Goal: Task Accomplishment & Management: Manage account settings

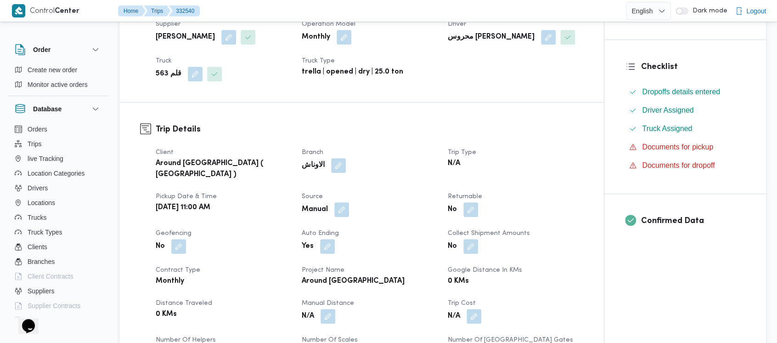
scroll to position [245, 0]
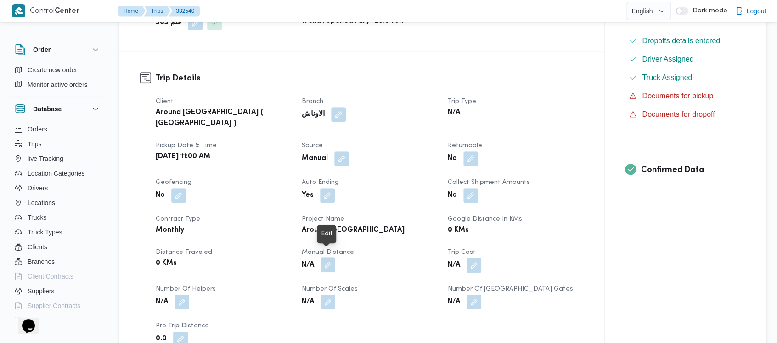
click at [328, 257] on button "button" at bounding box center [328, 264] width 15 height 15
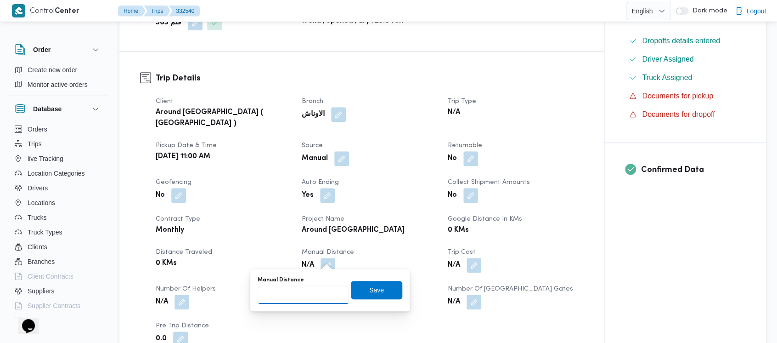
click at [288, 291] on input "Manual Distance" at bounding box center [303, 294] width 91 height 18
click at [277, 296] on input "Manual Distance" at bounding box center [303, 294] width 91 height 18
paste input "1.5"
type input "1.5"
click at [373, 291] on span "Save" at bounding box center [376, 289] width 15 height 11
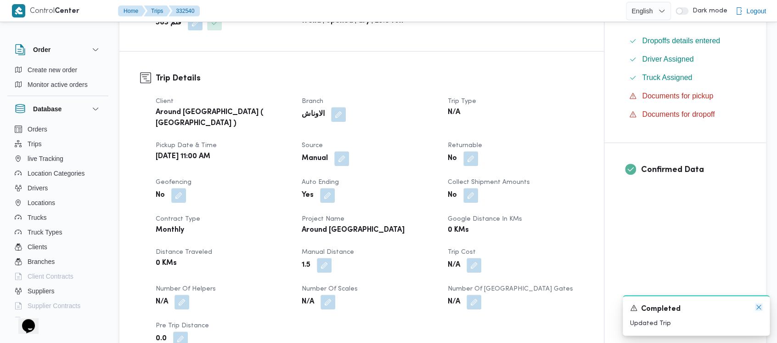
click at [755, 308] on icon "Dismiss toast" at bounding box center [758, 306] width 7 height 7
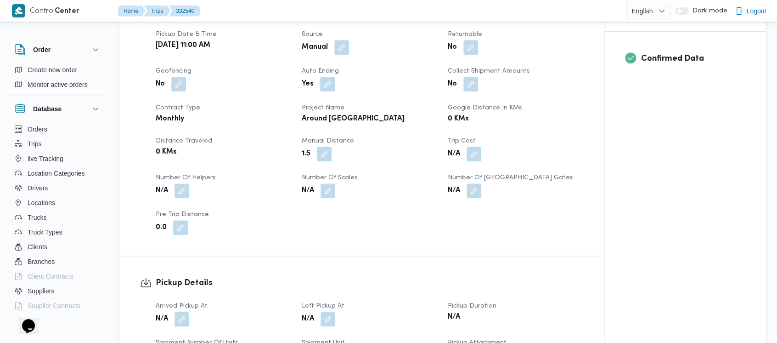
scroll to position [368, 0]
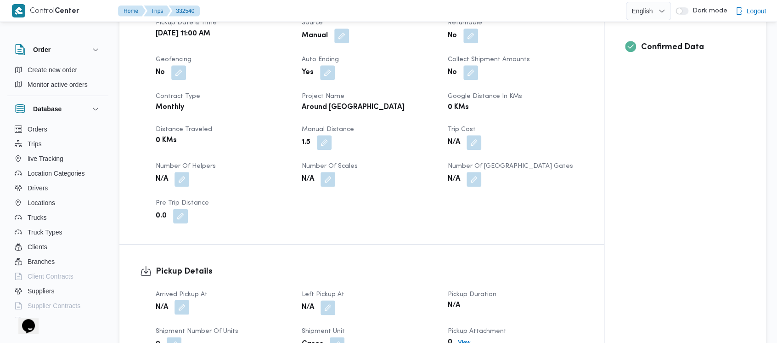
click at [182, 300] on button "button" at bounding box center [182, 307] width 15 height 15
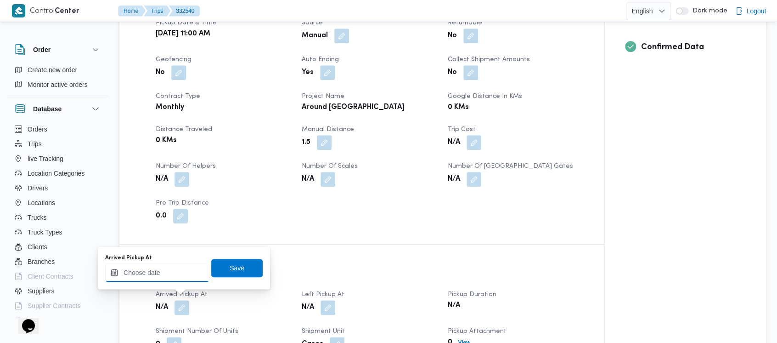
click at [165, 275] on input "Arrived Pickup At" at bounding box center [157, 272] width 104 height 18
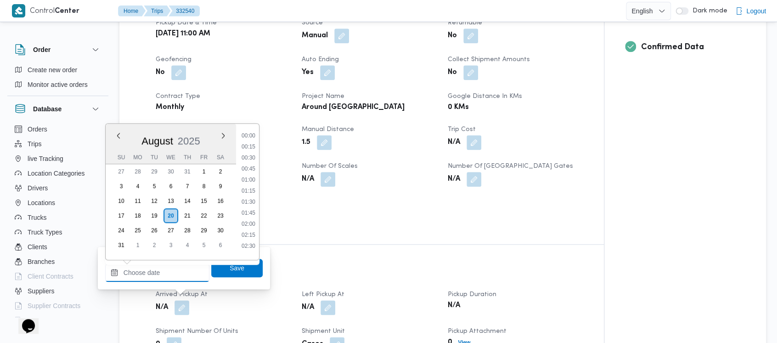
scroll to position [687, 0]
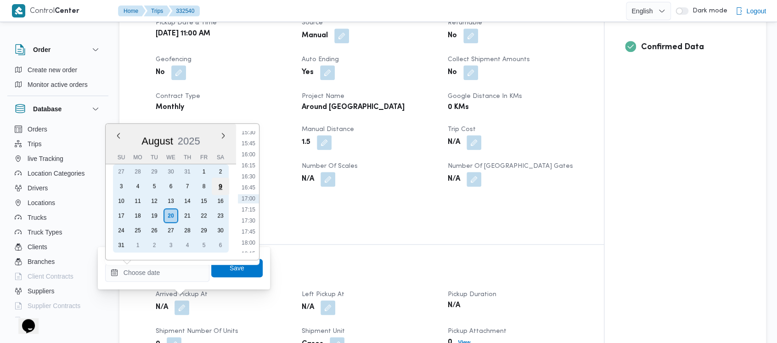
click at [225, 186] on div "9" at bounding box center [220, 185] width 17 height 17
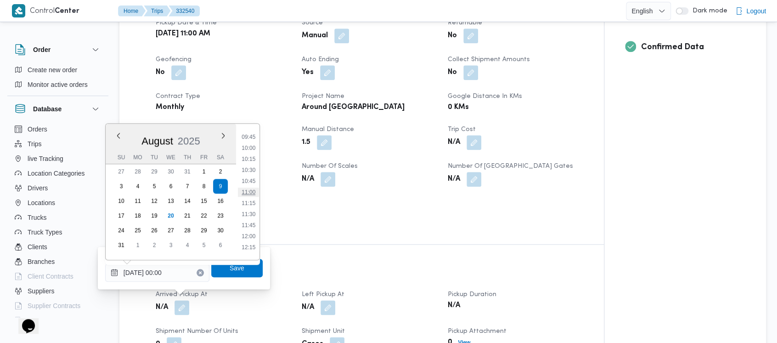
click at [251, 191] on li "11:00" at bounding box center [248, 191] width 21 height 9
type input "[DATE] 11:00"
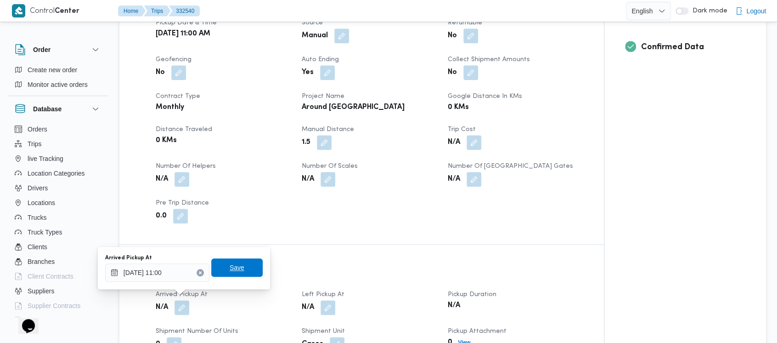
click at [232, 270] on span "Save" at bounding box center [237, 267] width 15 height 11
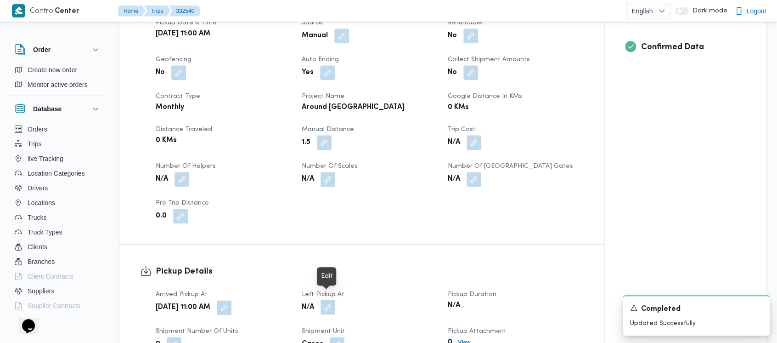
click at [332, 300] on button "button" at bounding box center [328, 307] width 15 height 15
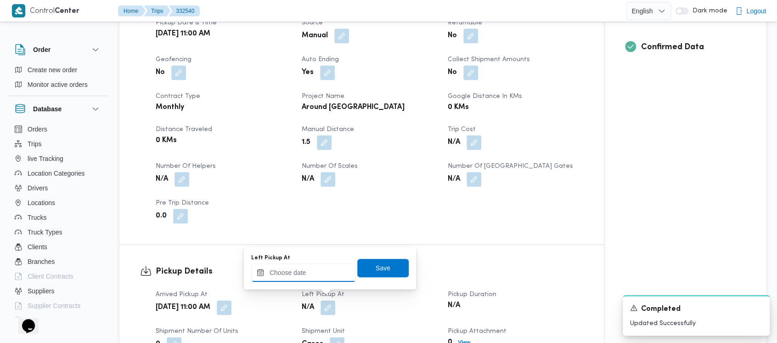
drag, startPoint x: 299, startPoint y: 277, endPoint x: 298, endPoint y: 266, distance: 11.5
click at [299, 274] on input "Left Pickup At" at bounding box center [303, 272] width 104 height 18
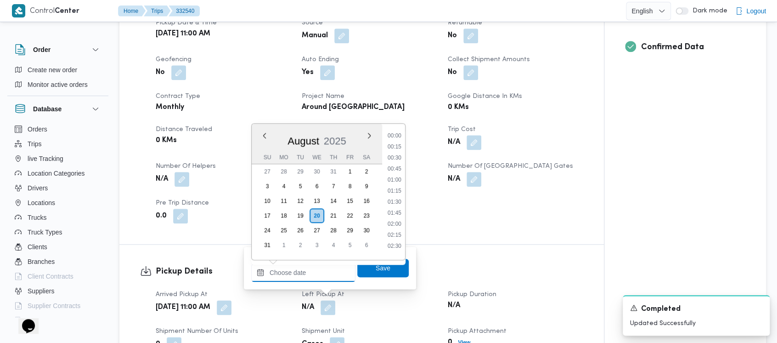
scroll to position [687, 0]
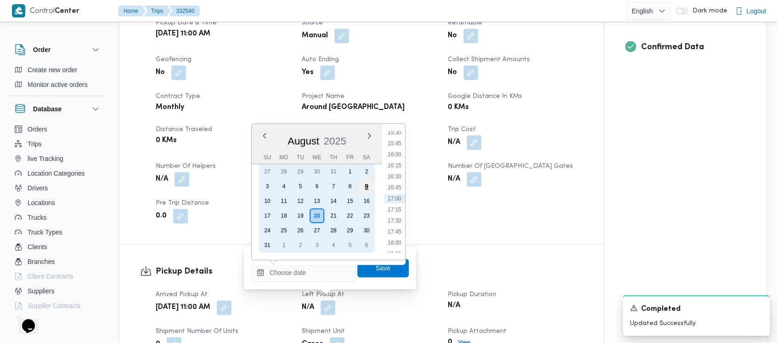
click at [367, 184] on div "9" at bounding box center [366, 185] width 17 height 17
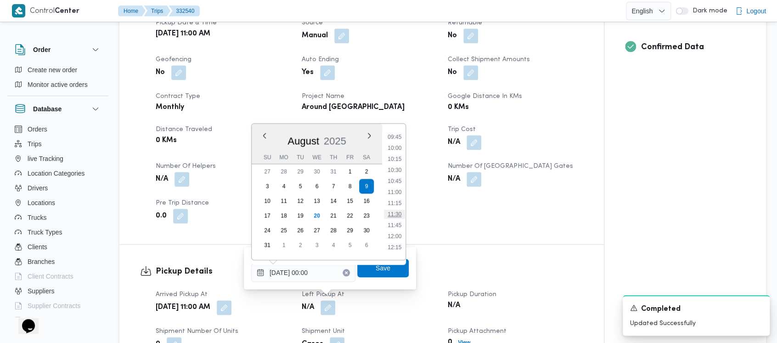
click at [395, 209] on li "11:30" at bounding box center [394, 213] width 21 height 9
type input "[DATE] 11:30"
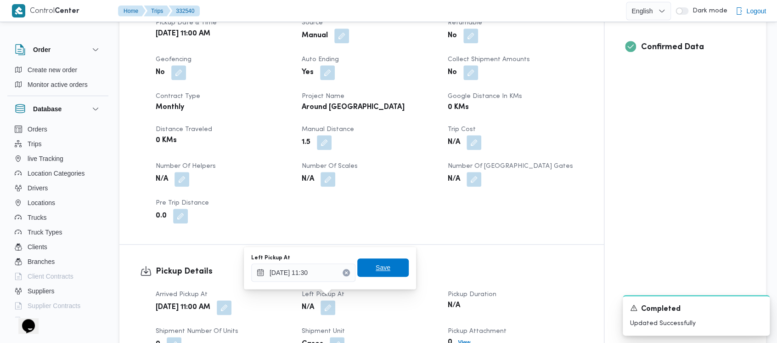
click at [378, 262] on span "Save" at bounding box center [382, 267] width 51 height 18
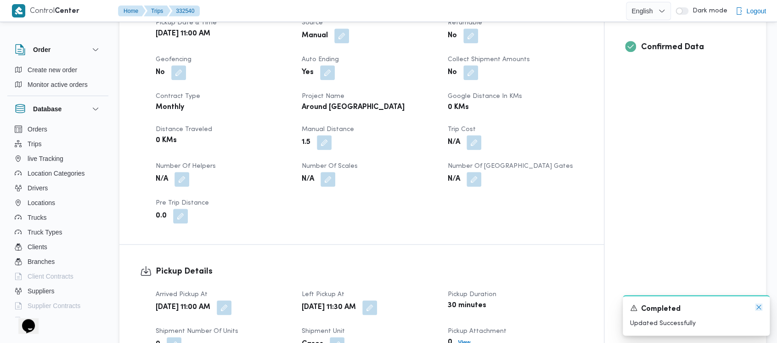
click at [761, 310] on icon "Dismiss toast" at bounding box center [758, 306] width 7 height 7
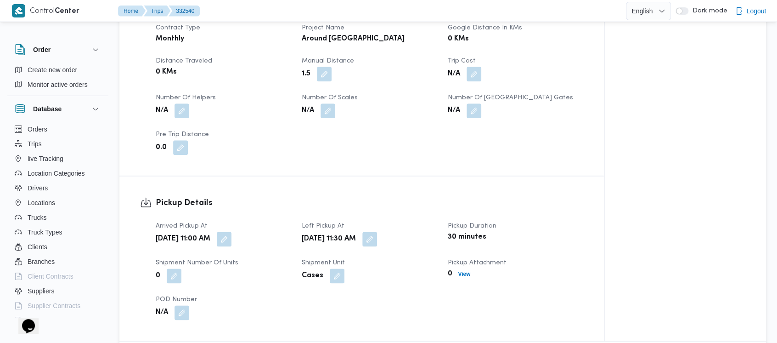
scroll to position [612, 0]
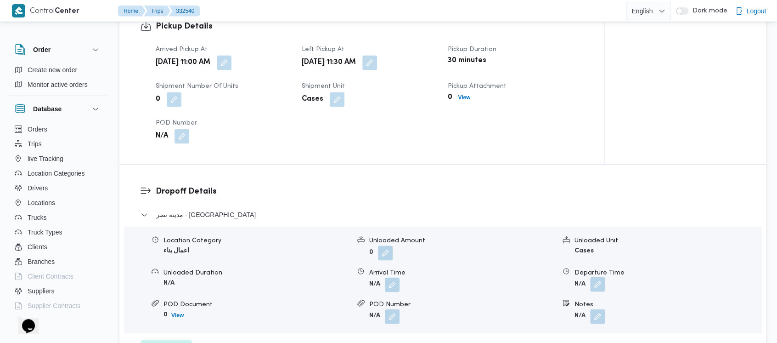
click at [601, 277] on button "button" at bounding box center [597, 284] width 15 height 15
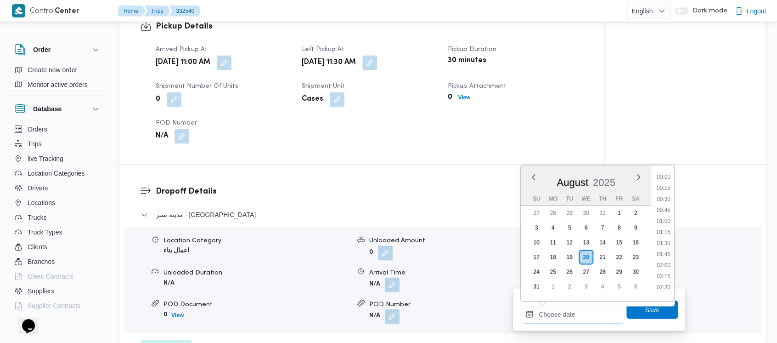
drag, startPoint x: 567, startPoint y: 311, endPoint x: 571, endPoint y: 219, distance: 92.4
click at [567, 309] on input "Departure Time" at bounding box center [572, 314] width 104 height 18
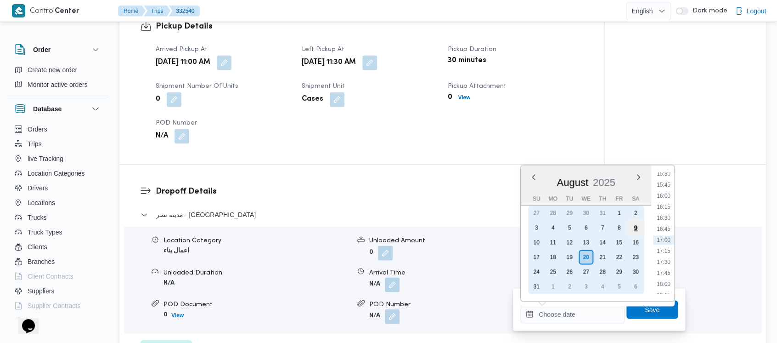
click at [633, 225] on div "9" at bounding box center [635, 227] width 17 height 17
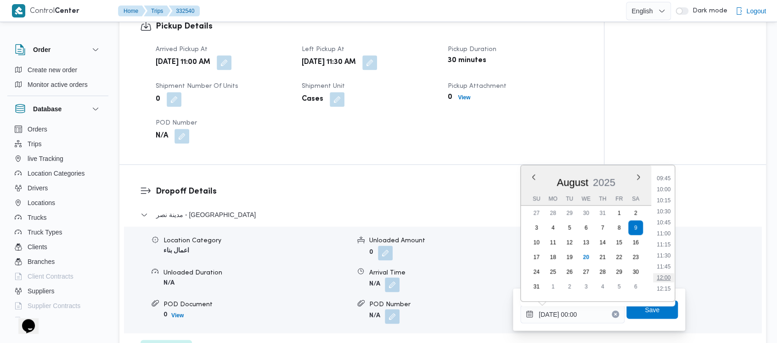
click at [665, 276] on li "12:00" at bounding box center [663, 277] width 21 height 9
type input "[DATE] 12:00"
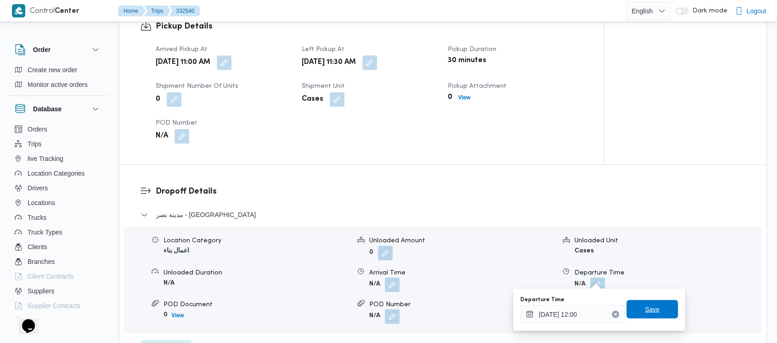
click at [646, 307] on span "Save" at bounding box center [652, 308] width 15 height 11
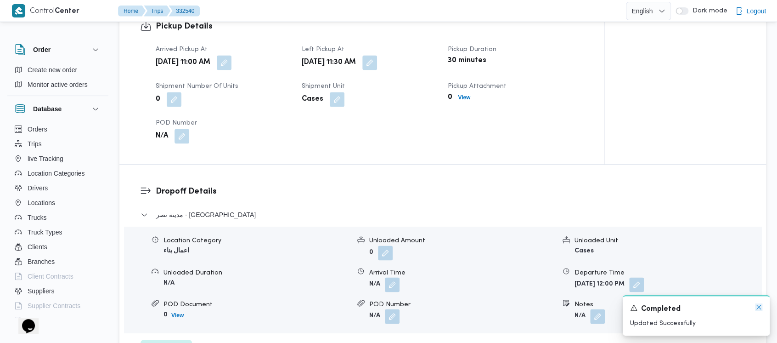
click at [758, 307] on icon "Dismiss toast" at bounding box center [758, 306] width 7 height 7
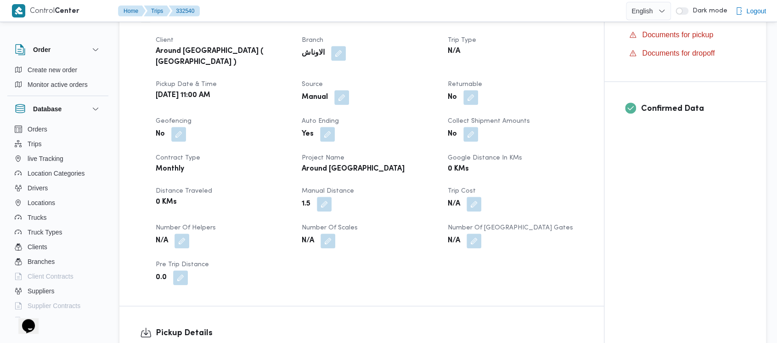
scroll to position [0, 0]
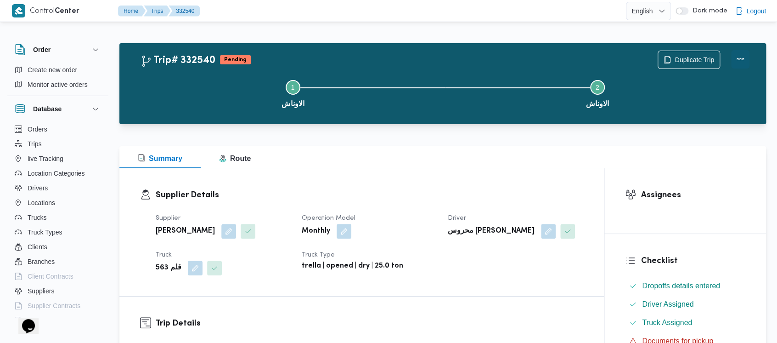
click at [741, 53] on button "Actions" at bounding box center [740, 59] width 18 height 18
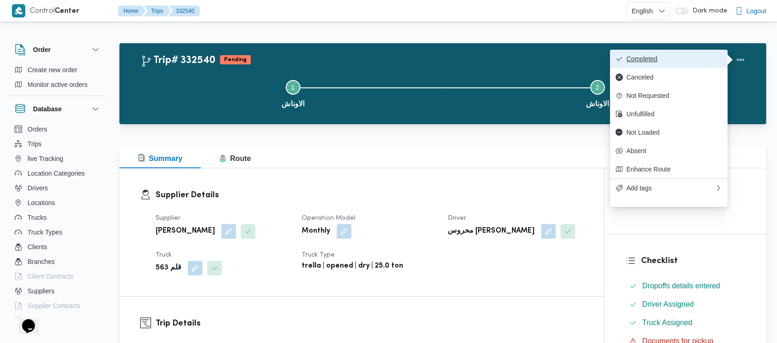
click at [653, 62] on span "Completed" at bounding box center [675, 58] width 96 height 7
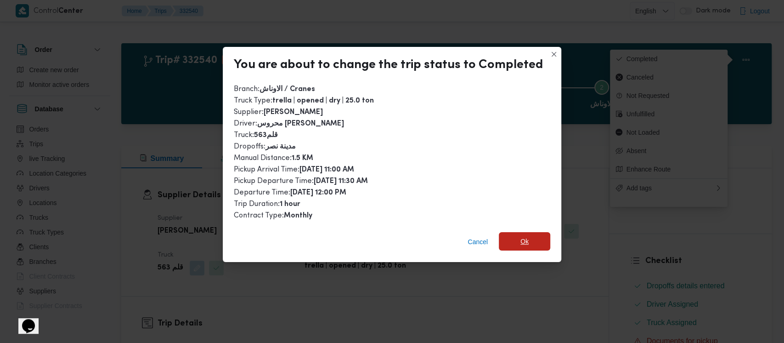
click at [516, 240] on span "Ok" at bounding box center [524, 241] width 51 height 18
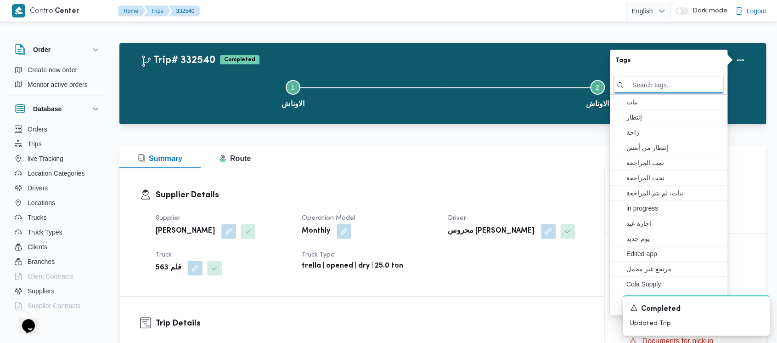
click at [223, 103] on button "Step 1 is incomplete 1 الاوناش" at bounding box center [293, 93] width 305 height 48
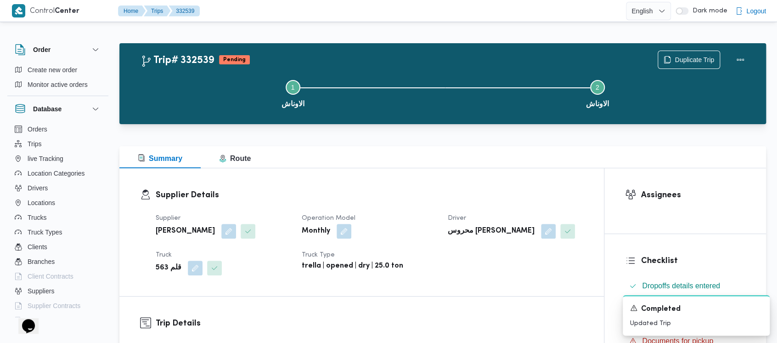
scroll to position [306, 0]
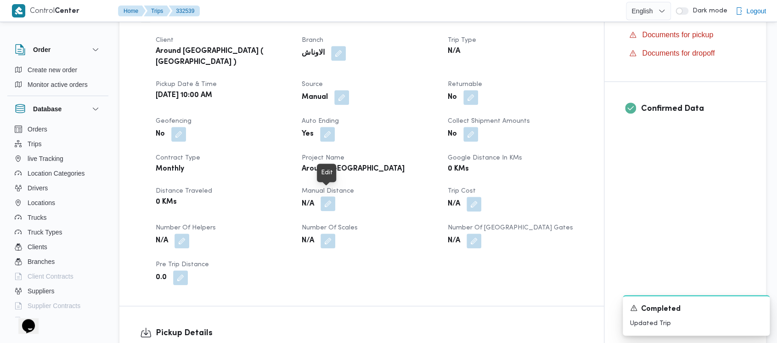
click at [328, 196] on button "button" at bounding box center [328, 203] width 15 height 15
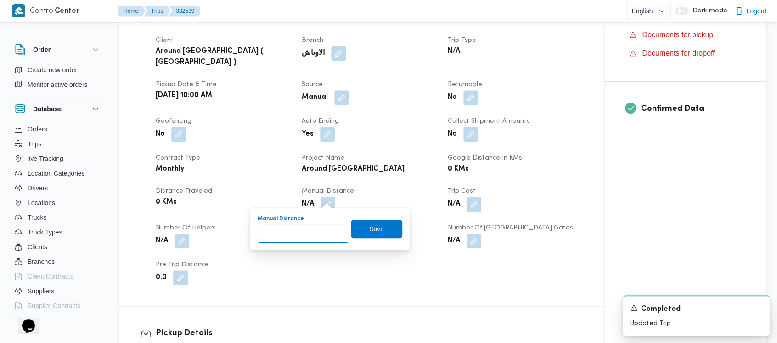
click at [287, 224] on input "Manual Distance" at bounding box center [303, 233] width 91 height 18
drag, startPoint x: 285, startPoint y: 223, endPoint x: 504, endPoint y: 75, distance: 263.7
click at [504, 79] on dt "Returnable" at bounding box center [515, 84] width 135 height 11
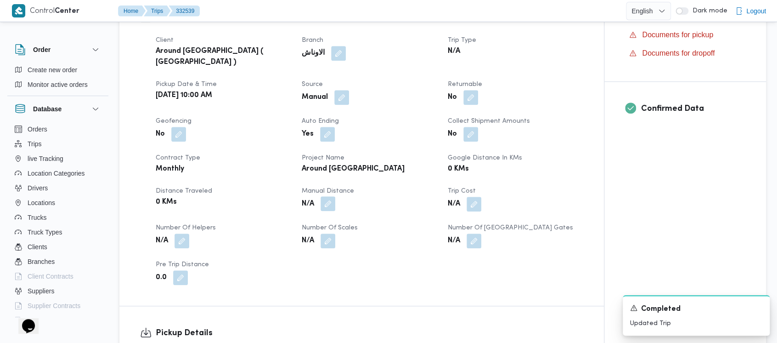
click at [331, 196] on button "button" at bounding box center [328, 203] width 15 height 15
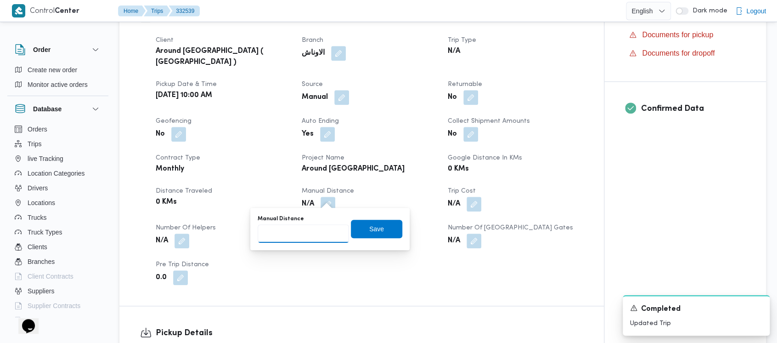
click at [299, 232] on input "Manual Distance" at bounding box center [303, 233] width 91 height 18
paste input "1.5"
type input "1.5"
click at [361, 226] on span "Save" at bounding box center [376, 228] width 51 height 18
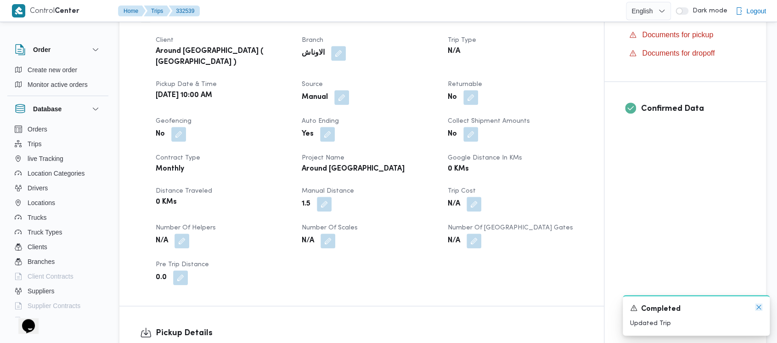
drag, startPoint x: 761, startPoint y: 305, endPoint x: 729, endPoint y: 277, distance: 42.0
click at [761, 305] on icon "Dismiss toast" at bounding box center [758, 306] width 7 height 7
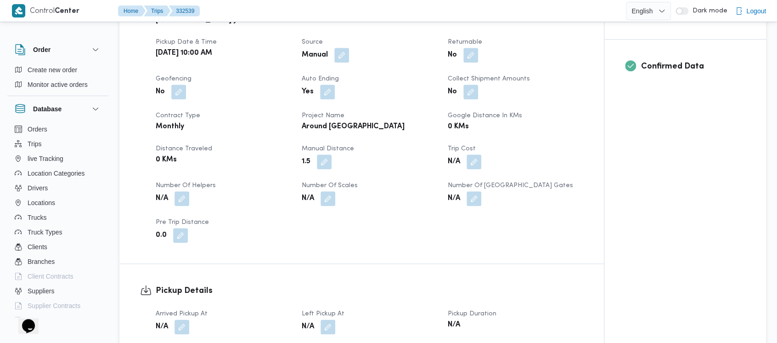
scroll to position [368, 0]
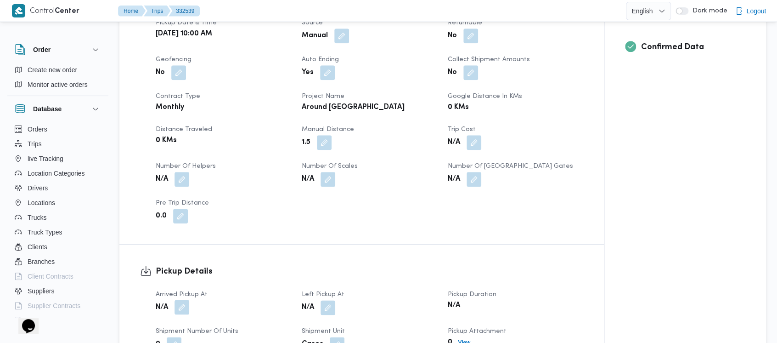
click at [180, 300] on button "button" at bounding box center [182, 307] width 15 height 15
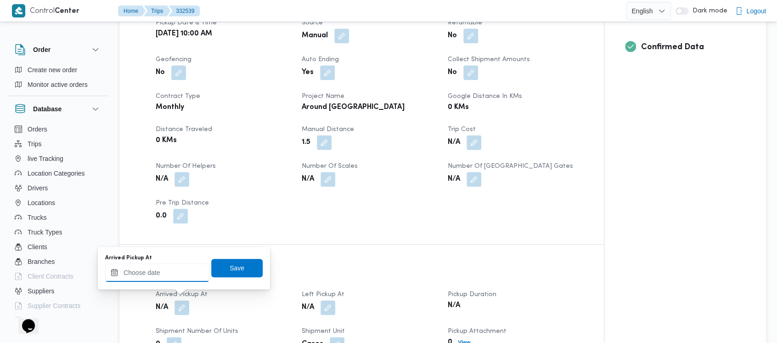
click at [149, 263] on div at bounding box center [157, 272] width 104 height 18
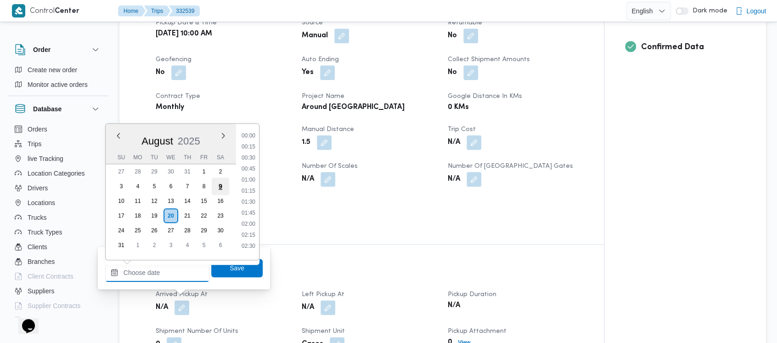
scroll to position [687, 0]
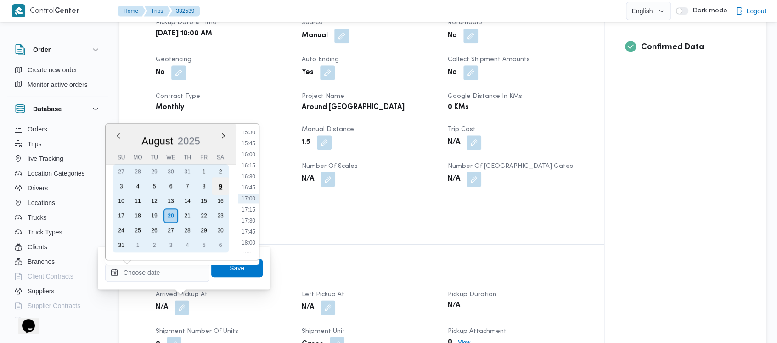
click at [221, 188] on div "9" at bounding box center [220, 185] width 17 height 17
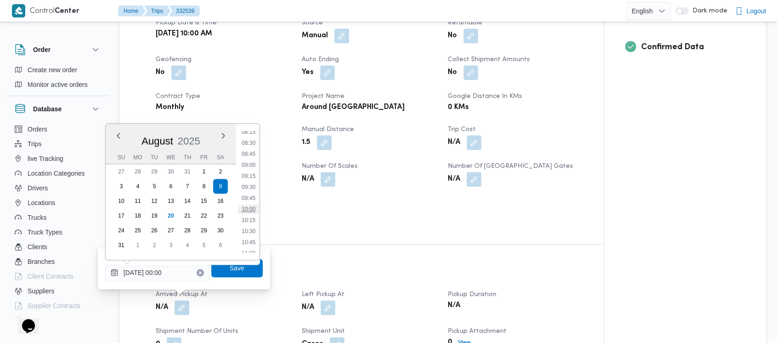
click at [254, 208] on li "10:00" at bounding box center [248, 208] width 21 height 9
type input "[DATE] 10:00"
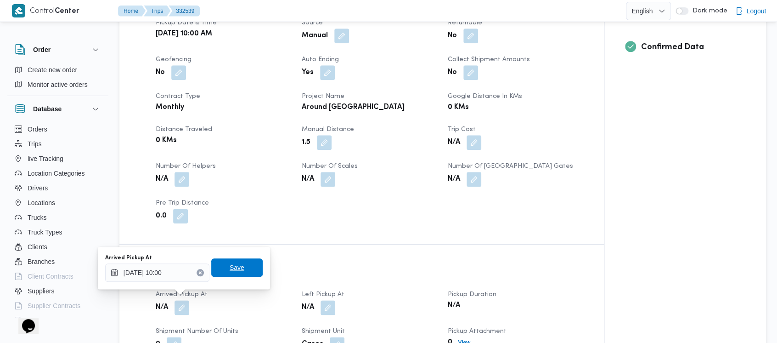
click at [241, 260] on span "Save" at bounding box center [236, 267] width 51 height 18
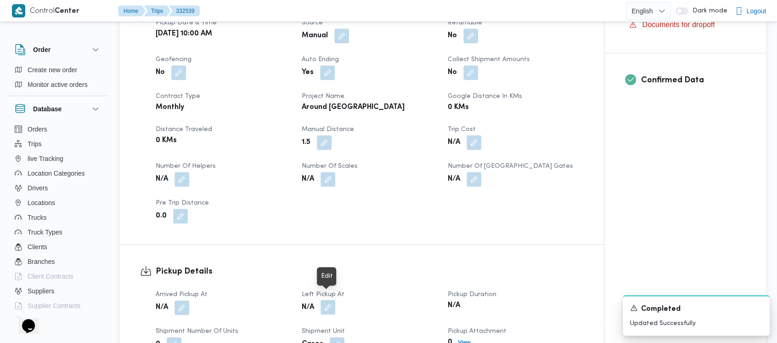
click at [330, 303] on button "button" at bounding box center [328, 307] width 15 height 15
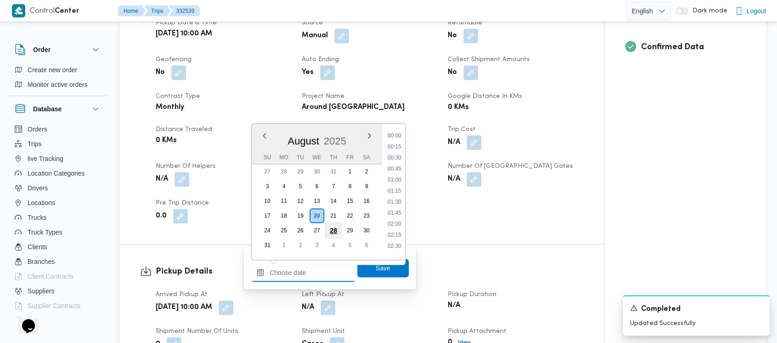
drag, startPoint x: 296, startPoint y: 273, endPoint x: 327, endPoint y: 227, distance: 55.6
click at [301, 266] on input "Left Pickup At" at bounding box center [303, 272] width 104 height 18
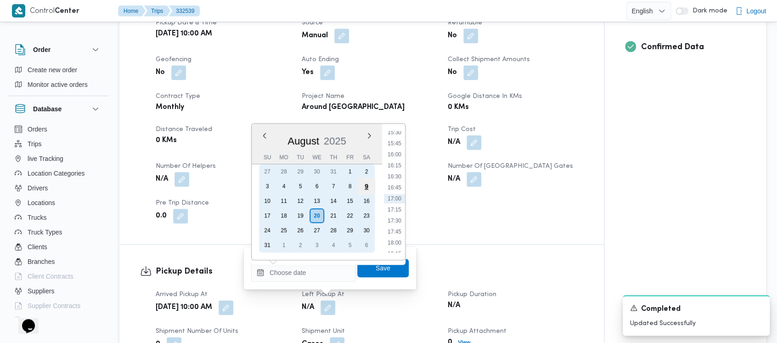
click at [365, 188] on div "9" at bounding box center [366, 185] width 17 height 17
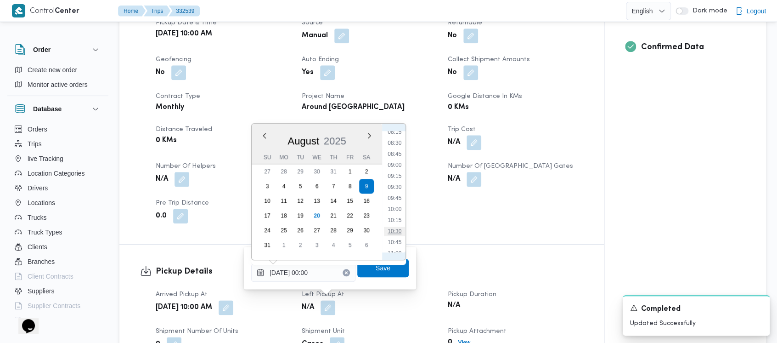
click at [402, 232] on li "10:30" at bounding box center [394, 230] width 21 height 9
type input "[DATE] 10:30"
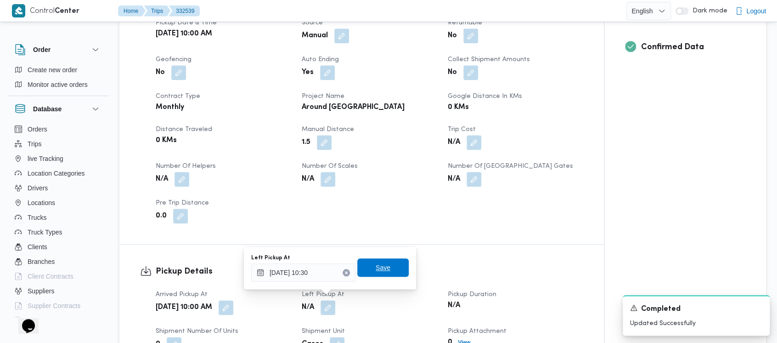
click at [376, 271] on span "Save" at bounding box center [383, 267] width 15 height 11
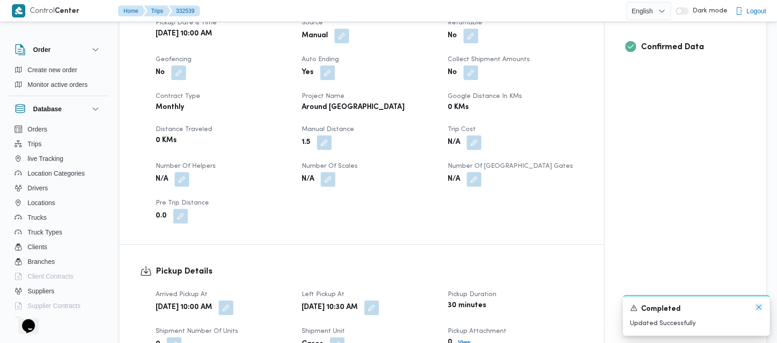
click at [761, 307] on icon "Dismiss toast" at bounding box center [758, 306] width 7 height 7
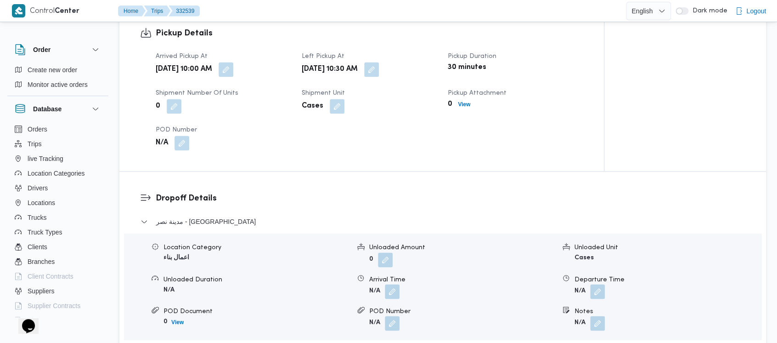
scroll to position [612, 0]
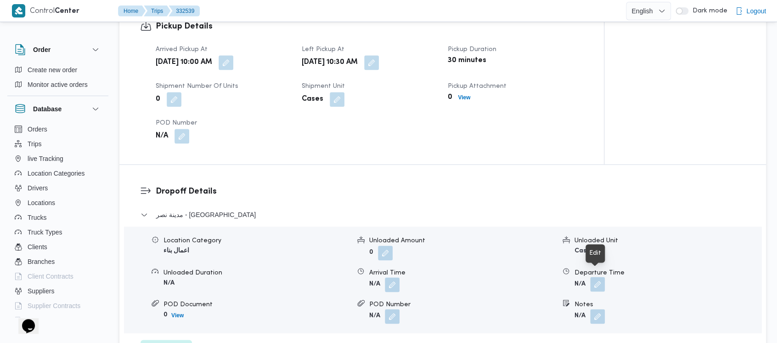
click at [594, 278] on button "button" at bounding box center [597, 284] width 15 height 15
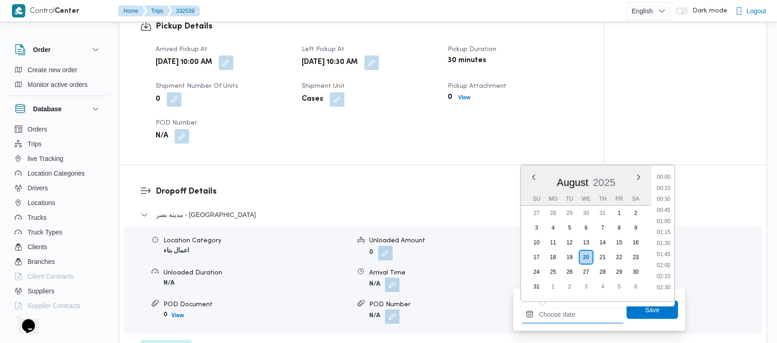
click at [568, 306] on input "Departure Time" at bounding box center [572, 314] width 104 height 18
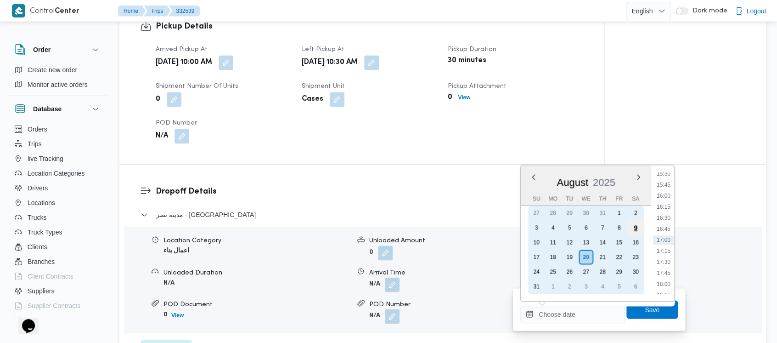
click at [643, 225] on div "9" at bounding box center [635, 227] width 17 height 17
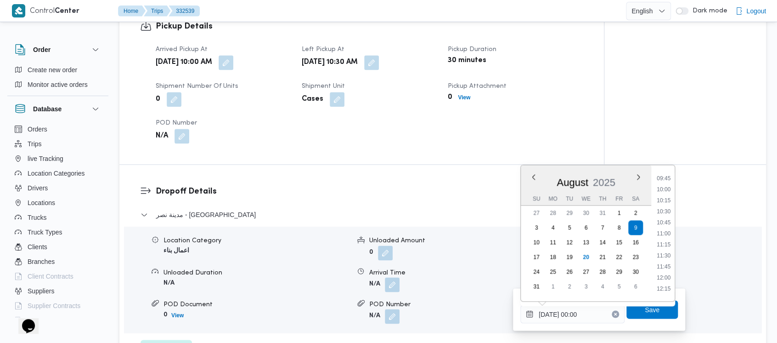
drag, startPoint x: 664, startPoint y: 231, endPoint x: 666, endPoint y: 266, distance: 35.9
click at [662, 232] on li "11:00" at bounding box center [663, 233] width 21 height 9
type input "[DATE] 11:00"
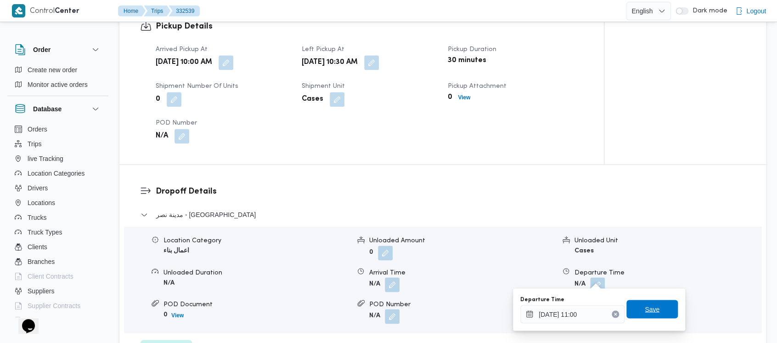
click at [655, 307] on span "Save" at bounding box center [652, 309] width 51 height 18
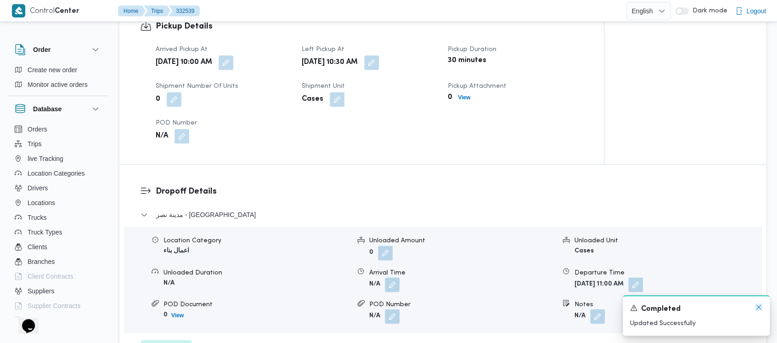
click at [758, 307] on icon "Dismiss toast" at bounding box center [758, 306] width 7 height 7
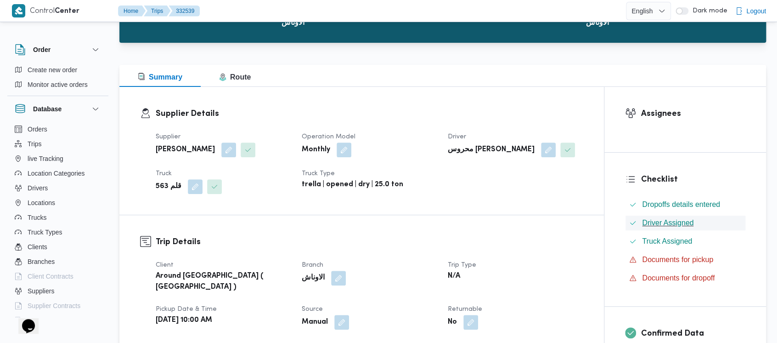
scroll to position [0, 0]
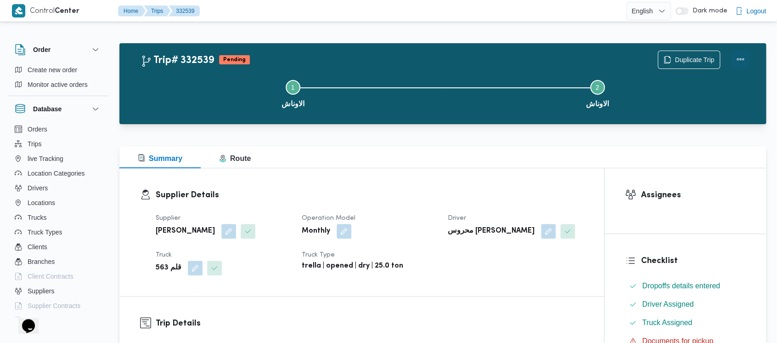
click at [742, 57] on button "Actions" at bounding box center [740, 59] width 18 height 18
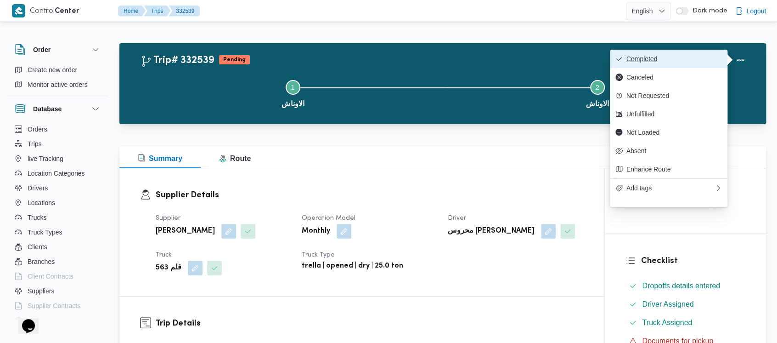
click at [643, 56] on span "Completed" at bounding box center [675, 58] width 96 height 7
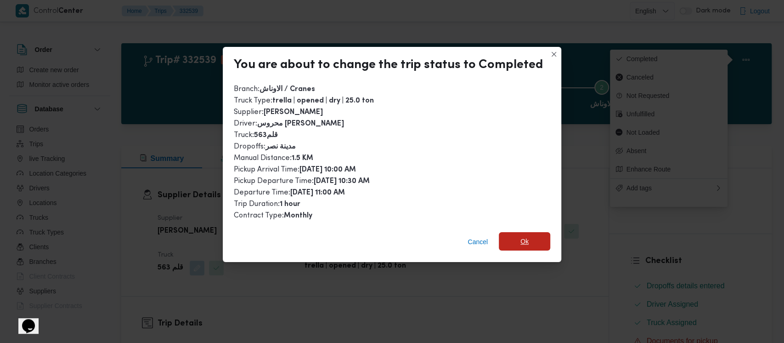
click at [521, 236] on span "Ok" at bounding box center [524, 241] width 8 height 11
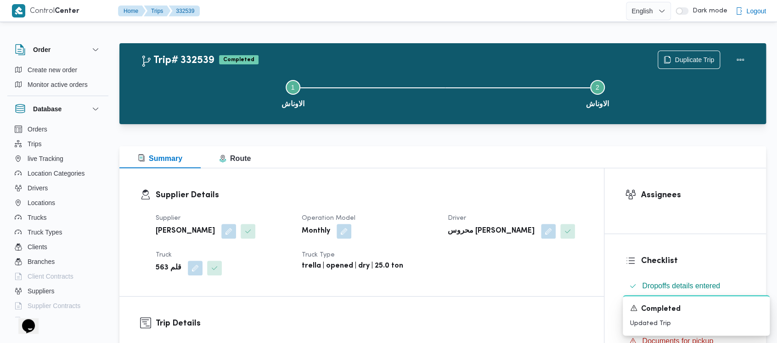
click at [237, 99] on button "Step 1 is incomplete 1 الاوناش" at bounding box center [293, 93] width 305 height 48
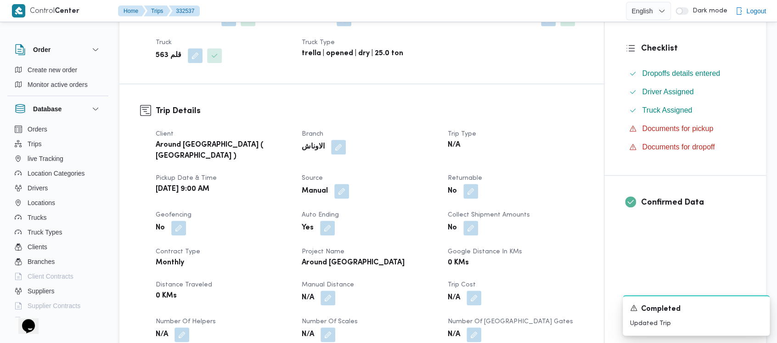
scroll to position [306, 0]
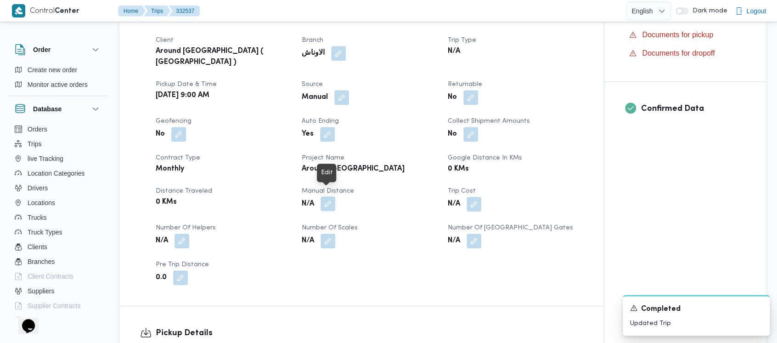
click at [325, 196] on button "button" at bounding box center [328, 203] width 15 height 15
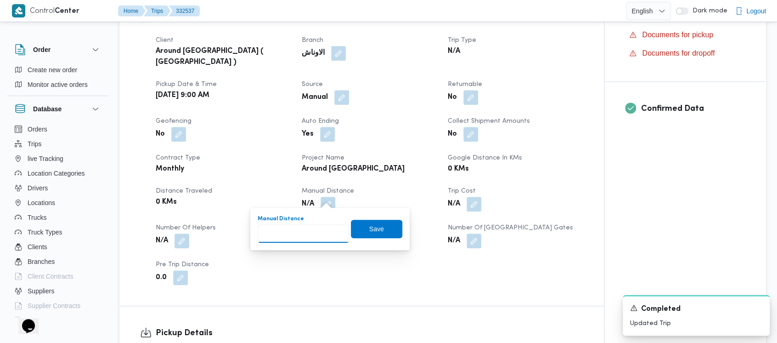
click at [280, 233] on input "Manual Distance" at bounding box center [303, 233] width 91 height 18
paste input "1.5"
type input "1.5"
click at [369, 223] on span "Save" at bounding box center [376, 228] width 15 height 11
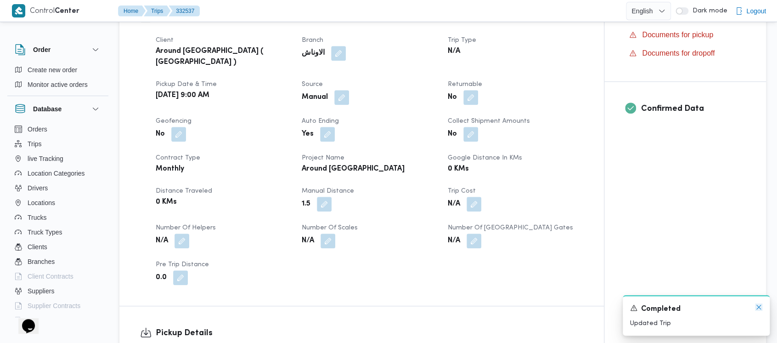
click at [758, 305] on icon "Dismiss toast" at bounding box center [758, 306] width 7 height 7
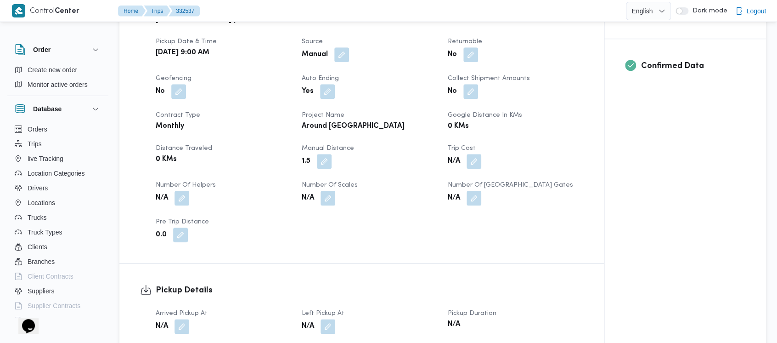
scroll to position [368, 0]
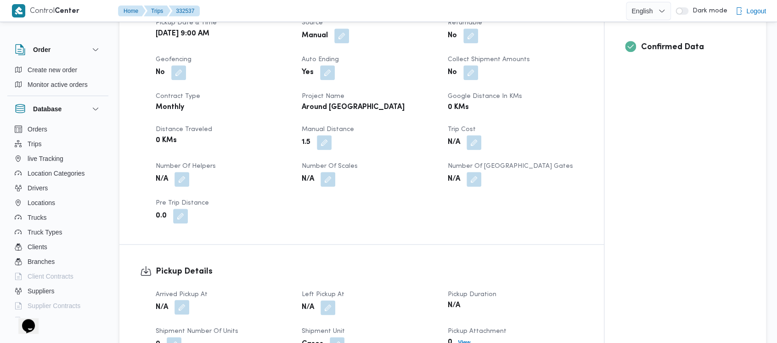
click at [182, 300] on button "button" at bounding box center [182, 307] width 15 height 15
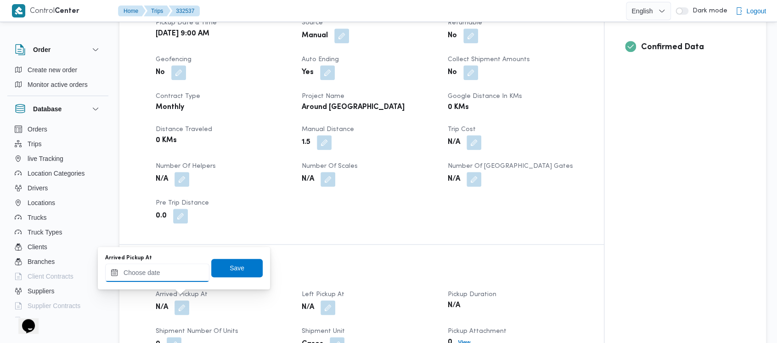
drag, startPoint x: 144, startPoint y: 274, endPoint x: 141, endPoint y: 264, distance: 10.5
click at [143, 274] on input "Arrived Pickup At" at bounding box center [157, 272] width 104 height 18
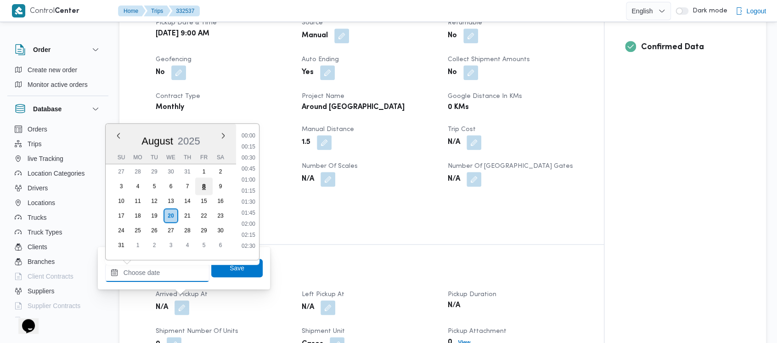
scroll to position [687, 0]
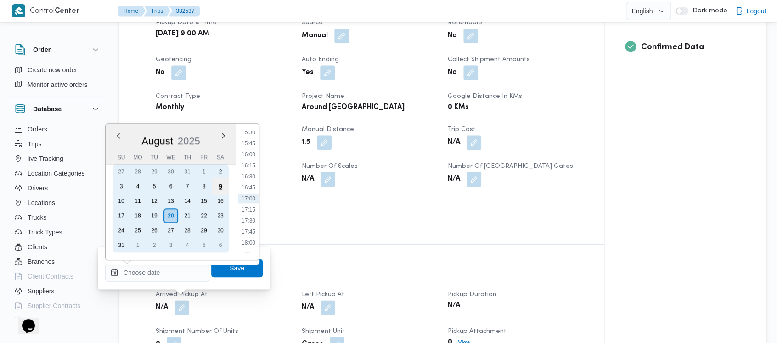
click at [221, 186] on div "9" at bounding box center [220, 185] width 17 height 17
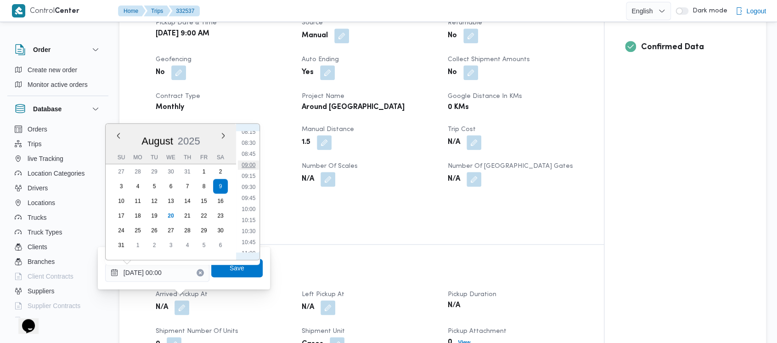
click at [250, 168] on li "09:00" at bounding box center [248, 164] width 21 height 9
type input "[DATE] 09:00"
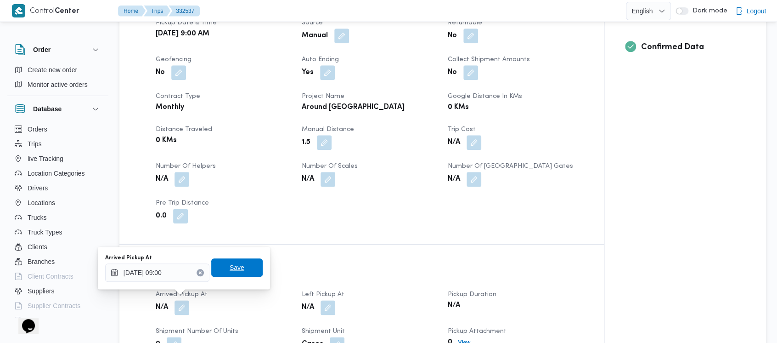
click at [238, 264] on span "Save" at bounding box center [236, 267] width 51 height 18
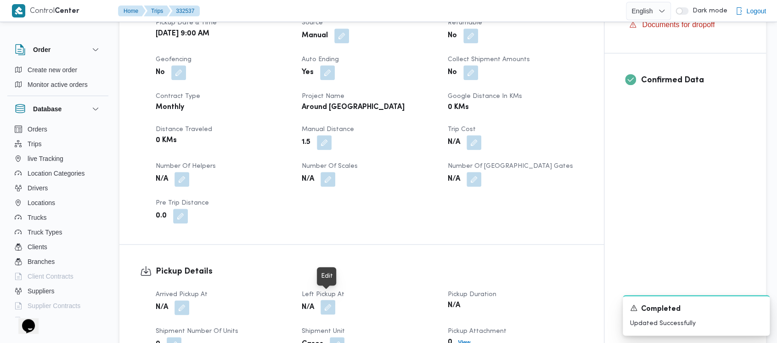
click at [324, 300] on button "button" at bounding box center [328, 307] width 15 height 15
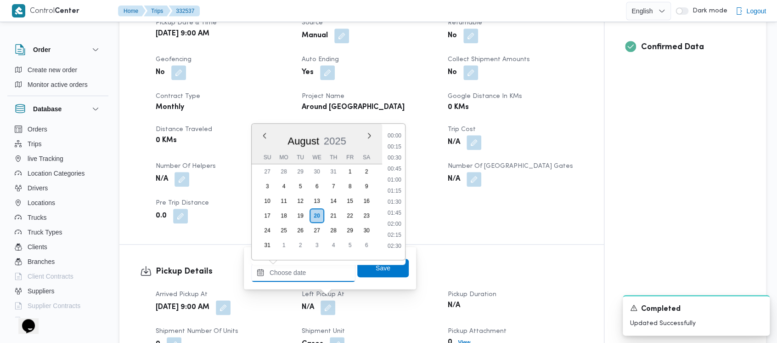
click at [302, 277] on input "Left Pickup At" at bounding box center [303, 272] width 104 height 18
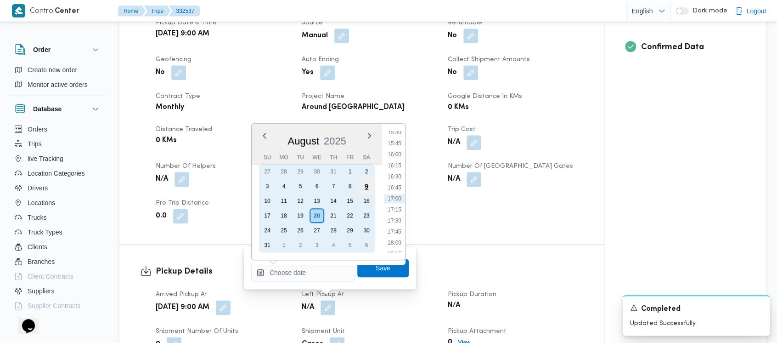
click at [366, 186] on div "9" at bounding box center [366, 185] width 17 height 17
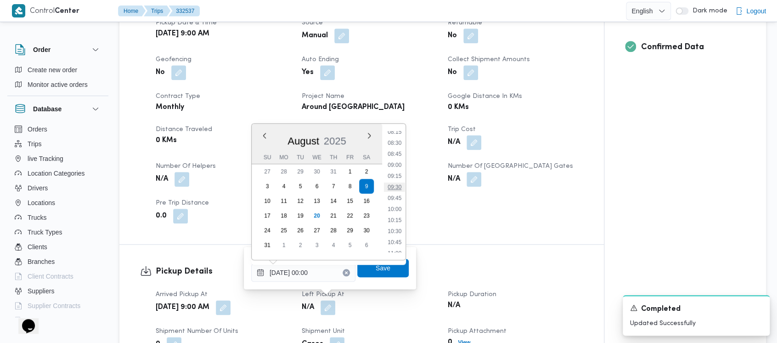
drag, startPoint x: 393, startPoint y: 189, endPoint x: 397, endPoint y: 193, distance: 5.9
click at [393, 188] on li "09:30" at bounding box center [394, 186] width 21 height 9
type input "[DATE] 09:30"
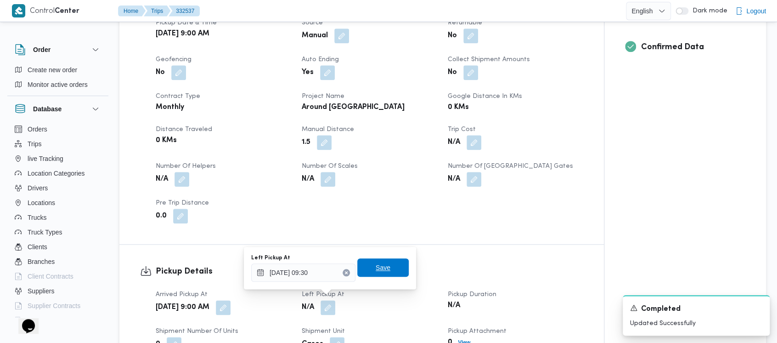
click at [376, 265] on span "Save" at bounding box center [383, 267] width 15 height 11
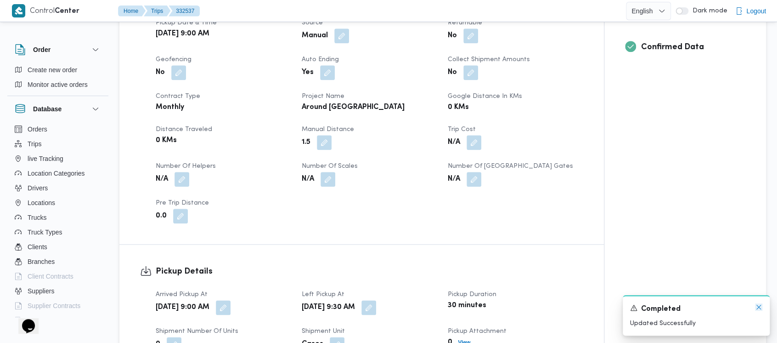
click at [759, 306] on icon "Dismiss toast" at bounding box center [759, 307] width 5 height 5
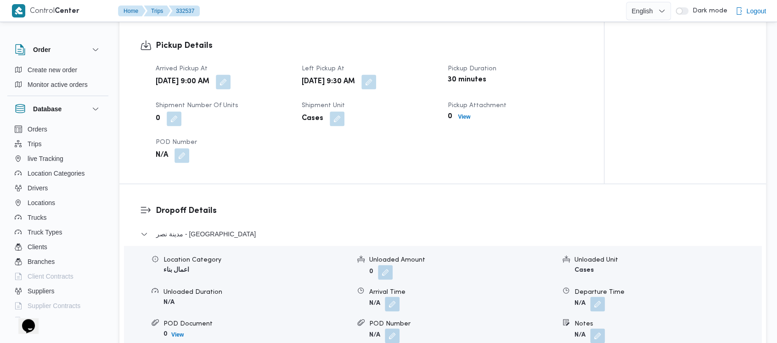
scroll to position [612, 0]
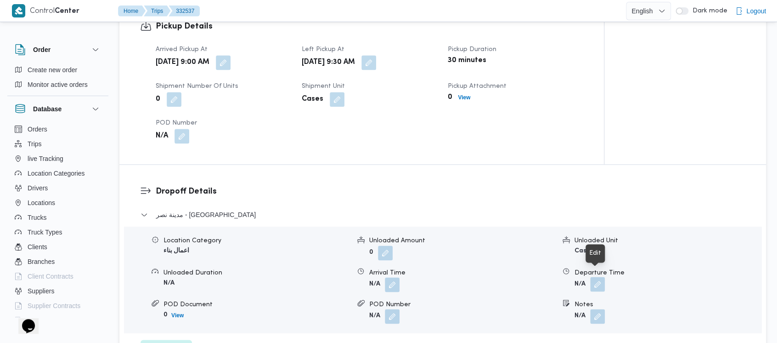
click at [599, 278] on button "button" at bounding box center [597, 284] width 15 height 15
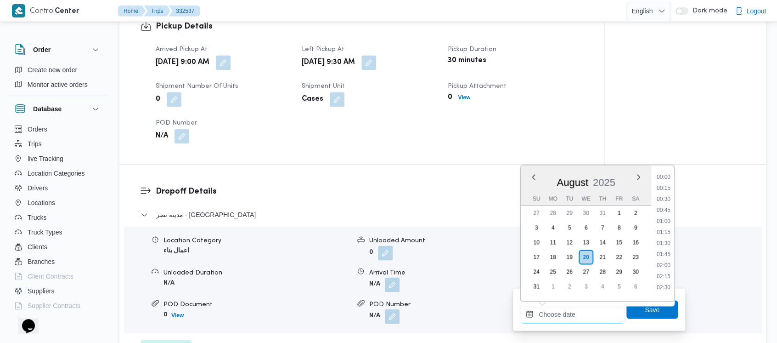
click at [565, 314] on input "Departure Time" at bounding box center [572, 314] width 104 height 18
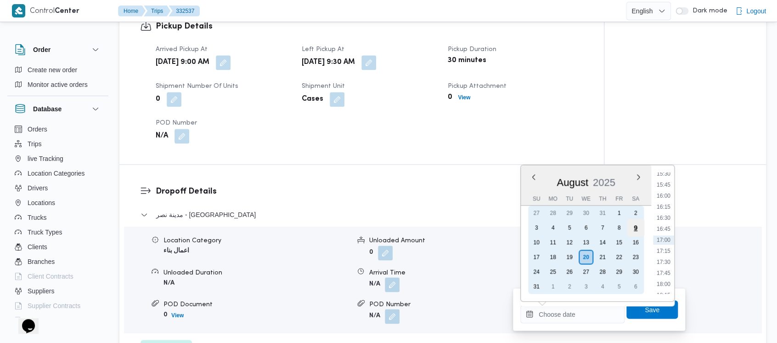
click at [635, 229] on div "9" at bounding box center [635, 227] width 17 height 17
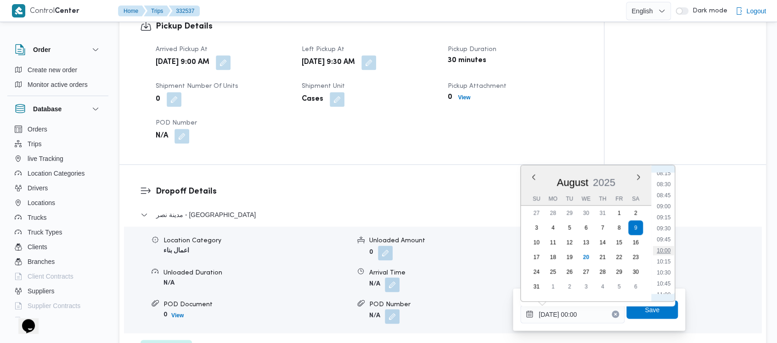
click at [669, 247] on li "10:00" at bounding box center [663, 250] width 21 height 9
type input "[DATE] 10:00"
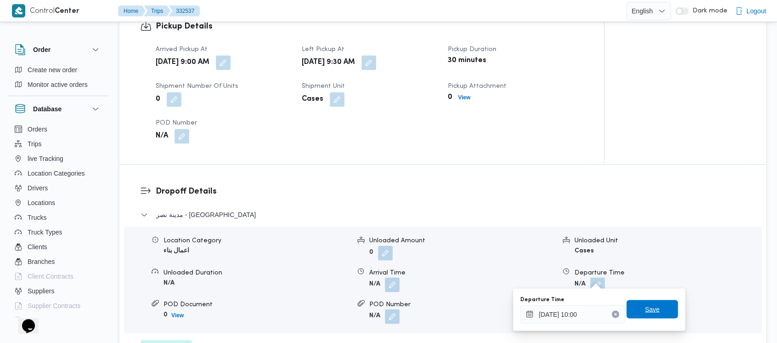
click at [632, 314] on span "Save" at bounding box center [652, 309] width 51 height 18
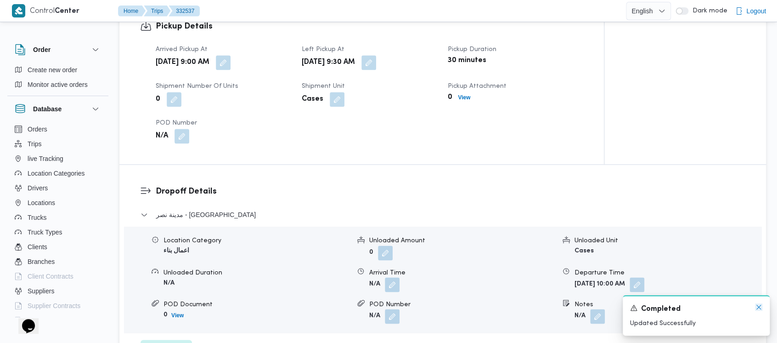
click at [758, 305] on icon "Dismiss toast" at bounding box center [758, 306] width 7 height 7
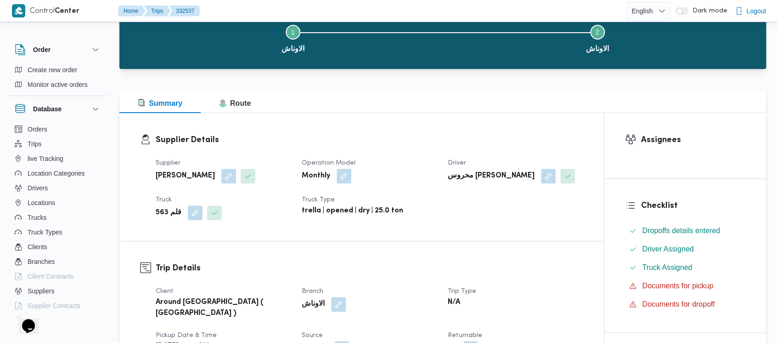
scroll to position [0, 0]
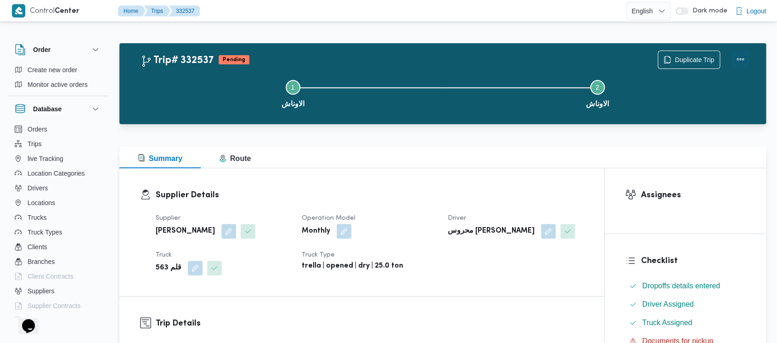
click at [746, 55] on button "Actions" at bounding box center [740, 59] width 18 height 18
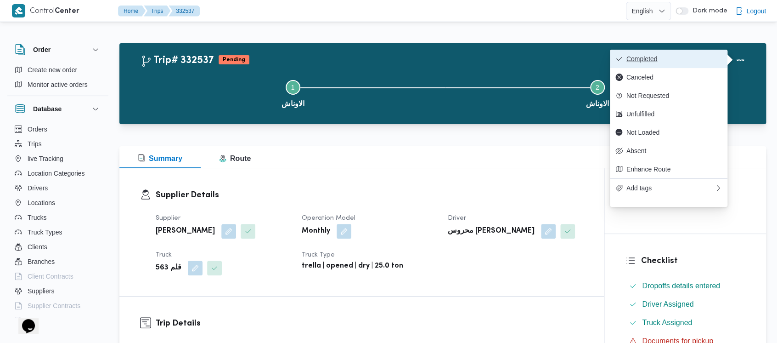
click at [650, 61] on span "Completed" at bounding box center [675, 58] width 96 height 7
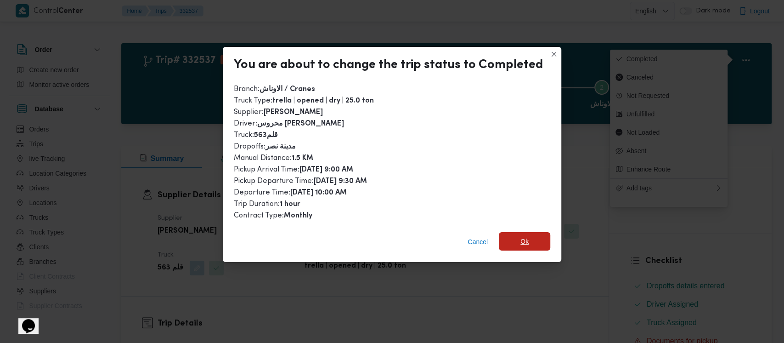
click at [529, 241] on span "Ok" at bounding box center [524, 241] width 51 height 18
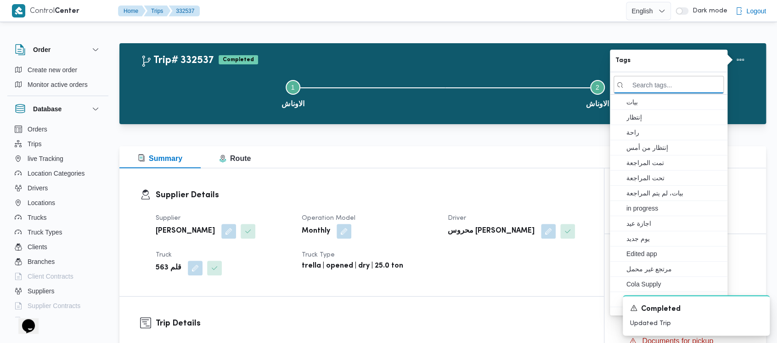
drag, startPoint x: 209, startPoint y: 101, endPoint x: 176, endPoint y: 54, distance: 57.6
click at [204, 90] on button "Step 1 is incomplete 1 الاوناش" at bounding box center [293, 93] width 305 height 48
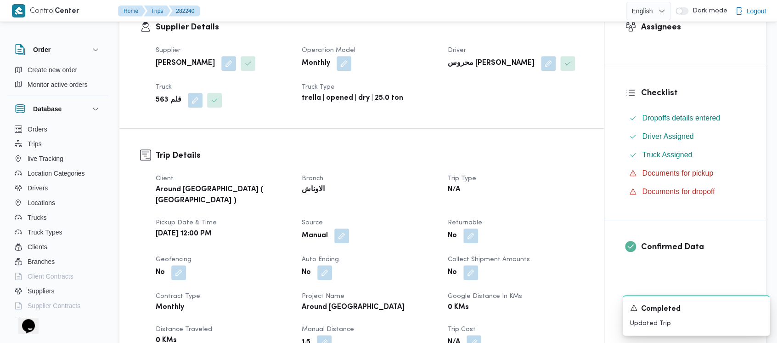
scroll to position [61, 0]
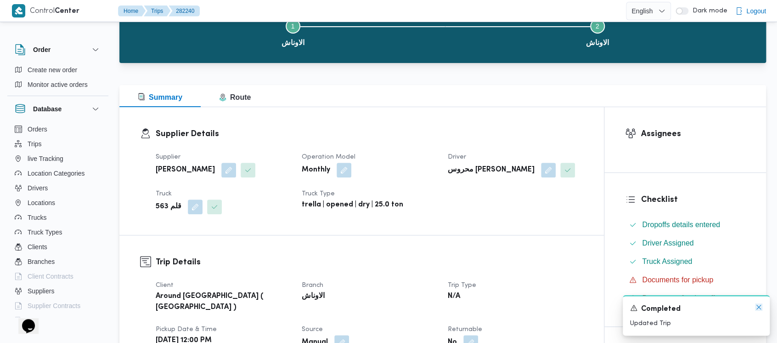
click at [759, 305] on icon "Dismiss toast" at bounding box center [758, 306] width 7 height 7
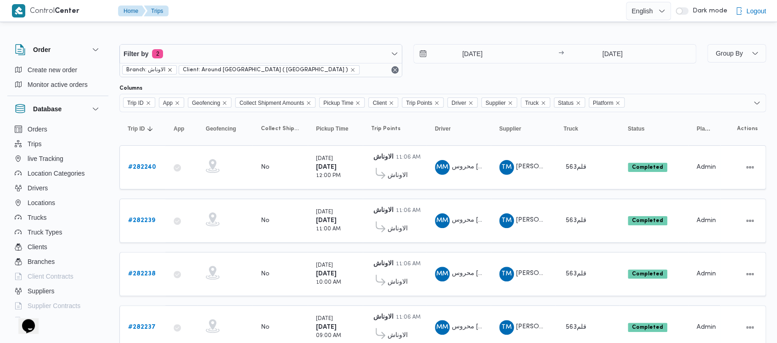
click at [168, 68] on icon "remove selected entity" at bounding box center [170, 70] width 6 height 6
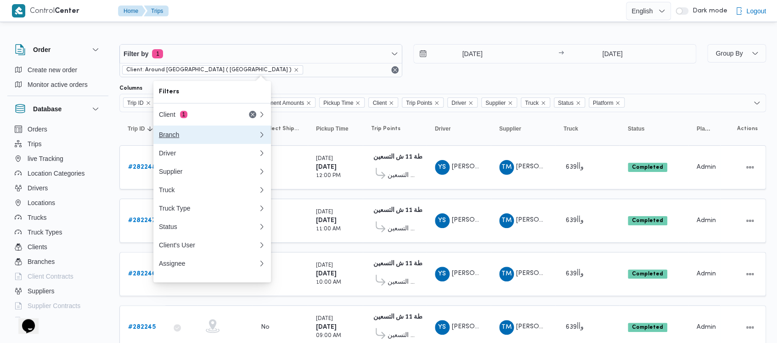
click at [169, 138] on div "Branch" at bounding box center [207, 134] width 96 height 7
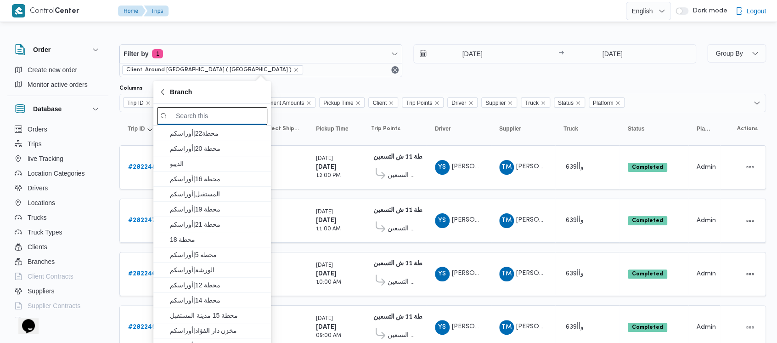
click at [235, 116] on input "search filters" at bounding box center [212, 116] width 110 height 18
paste input "محطة 9"
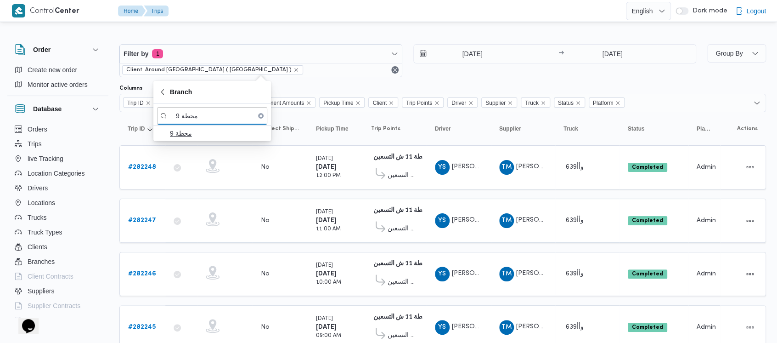
type input "محطة 9"
click at [211, 134] on span "محطة 9" at bounding box center [218, 133] width 96 height 11
click at [430, 68] on div "[DATE] → [DATE]" at bounding box center [554, 60] width 283 height 33
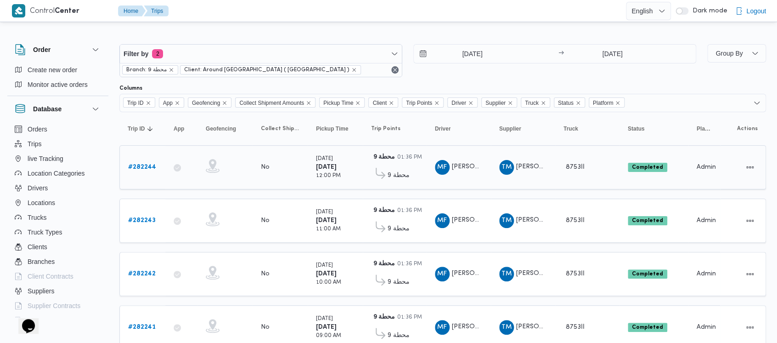
click at [142, 164] on b "# 282244" at bounding box center [142, 167] width 28 height 6
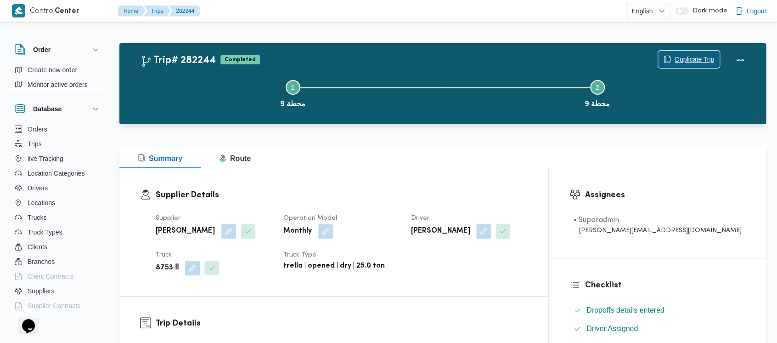
click at [696, 58] on span "Duplicate Trip" at bounding box center [695, 59] width 40 height 11
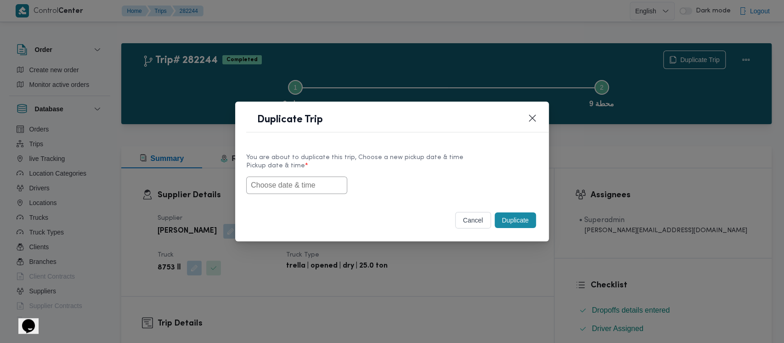
click at [288, 186] on input "text" at bounding box center [296, 184] width 101 height 17
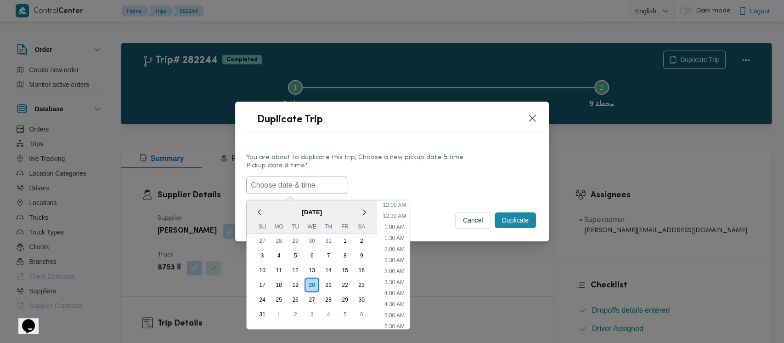
scroll to position [316, 0]
click at [359, 254] on div "9" at bounding box center [361, 255] width 17 height 17
click at [397, 277] on li "9:00 AM" at bounding box center [395, 281] width 28 height 9
type input "[DATE] 9:00AM"
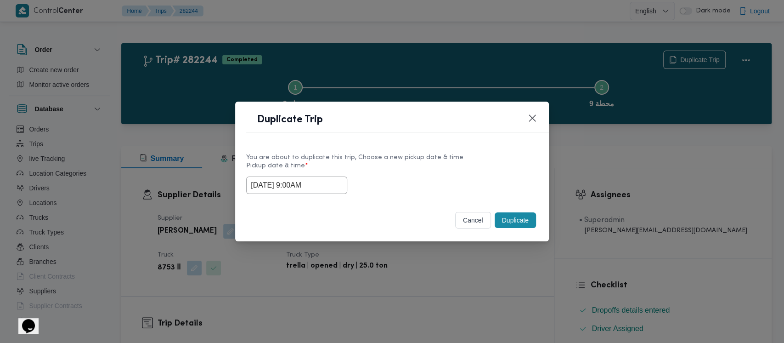
click at [508, 219] on button "Duplicate" at bounding box center [515, 220] width 41 height 16
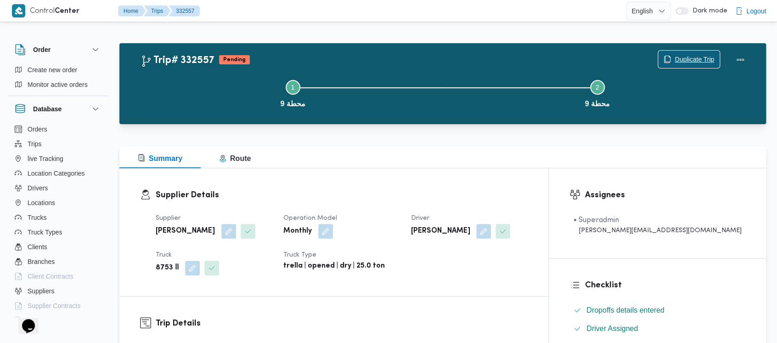
click at [698, 61] on span "Duplicate Trip" at bounding box center [695, 59] width 40 height 11
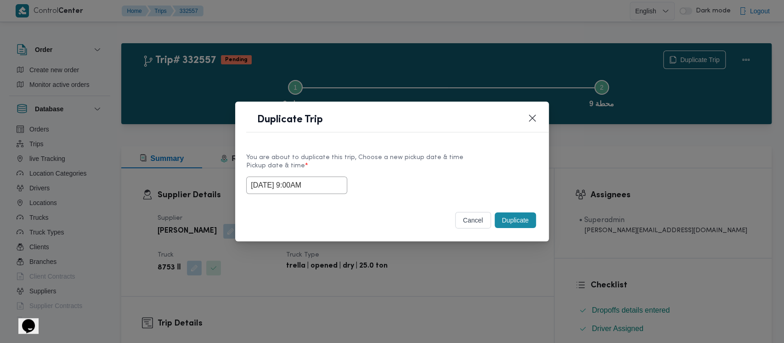
click at [280, 182] on input "[DATE] 9:00AM" at bounding box center [296, 184] width 101 height 17
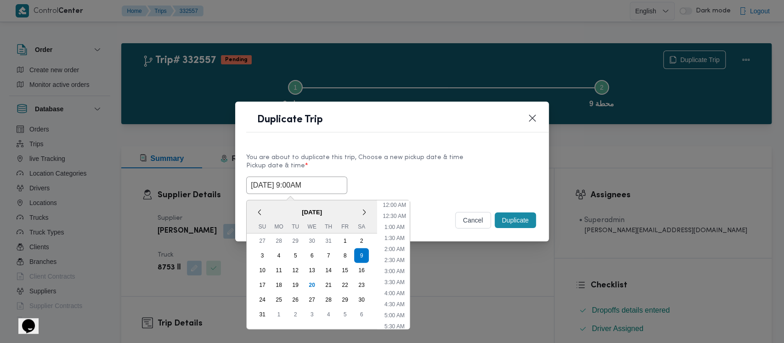
scroll to position [139, 0]
click at [397, 284] on li "10:00 AM" at bounding box center [394, 286] width 31 height 9
type input "[DATE] 10:00AM"
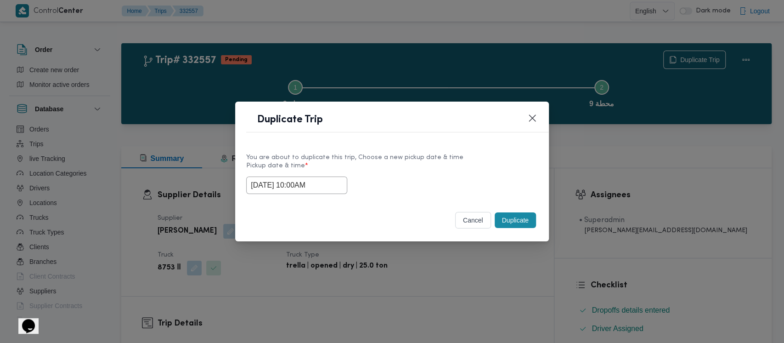
click at [508, 226] on button "Duplicate" at bounding box center [515, 220] width 41 height 16
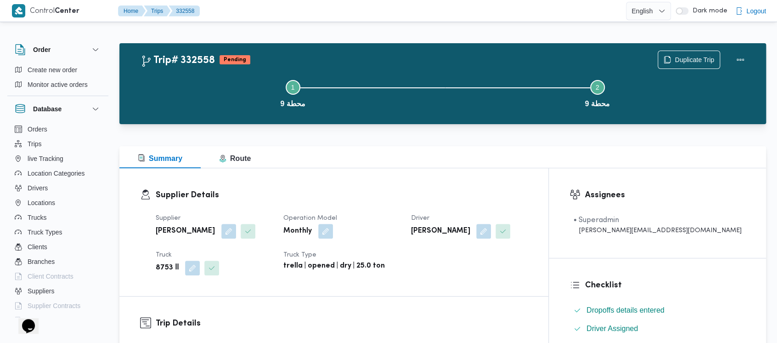
click at [691, 63] on div "Step 1 is incomplete 1 محطة 9 Step 2 is incomplete 2 محطة 9" at bounding box center [445, 92] width 620 height 59
click at [692, 52] on span "Duplicate Trip" at bounding box center [689, 59] width 62 height 17
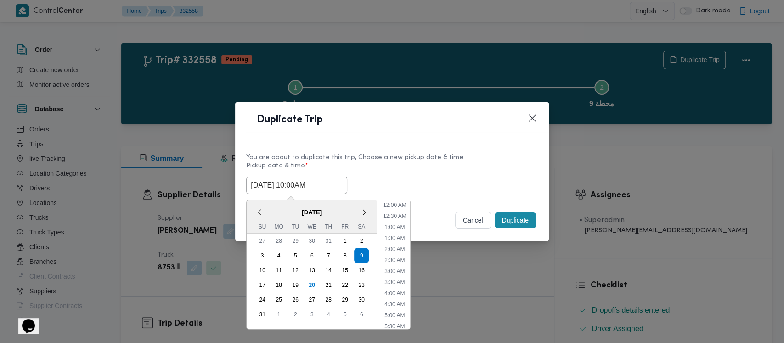
drag, startPoint x: 283, startPoint y: 186, endPoint x: 297, endPoint y: 187, distance: 14.3
click at [286, 186] on input "[DATE] 10:00AM" at bounding box center [296, 184] width 101 height 17
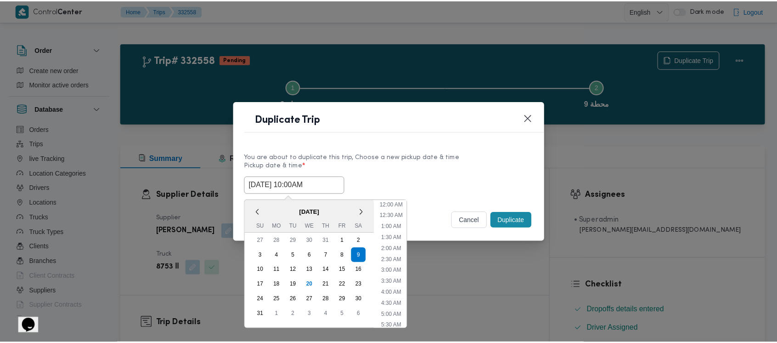
scroll to position [161, 0]
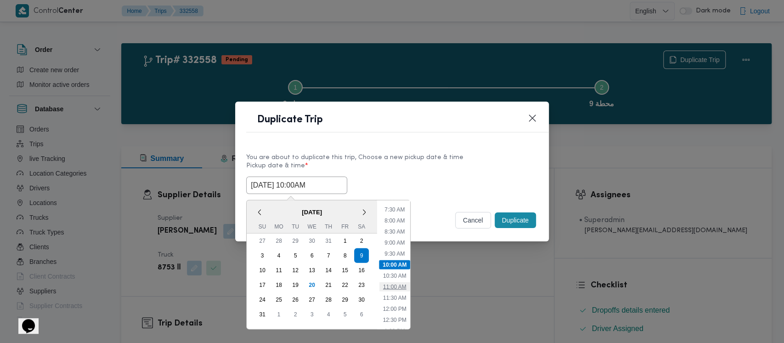
click at [401, 285] on li "11:00 AM" at bounding box center [394, 286] width 31 height 9
type input "[DATE] 11:00AM"
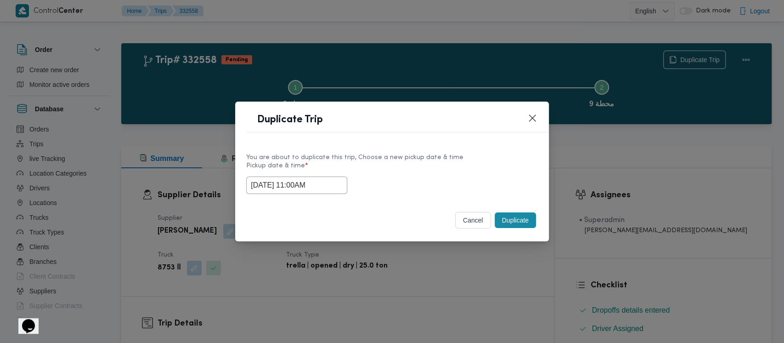
click at [523, 221] on button "Duplicate" at bounding box center [515, 220] width 41 height 16
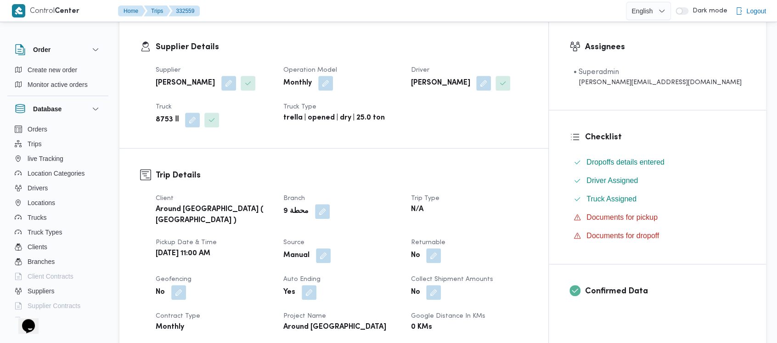
scroll to position [306, 0]
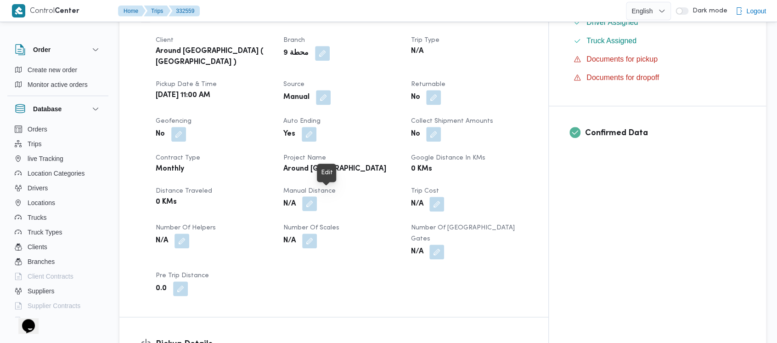
click at [317, 196] on button "button" at bounding box center [309, 203] width 15 height 15
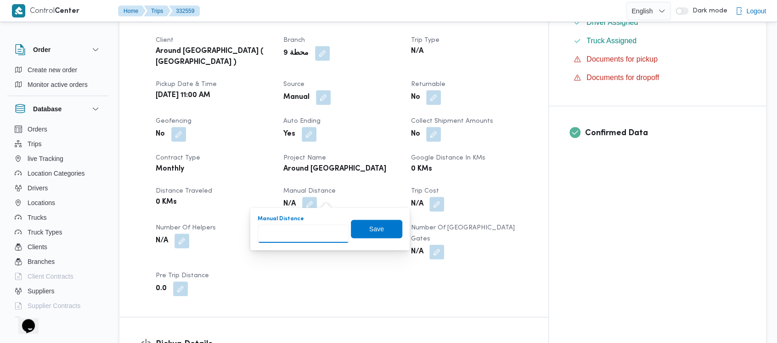
click at [289, 232] on input "Manual Distance" at bounding box center [303, 233] width 91 height 18
paste input "1.5"
type input "1.5"
click at [362, 227] on span "Save" at bounding box center [376, 228] width 51 height 18
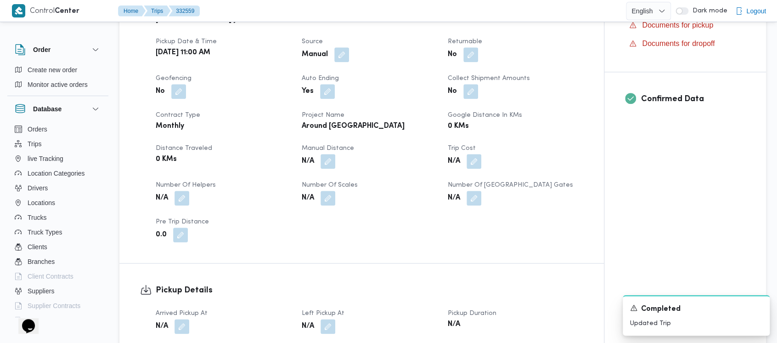
scroll to position [368, 0]
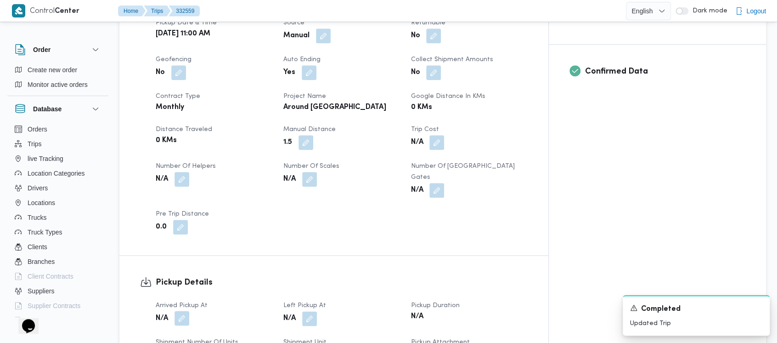
click at [184, 311] on button "button" at bounding box center [182, 318] width 15 height 15
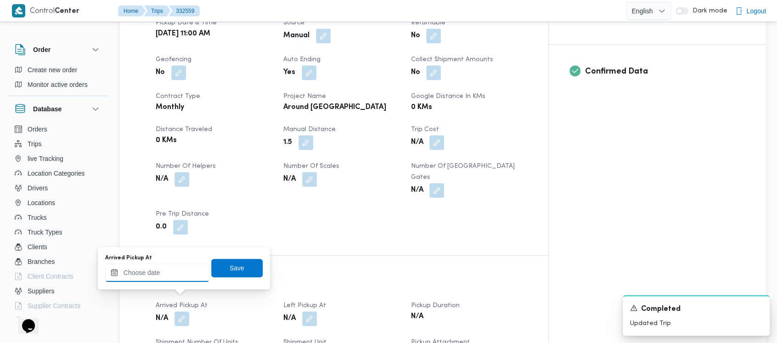
click at [158, 271] on input "Arrived Pickup At" at bounding box center [157, 272] width 104 height 18
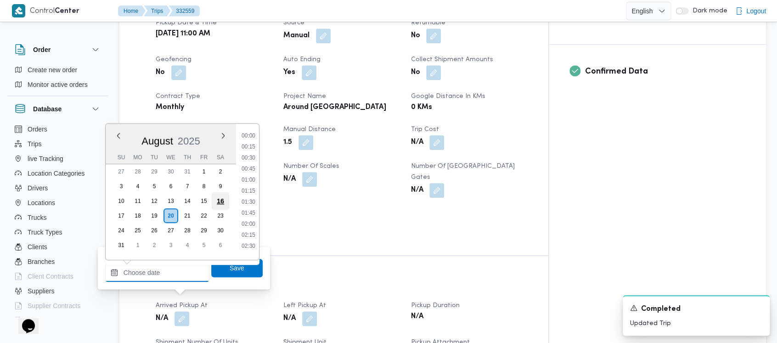
scroll to position [698, 0]
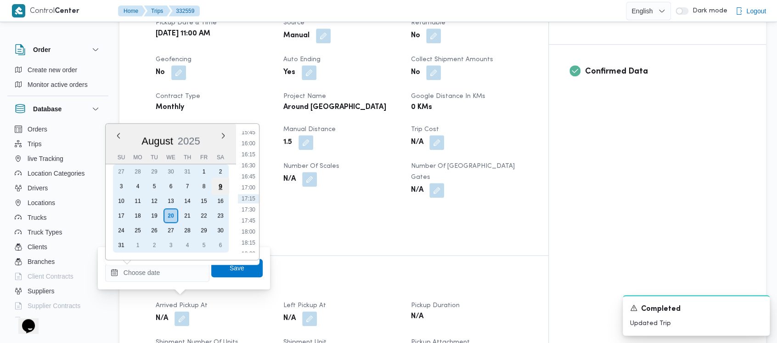
click at [222, 186] on div "9" at bounding box center [220, 185] width 17 height 17
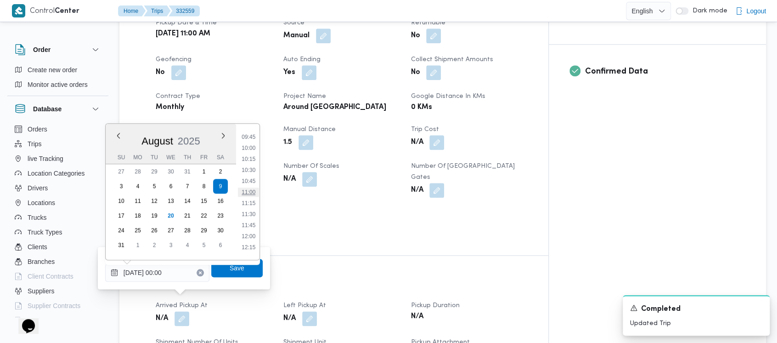
click at [250, 191] on li "11:00" at bounding box center [248, 191] width 21 height 9
type input "[DATE] 11:00"
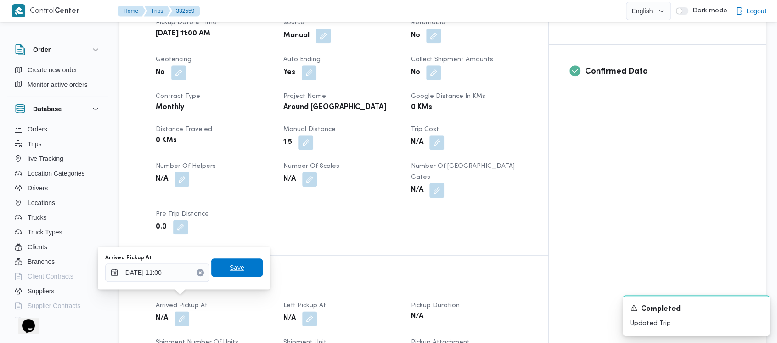
click at [233, 270] on span "Save" at bounding box center [237, 267] width 15 height 11
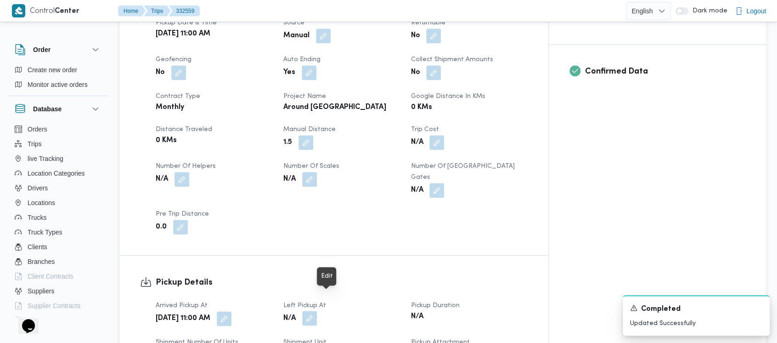
click at [317, 311] on button "button" at bounding box center [309, 318] width 15 height 15
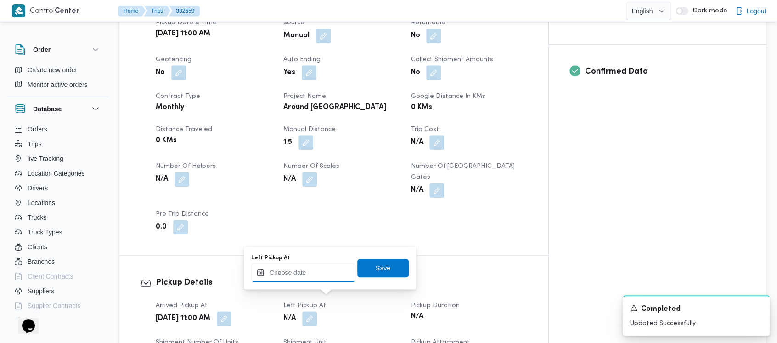
drag, startPoint x: 304, startPoint y: 274, endPoint x: 307, endPoint y: 263, distance: 10.9
click at [305, 270] on input "Left Pickup At" at bounding box center [303, 272] width 104 height 18
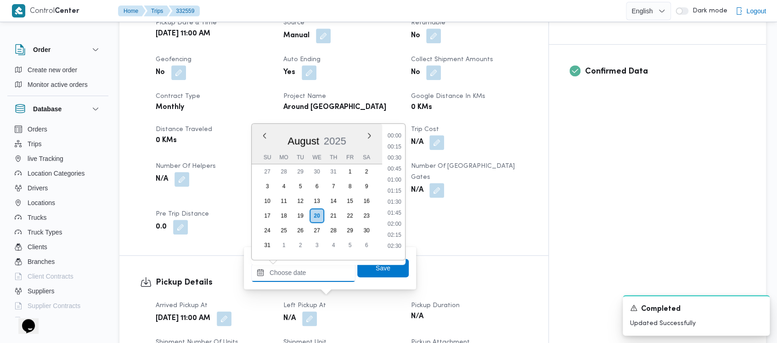
scroll to position [698, 0]
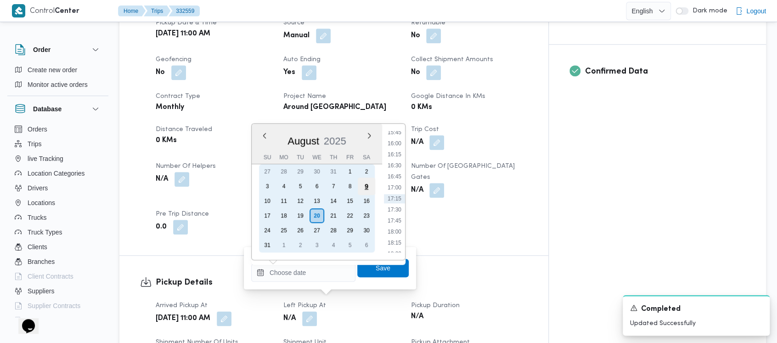
click at [368, 186] on div "9" at bounding box center [366, 185] width 17 height 17
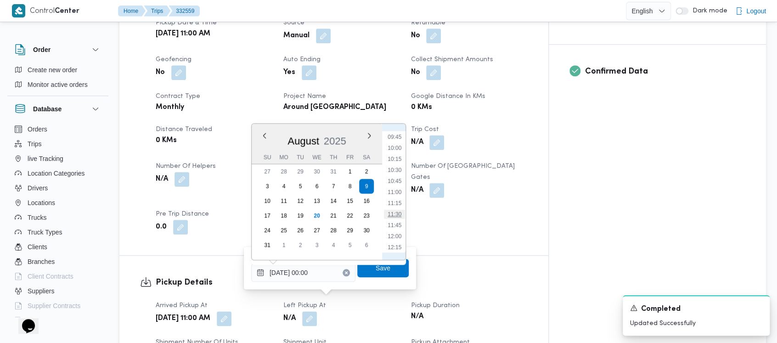
click at [393, 215] on li "11:30" at bounding box center [394, 213] width 21 height 9
type input "[DATE] 11:30"
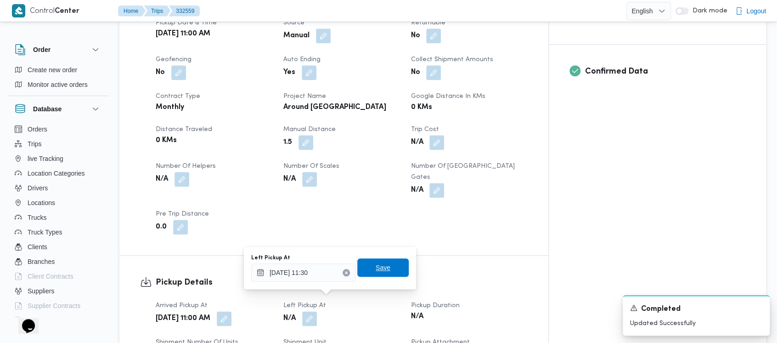
click at [376, 266] on span "Save" at bounding box center [383, 267] width 15 height 11
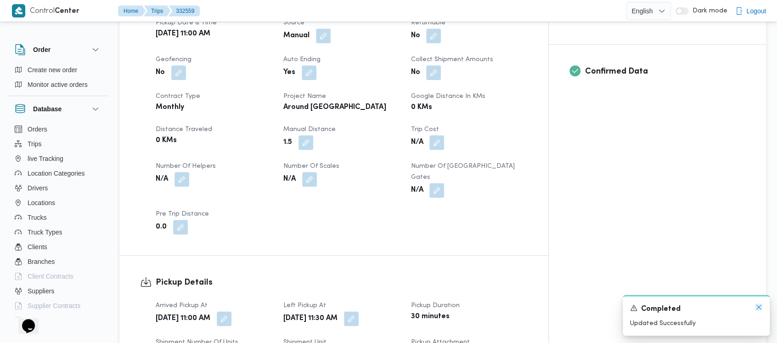
drag, startPoint x: 759, startPoint y: 309, endPoint x: 762, endPoint y: 304, distance: 5.8
click at [761, 307] on icon "Dismiss toast" at bounding box center [758, 306] width 7 height 7
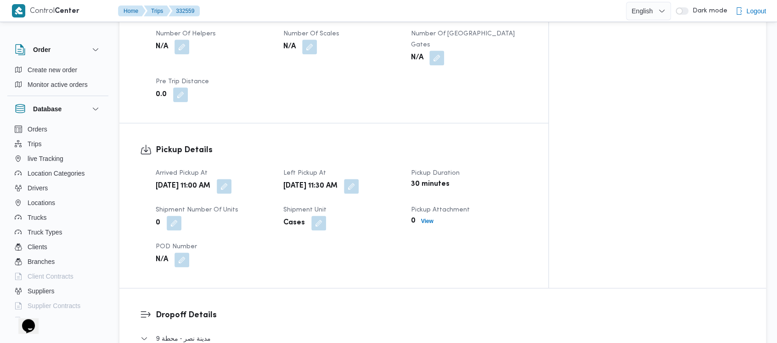
scroll to position [551, 0]
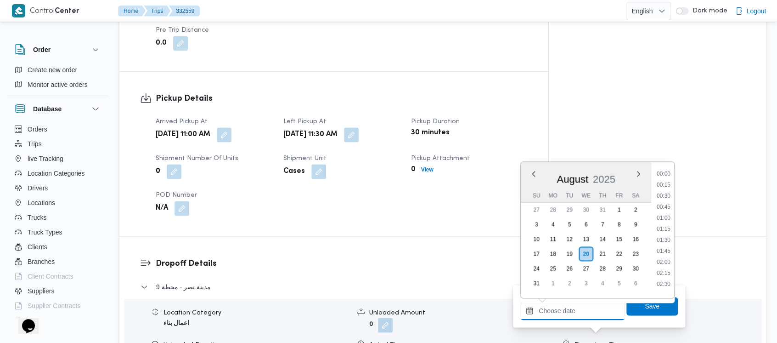
click at [584, 314] on input "Departure Time" at bounding box center [572, 310] width 104 height 18
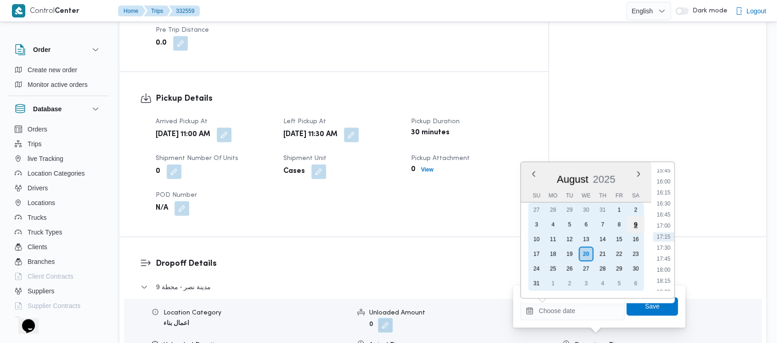
click at [637, 226] on div "9" at bounding box center [635, 223] width 17 height 17
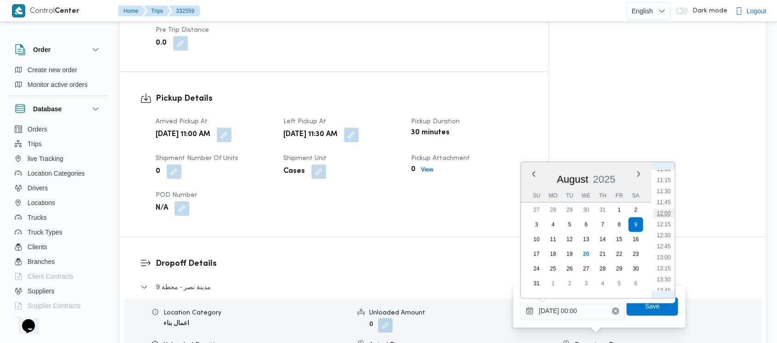
click at [667, 209] on li "12:00" at bounding box center [663, 213] width 21 height 9
type input "[DATE] 12:00"
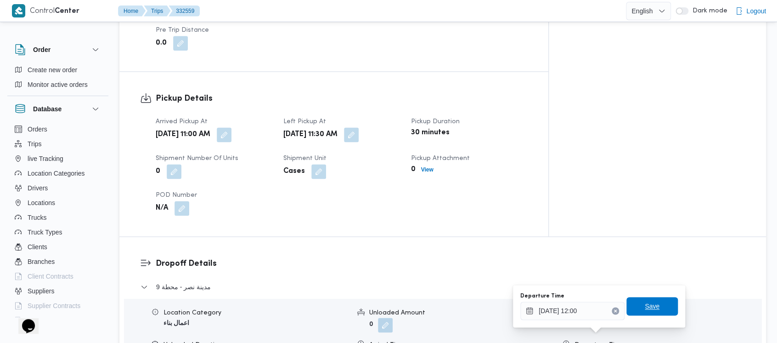
click at [645, 306] on span "Save" at bounding box center [652, 305] width 15 height 11
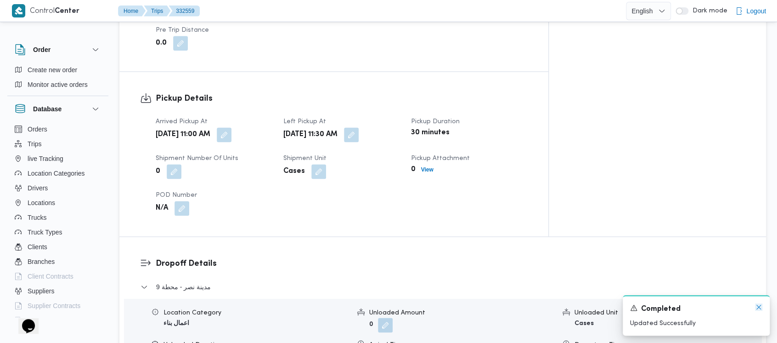
click at [761, 306] on icon "Dismiss toast" at bounding box center [758, 306] width 7 height 7
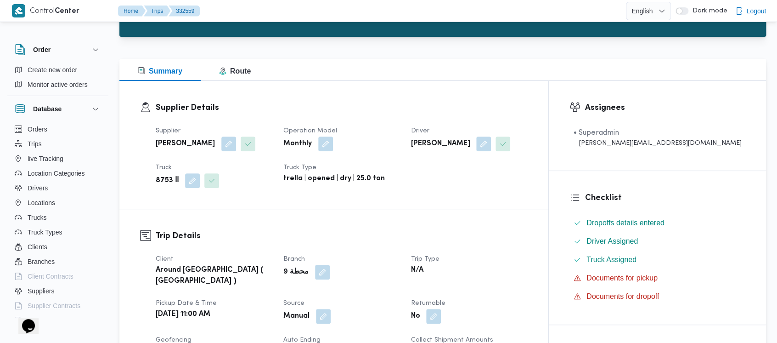
scroll to position [0, 0]
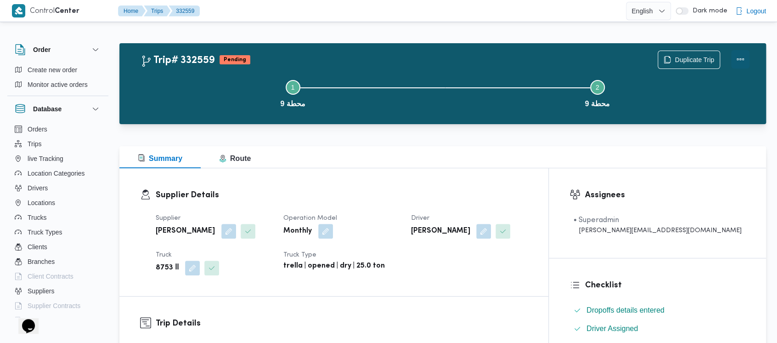
click at [741, 58] on button "Actions" at bounding box center [740, 59] width 18 height 18
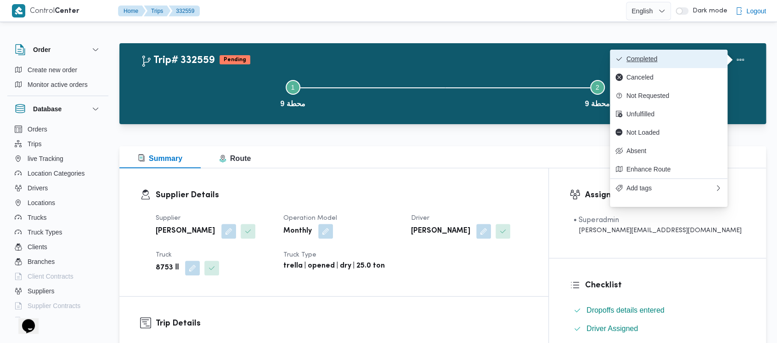
click at [641, 57] on span "Completed" at bounding box center [675, 58] width 96 height 7
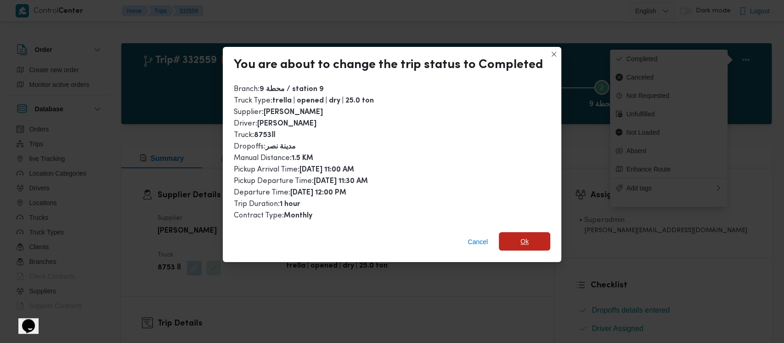
click at [523, 242] on span "Ok" at bounding box center [524, 241] width 8 height 11
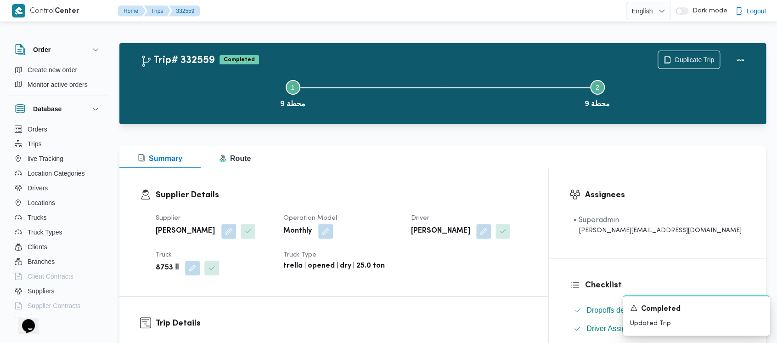
click at [222, 83] on button "Step 1 is incomplete 1 محطة 9" at bounding box center [293, 93] width 305 height 48
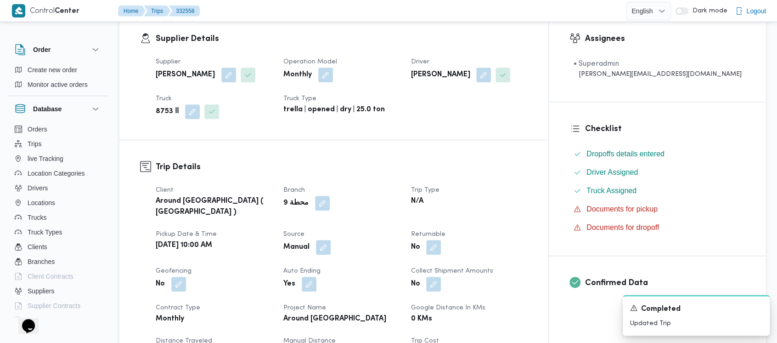
scroll to position [245, 0]
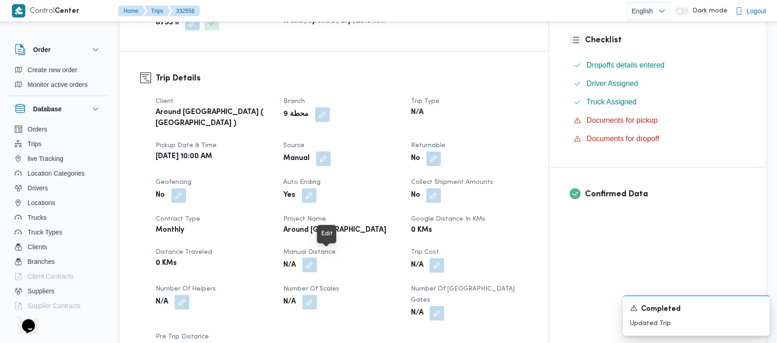
click at [317, 260] on button "button" at bounding box center [309, 264] width 15 height 15
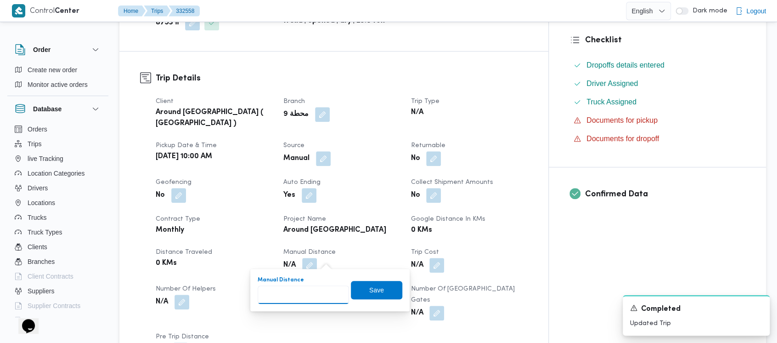
click at [296, 300] on input "Manual Distance" at bounding box center [303, 294] width 91 height 18
paste input "1.5"
type input "1.5"
click at [369, 287] on span "Save" at bounding box center [376, 289] width 15 height 11
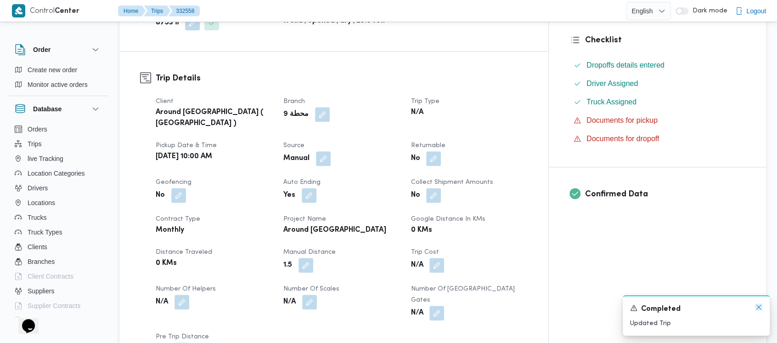
click at [757, 306] on icon "Dismiss toast" at bounding box center [758, 306] width 7 height 7
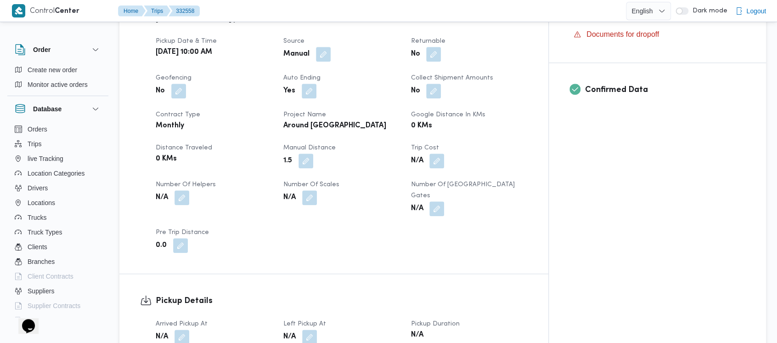
scroll to position [368, 0]
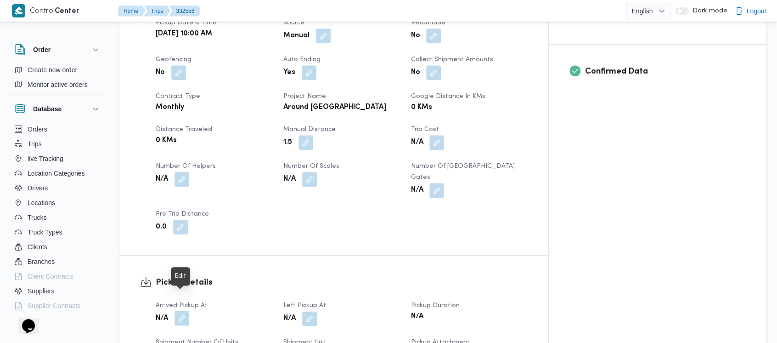
click at [183, 311] on button "button" at bounding box center [182, 318] width 15 height 15
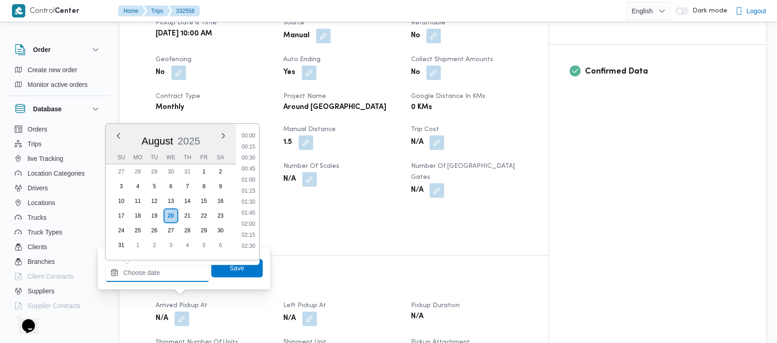
click at [163, 266] on input "Arrived Pickup At" at bounding box center [157, 272] width 104 height 18
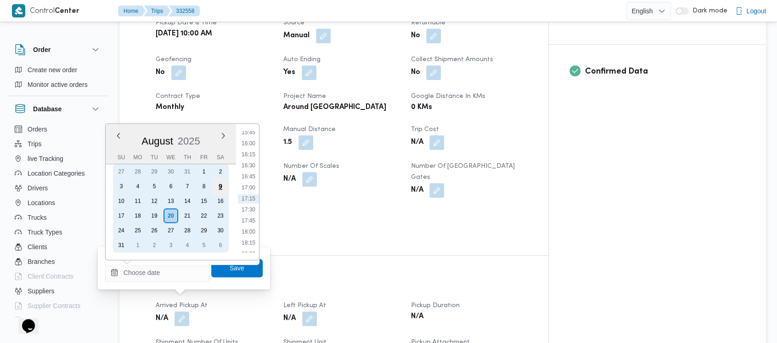
click at [223, 184] on div "9" at bounding box center [220, 185] width 17 height 17
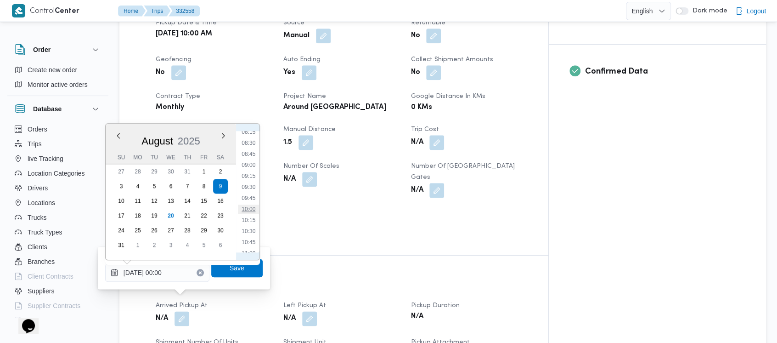
click at [254, 208] on li "10:00" at bounding box center [248, 208] width 21 height 9
type input "[DATE] 10:00"
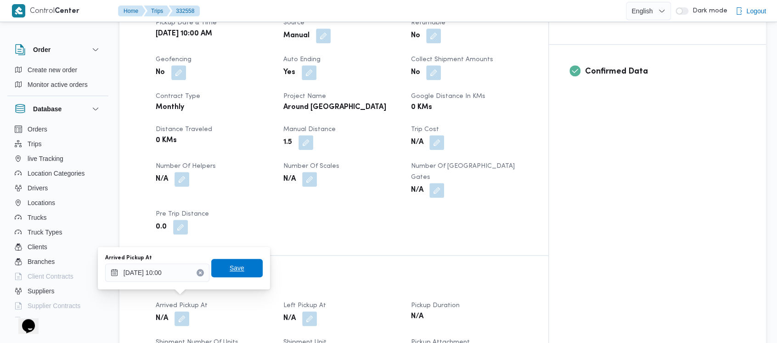
drag, startPoint x: 231, startPoint y: 271, endPoint x: 243, endPoint y: 280, distance: 14.7
click at [230, 271] on span "Save" at bounding box center [237, 267] width 15 height 11
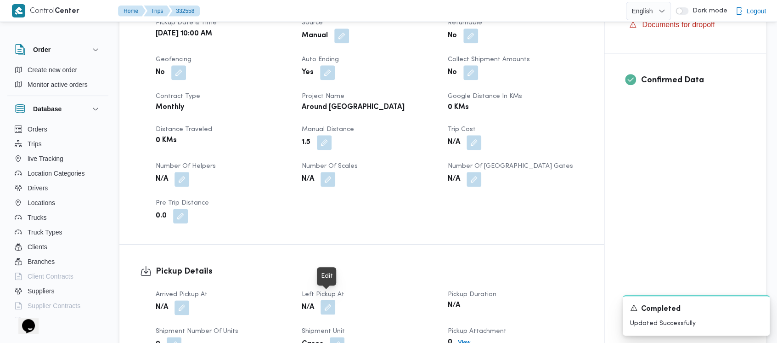
click at [329, 300] on button "button" at bounding box center [328, 307] width 15 height 15
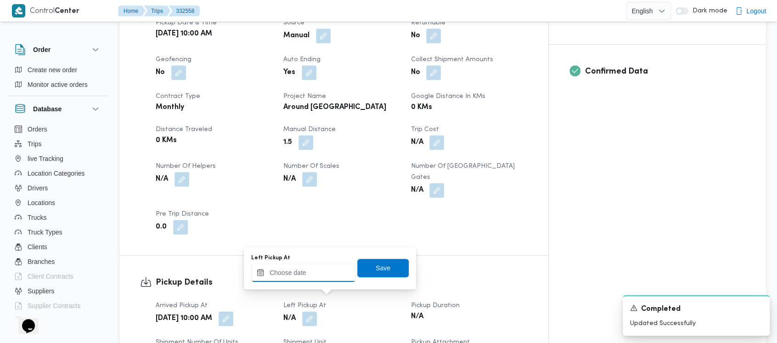
drag, startPoint x: 294, startPoint y: 277, endPoint x: 298, endPoint y: 266, distance: 10.8
click at [296, 271] on input "Left Pickup At" at bounding box center [303, 272] width 104 height 18
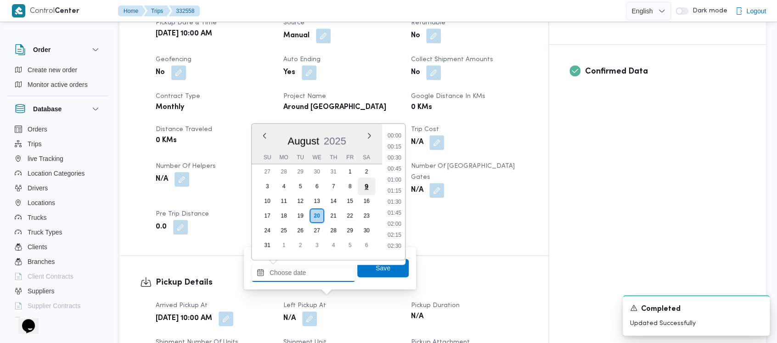
scroll to position [698, 0]
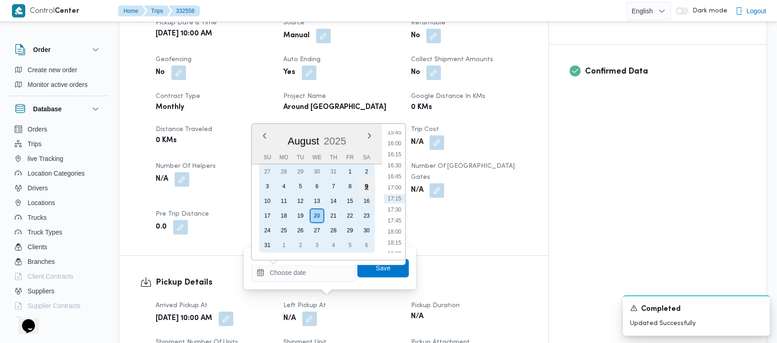
click at [369, 187] on div "9" at bounding box center [366, 185] width 17 height 17
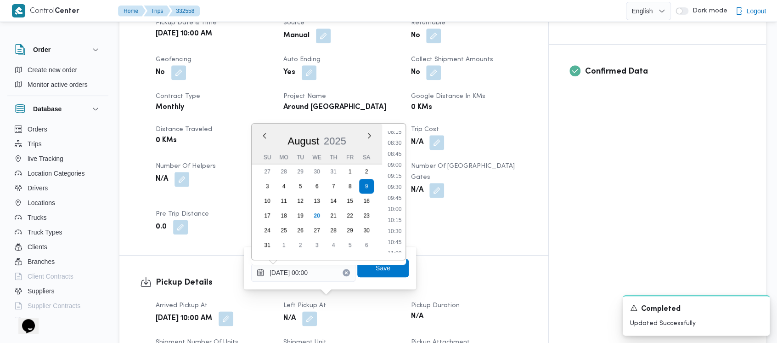
click at [401, 230] on li "10:30" at bounding box center [394, 230] width 21 height 9
type input "[DATE] 10:30"
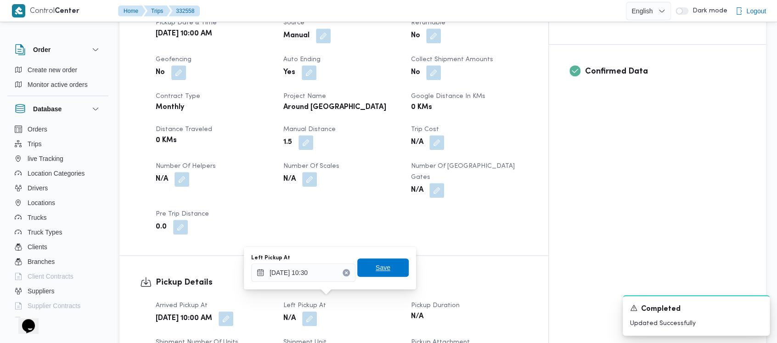
click at [379, 268] on span "Save" at bounding box center [383, 267] width 15 height 11
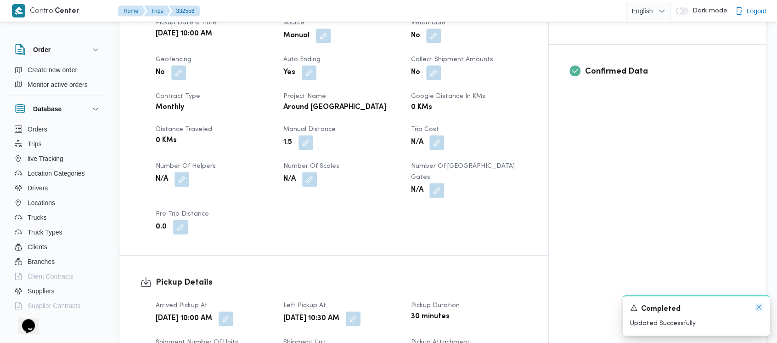
click at [762, 306] on icon "Dismiss toast" at bounding box center [758, 306] width 7 height 7
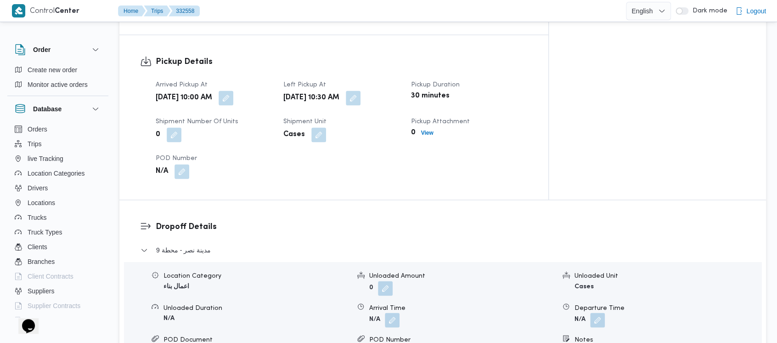
scroll to position [612, 0]
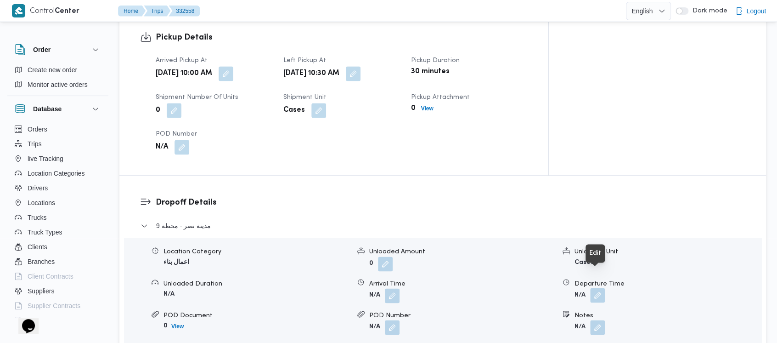
click at [599, 288] on button "button" at bounding box center [597, 295] width 15 height 15
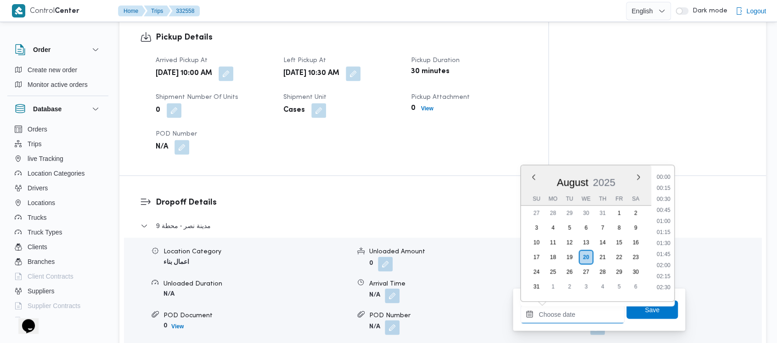
click at [579, 318] on input "Departure Time" at bounding box center [572, 314] width 104 height 18
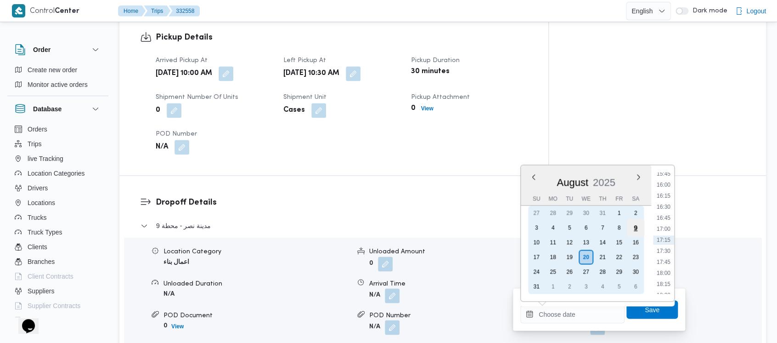
click at [631, 233] on div "9" at bounding box center [635, 227] width 17 height 17
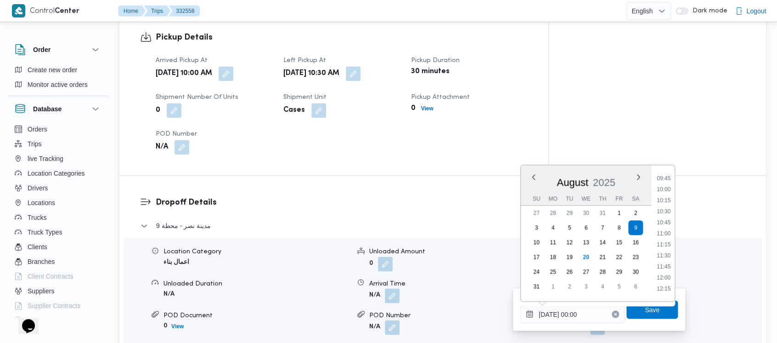
click at [667, 234] on li "11:00" at bounding box center [663, 233] width 21 height 9
type input "[DATE] 11:00"
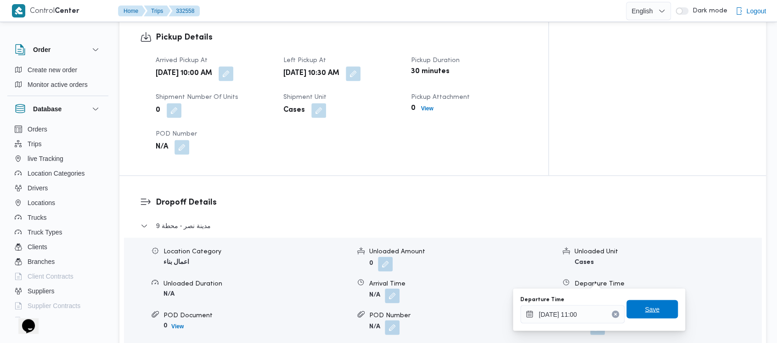
click at [652, 306] on span "Save" at bounding box center [652, 309] width 51 height 18
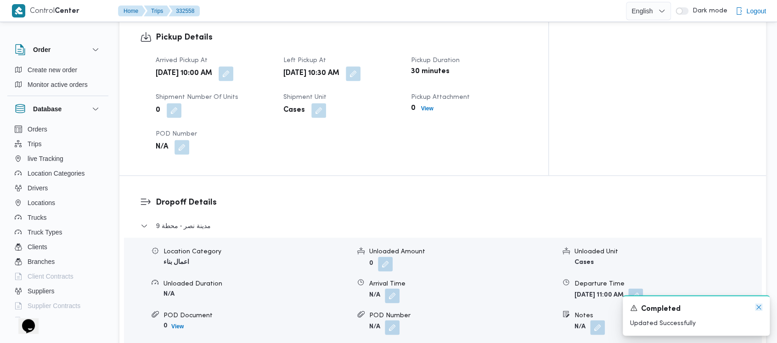
click at [761, 306] on icon "Dismiss toast" at bounding box center [758, 306] width 7 height 7
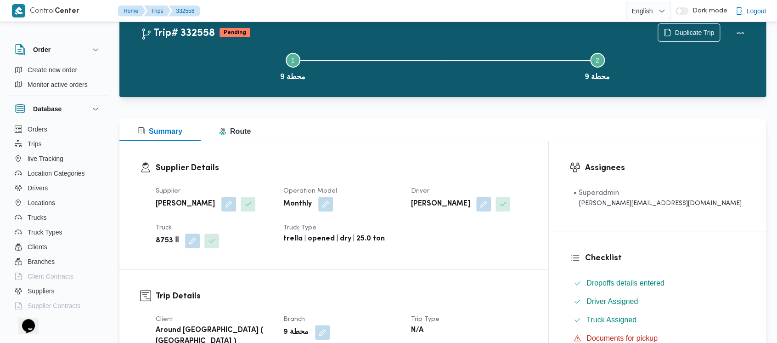
scroll to position [0, 0]
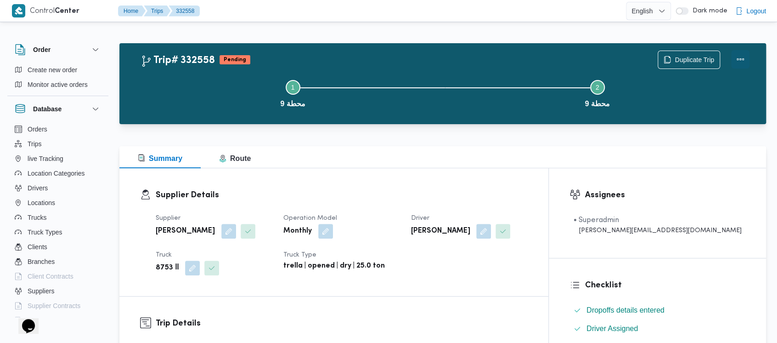
click at [739, 53] on button "Actions" at bounding box center [740, 59] width 18 height 18
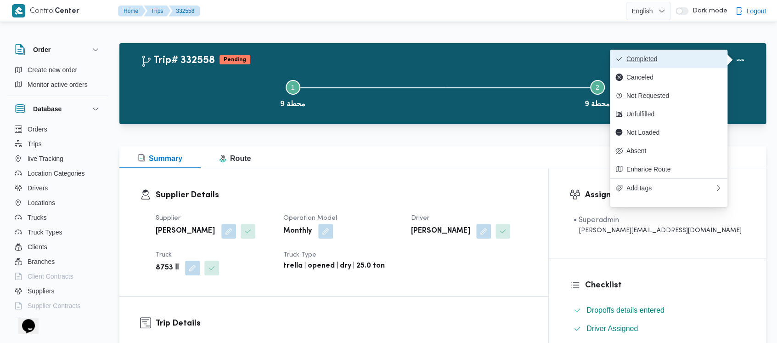
click at [654, 60] on span "Completed" at bounding box center [675, 58] width 96 height 7
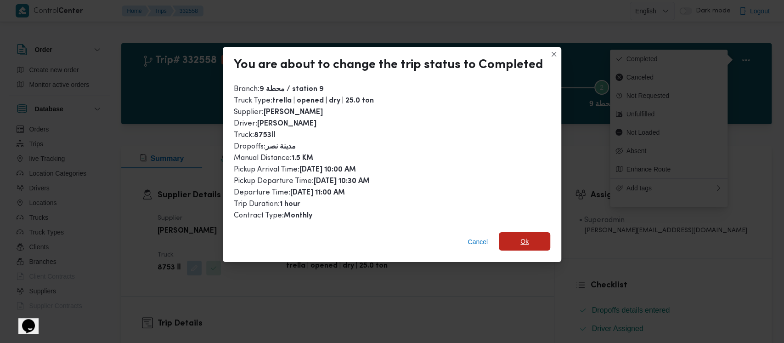
click at [520, 240] on span "Ok" at bounding box center [524, 241] width 8 height 11
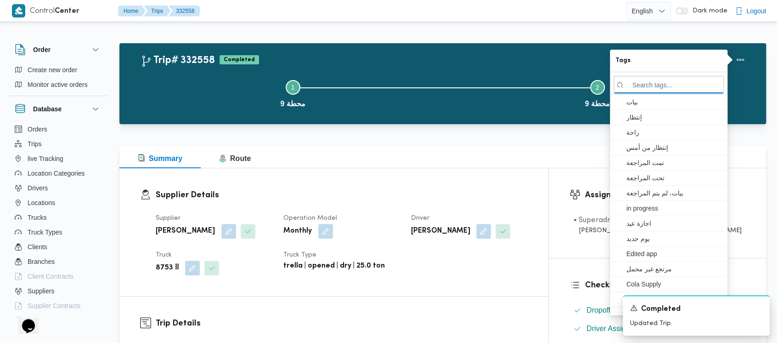
click at [222, 96] on button "Step 1 is incomplete 1 محطة 9" at bounding box center [293, 93] width 305 height 48
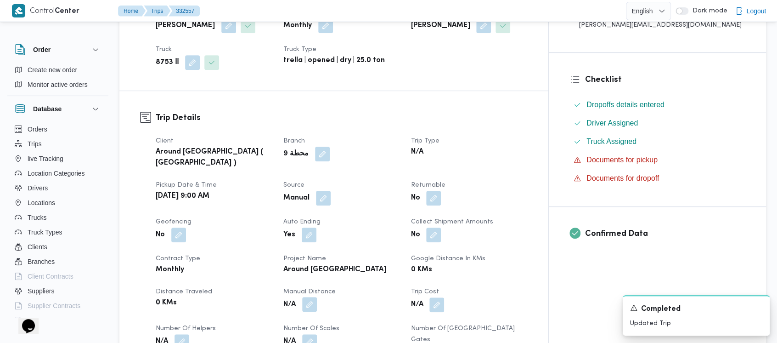
scroll to position [306, 0]
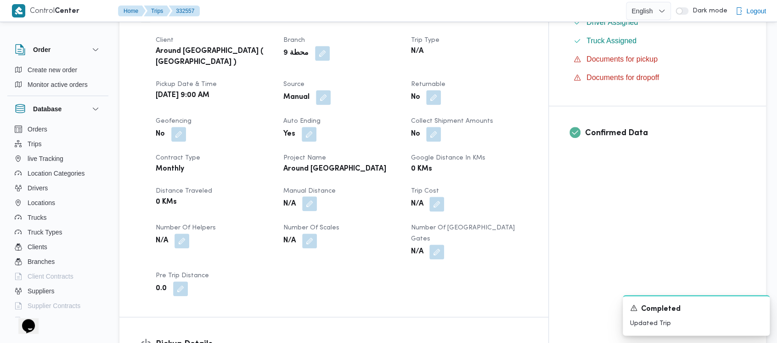
drag, startPoint x: 327, startPoint y: 195, endPoint x: 326, endPoint y: 200, distance: 5.6
click at [317, 196] on button "button" at bounding box center [309, 203] width 15 height 15
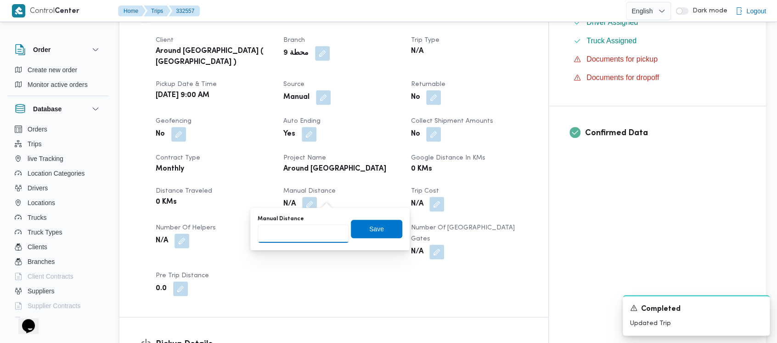
click at [293, 235] on input "Manual Distance" at bounding box center [303, 233] width 91 height 18
paste input "1.5"
type input "1.5"
click at [369, 228] on span "Save" at bounding box center [376, 228] width 15 height 11
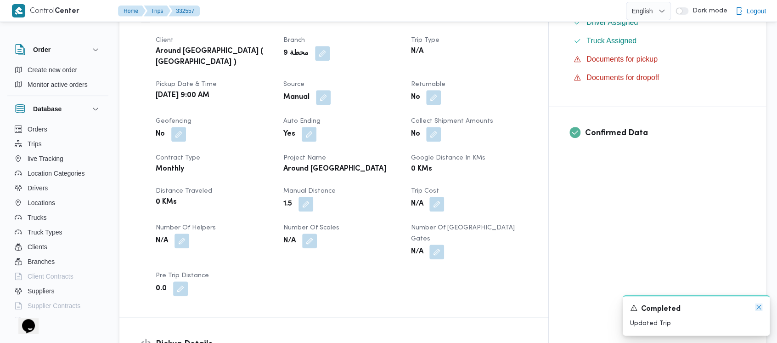
click at [758, 304] on icon "Dismiss toast" at bounding box center [758, 306] width 7 height 7
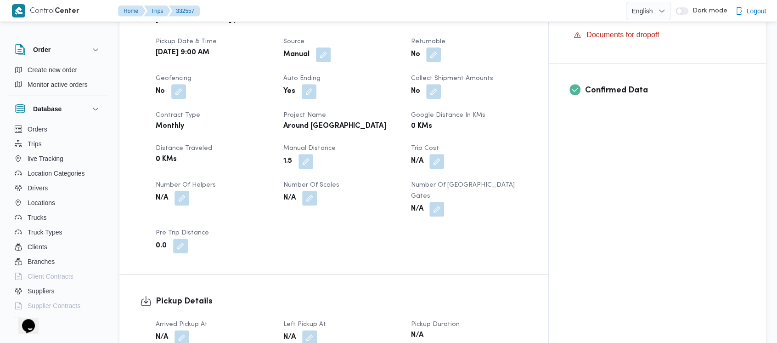
scroll to position [368, 0]
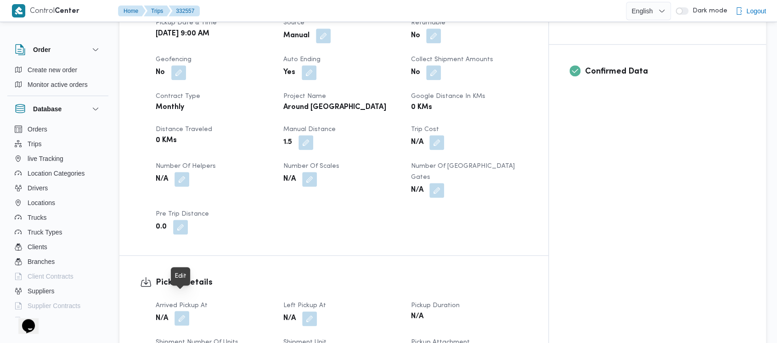
click at [186, 311] on button "button" at bounding box center [182, 318] width 15 height 15
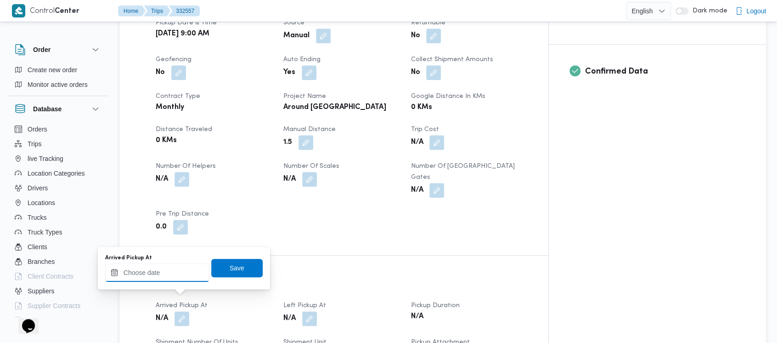
drag, startPoint x: 151, startPoint y: 275, endPoint x: 155, endPoint y: 267, distance: 8.2
click at [151, 274] on input "Arrived Pickup At" at bounding box center [157, 272] width 104 height 18
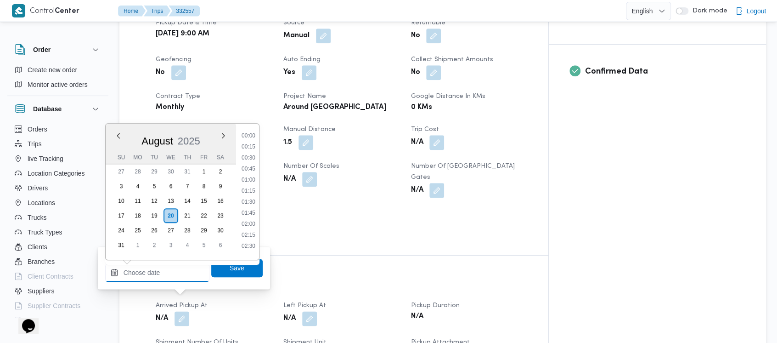
scroll to position [698, 0]
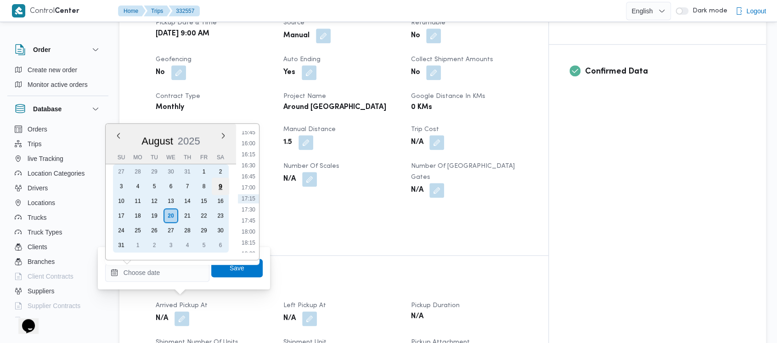
drag, startPoint x: 221, startPoint y: 185, endPoint x: 228, endPoint y: 179, distance: 9.8
click at [221, 185] on div "9" at bounding box center [220, 185] width 17 height 17
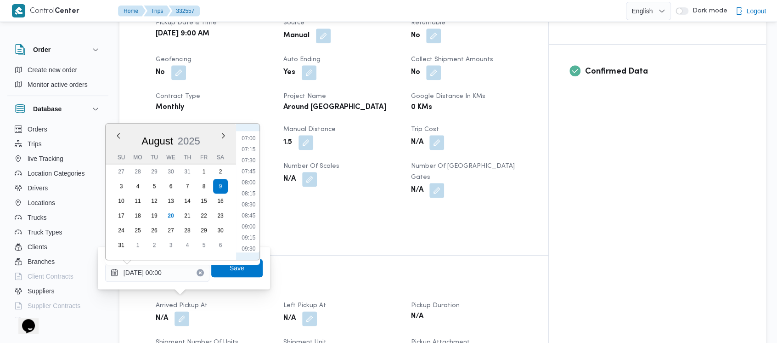
drag, startPoint x: 251, startPoint y: 225, endPoint x: 248, endPoint y: 253, distance: 28.2
click at [250, 225] on li "09:00" at bounding box center [248, 226] width 21 height 9
type input "[DATE] 09:00"
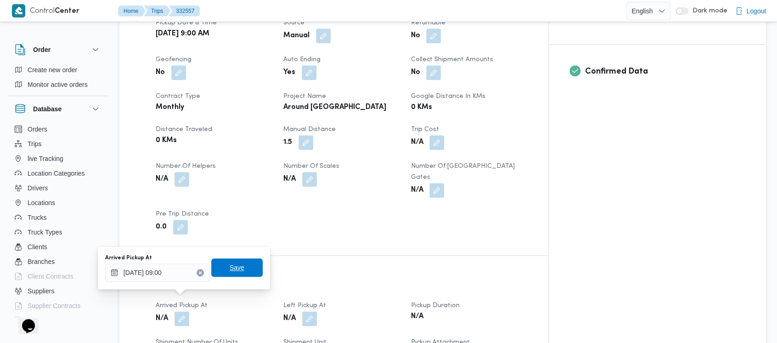
click at [235, 267] on span "Save" at bounding box center [237, 267] width 15 height 11
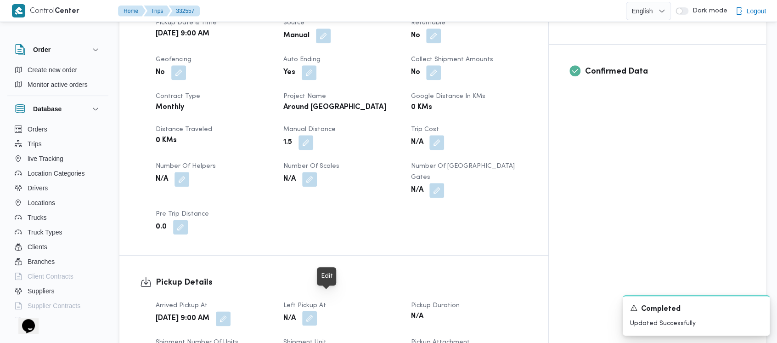
drag, startPoint x: 328, startPoint y: 300, endPoint x: 322, endPoint y: 290, distance: 11.1
click at [317, 311] on button "button" at bounding box center [309, 318] width 15 height 15
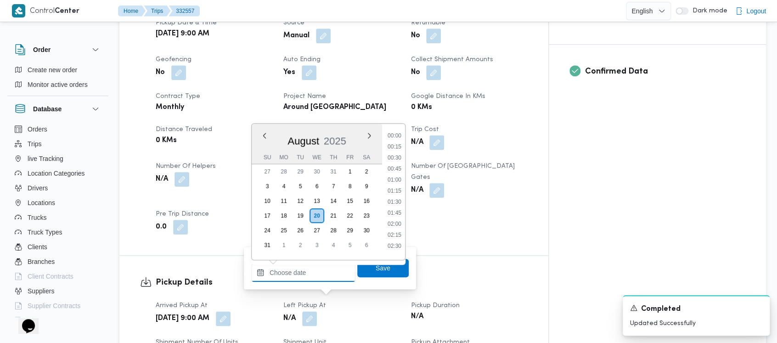
drag, startPoint x: 308, startPoint y: 272, endPoint x: 357, endPoint y: 200, distance: 87.3
click at [313, 263] on div "Previous Month Next month [DATE] [DATE] Su Mo Tu We Th Fr Sa 27 28 29 30 31 1 2…" at bounding box center [303, 272] width 104 height 18
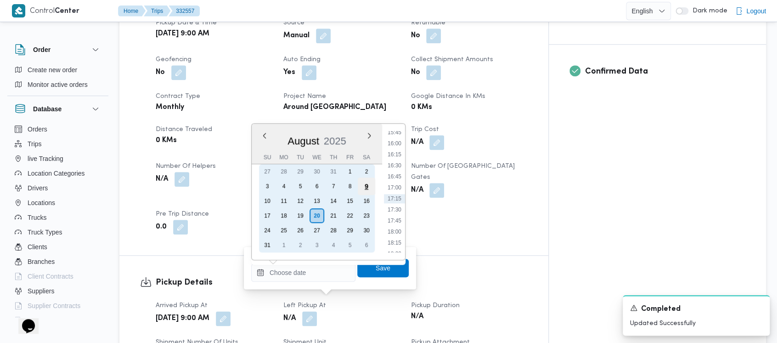
click at [372, 186] on div "9" at bounding box center [366, 185] width 17 height 17
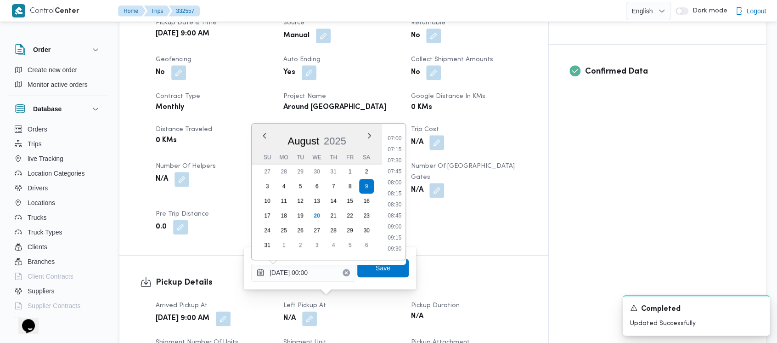
click at [399, 249] on li "09:30" at bounding box center [394, 248] width 21 height 9
type input "[DATE] 09:30"
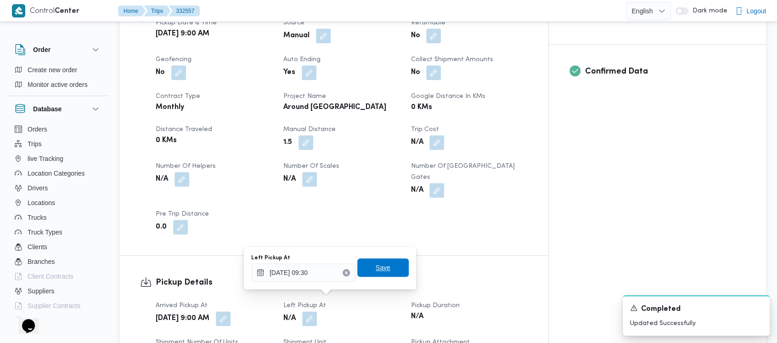
click at [378, 266] on span "Save" at bounding box center [383, 267] width 15 height 11
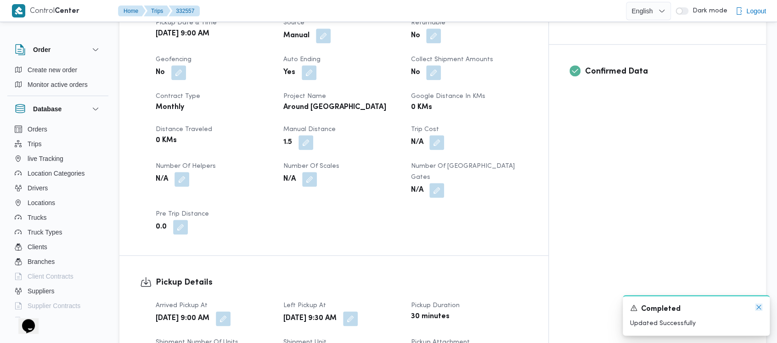
click at [758, 305] on icon "Dismiss toast" at bounding box center [758, 306] width 7 height 7
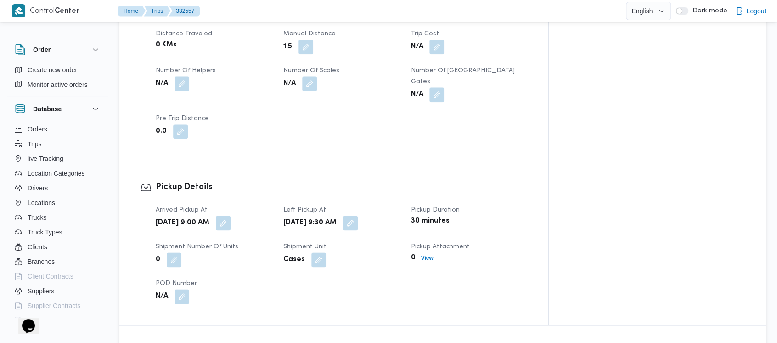
scroll to position [612, 0]
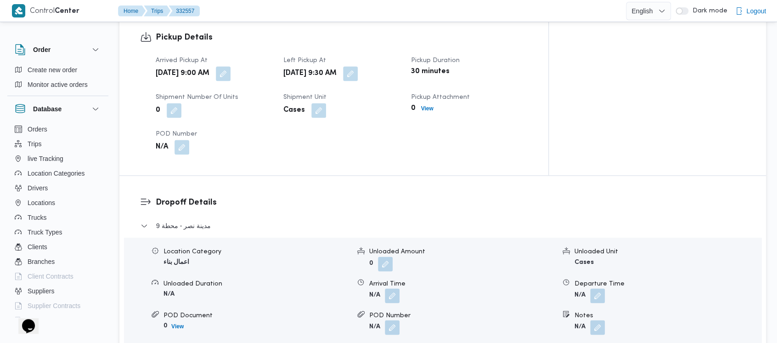
drag, startPoint x: 599, startPoint y: 275, endPoint x: 585, endPoint y: 284, distance: 17.3
click at [599, 288] on button "button" at bounding box center [597, 295] width 15 height 15
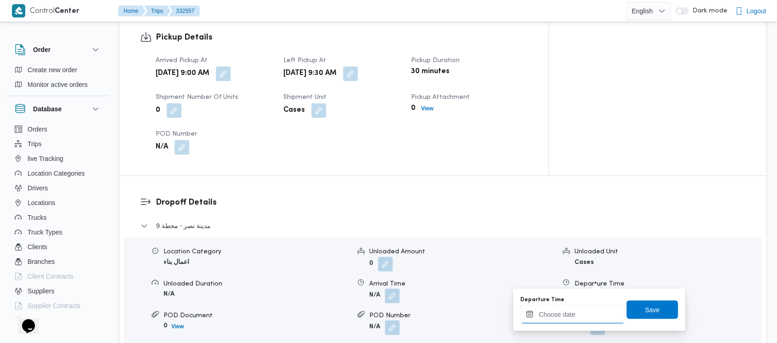
click at [563, 311] on input "Departure Time" at bounding box center [572, 314] width 104 height 18
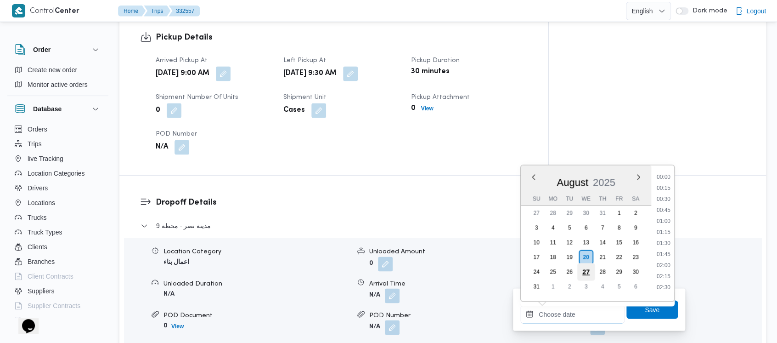
scroll to position [698, 0]
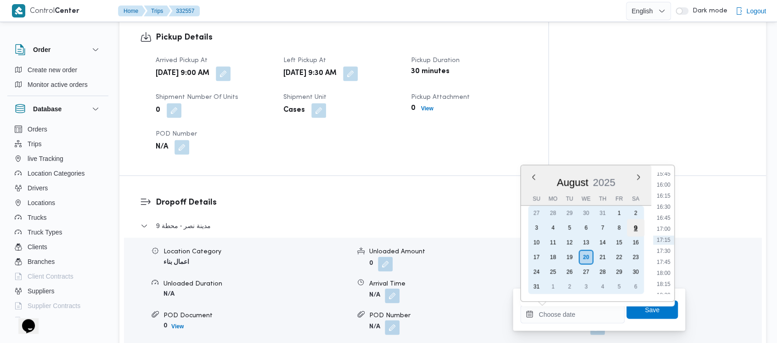
click at [635, 227] on div "9" at bounding box center [635, 227] width 17 height 17
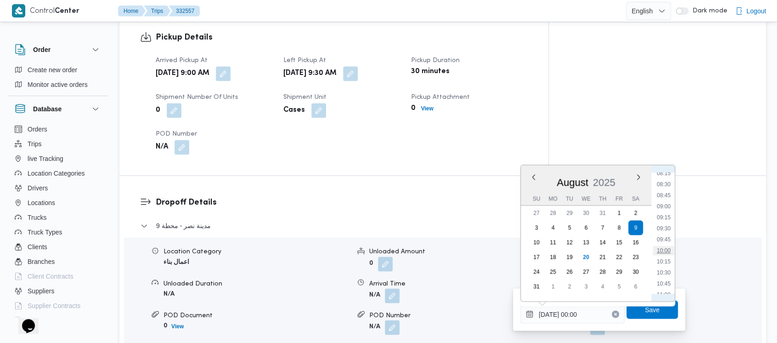
click at [672, 252] on li "10:00" at bounding box center [663, 250] width 21 height 9
type input "[DATE] 10:00"
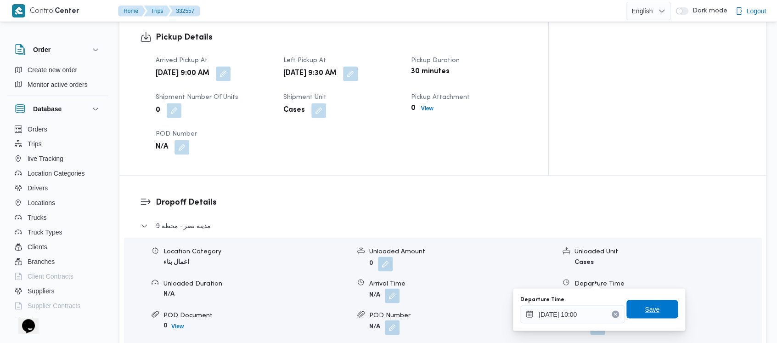
click at [647, 313] on span "Save" at bounding box center [652, 308] width 15 height 11
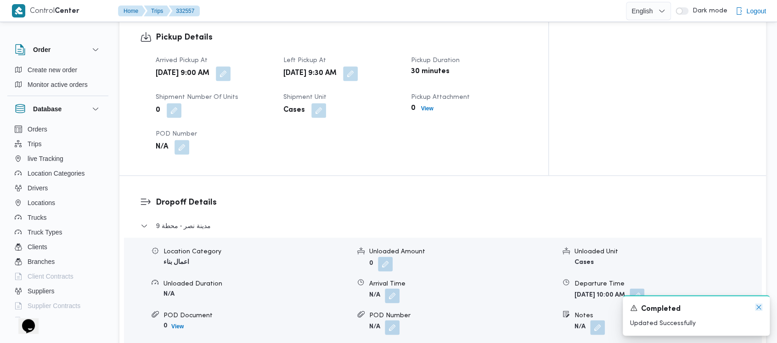
click at [760, 304] on icon "Dismiss toast" at bounding box center [758, 306] width 7 height 7
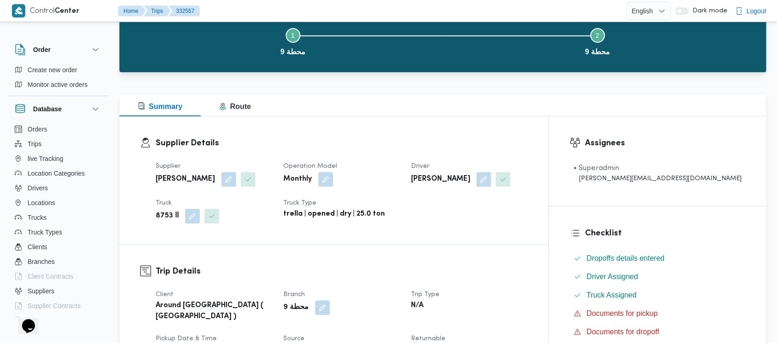
scroll to position [0, 0]
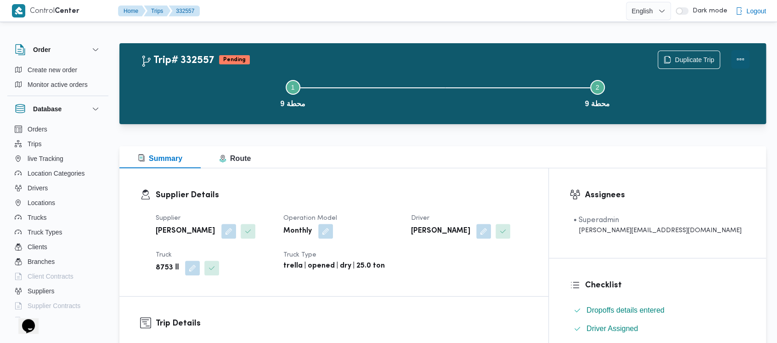
click at [736, 57] on button "Actions" at bounding box center [740, 59] width 18 height 18
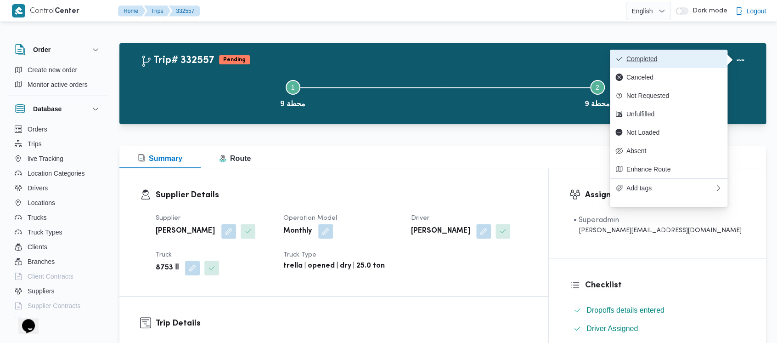
click at [647, 59] on span "Completed" at bounding box center [675, 58] width 96 height 7
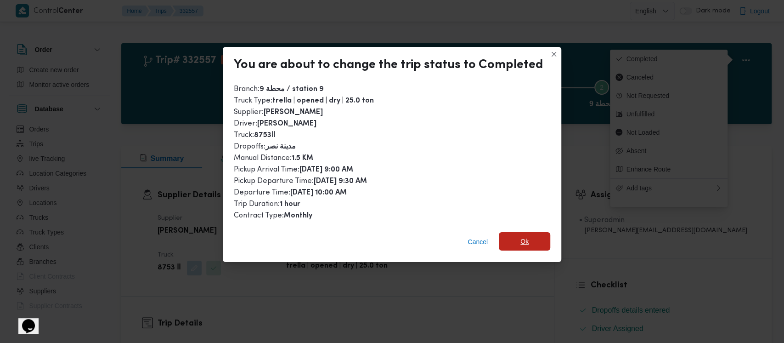
click at [526, 244] on span "Ok" at bounding box center [524, 241] width 51 height 18
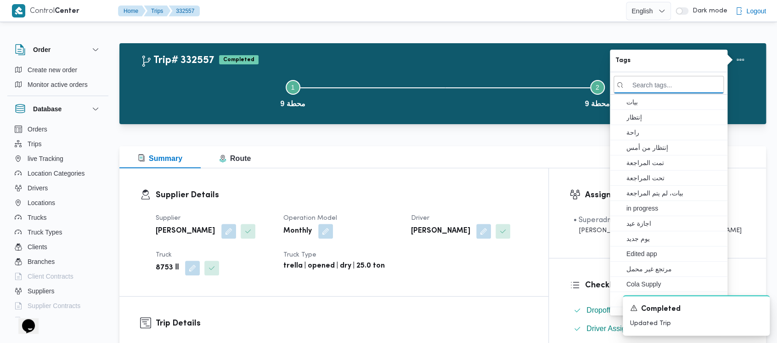
click at [198, 92] on button "Step 1 is incomplete 1 محطة 9" at bounding box center [293, 93] width 305 height 48
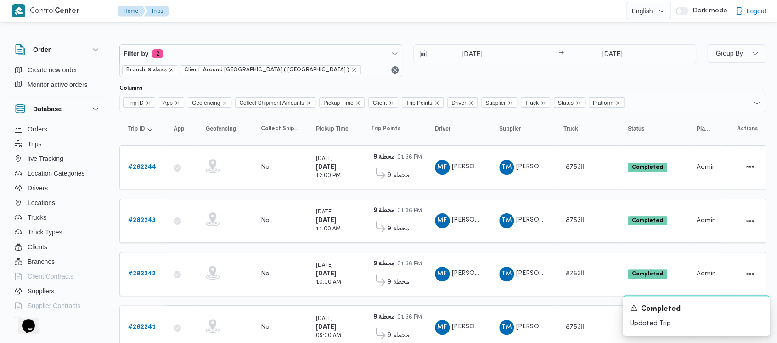
click at [172, 71] on icon "remove selected entity" at bounding box center [172, 70] width 6 height 6
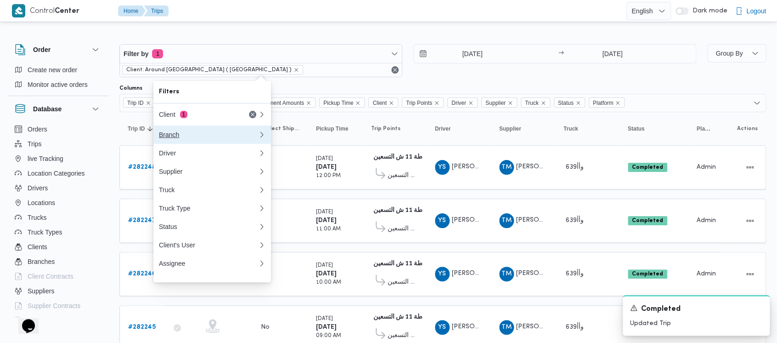
click at [163, 138] on div "Branch" at bounding box center [207, 134] width 96 height 7
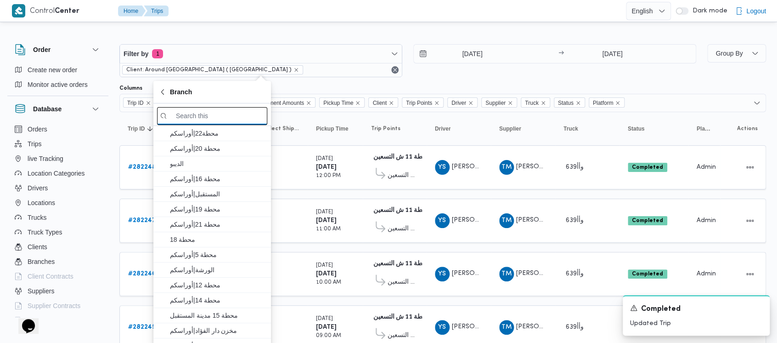
click at [203, 120] on input "search filters" at bounding box center [212, 116] width 110 height 18
paste input "محطة 11"
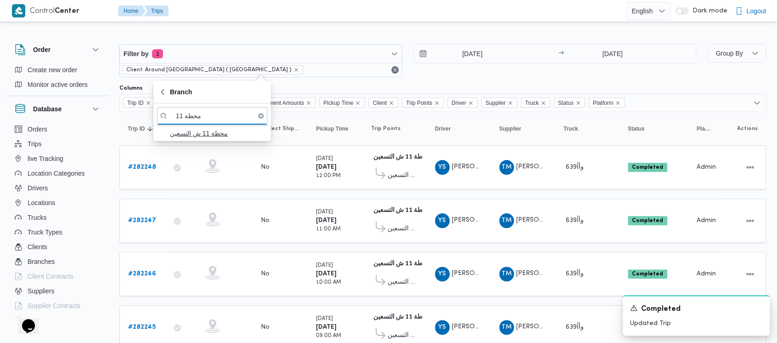
type input "محطة 11"
click at [184, 128] on span "محطة 11 ش التسعين" at bounding box center [218, 133] width 96 height 11
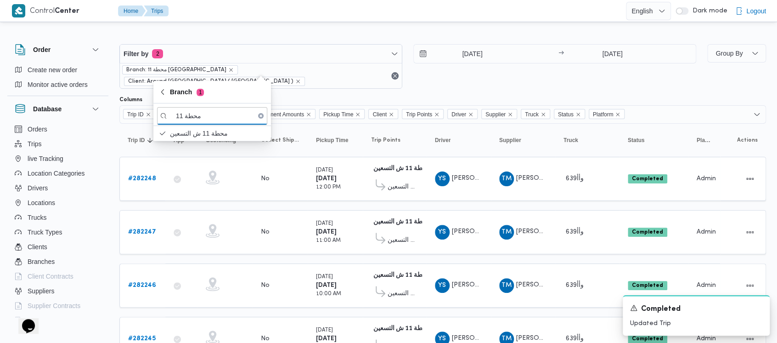
click at [428, 75] on div "[DATE] → [DATE]" at bounding box center [554, 66] width 283 height 45
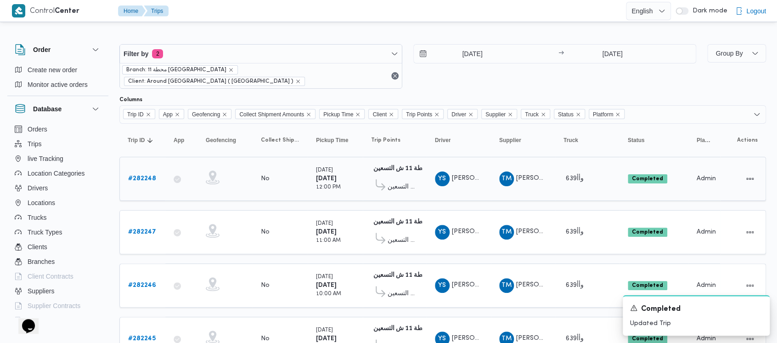
click at [136, 175] on b "# 282248" at bounding box center [142, 178] width 28 height 6
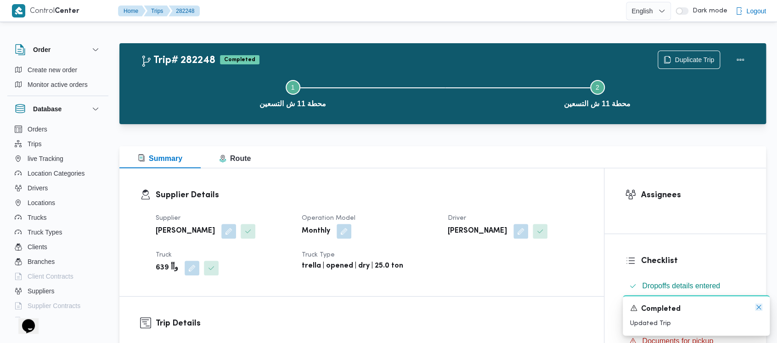
click at [758, 306] on icon "Dismiss toast" at bounding box center [758, 306] width 7 height 7
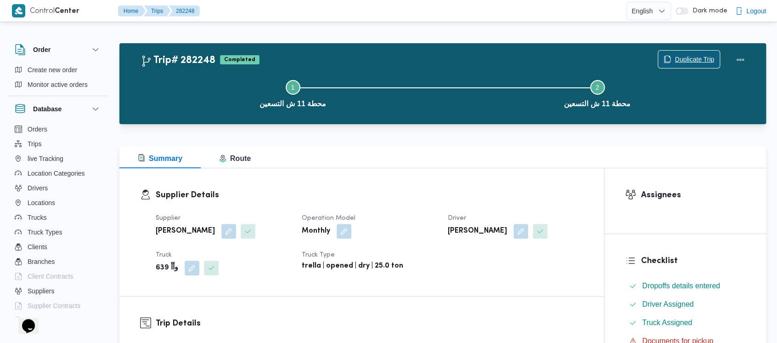
click at [690, 57] on span "Duplicate Trip" at bounding box center [695, 59] width 40 height 11
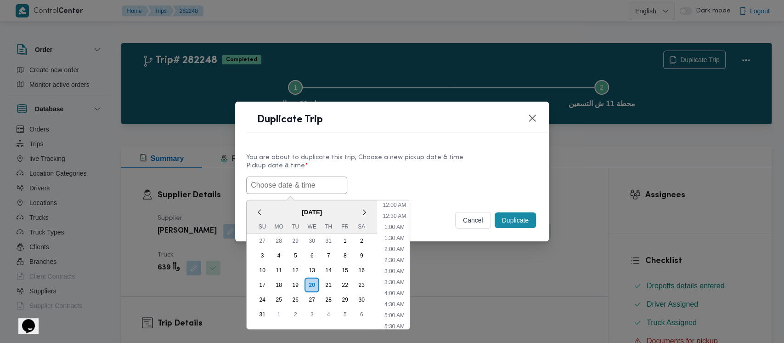
click at [271, 179] on input "text" at bounding box center [296, 184] width 101 height 17
click at [353, 251] on div "9" at bounding box center [361, 255] width 17 height 17
click at [397, 271] on li "9:00 AM" at bounding box center [395, 271] width 28 height 9
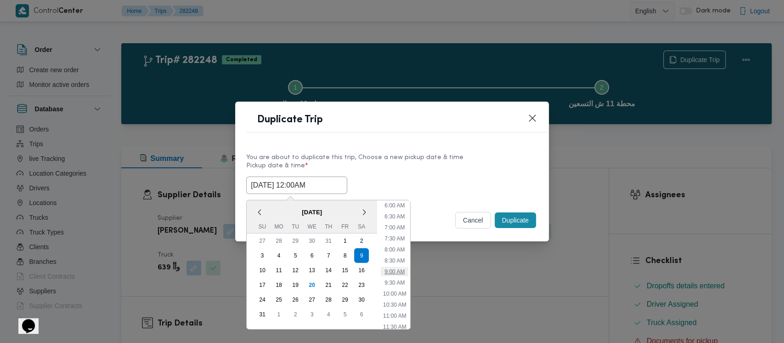
type input "[DATE] 9:00AM"
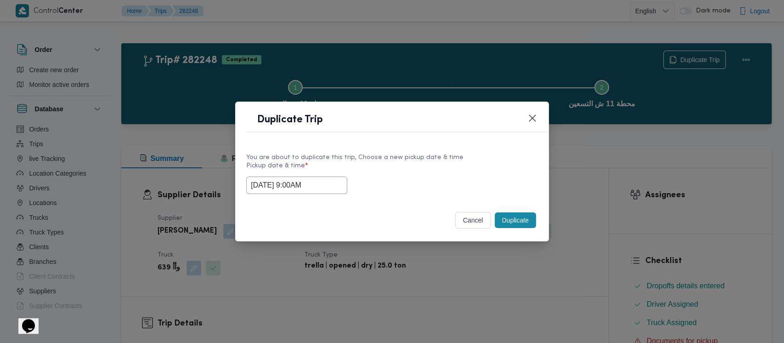
click at [513, 217] on button "Duplicate" at bounding box center [515, 220] width 41 height 16
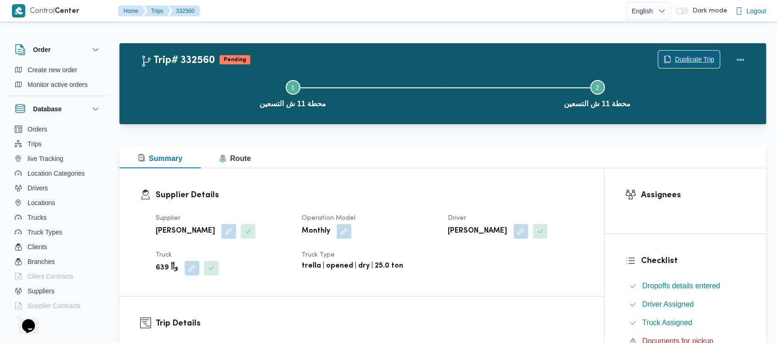
click at [675, 56] on span "Duplicate Trip" at bounding box center [695, 59] width 40 height 11
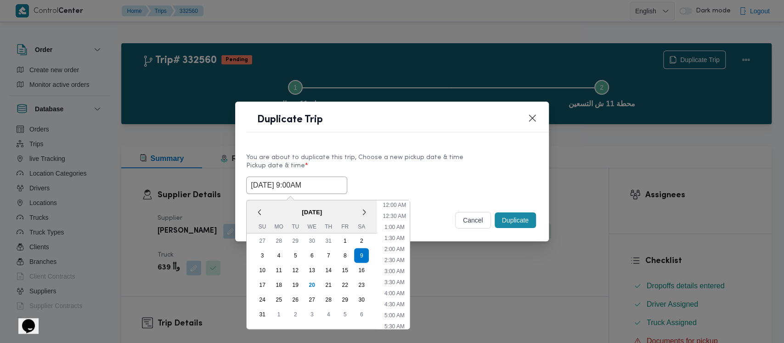
click at [271, 184] on input "[DATE] 9:00AM" at bounding box center [296, 184] width 101 height 17
click at [404, 284] on li "10:00 AM" at bounding box center [394, 286] width 31 height 9
type input "[DATE] 10:00AM"
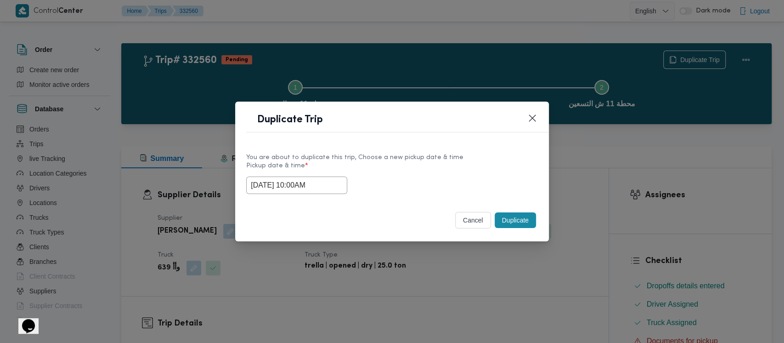
click at [531, 216] on button "Duplicate" at bounding box center [515, 220] width 41 height 16
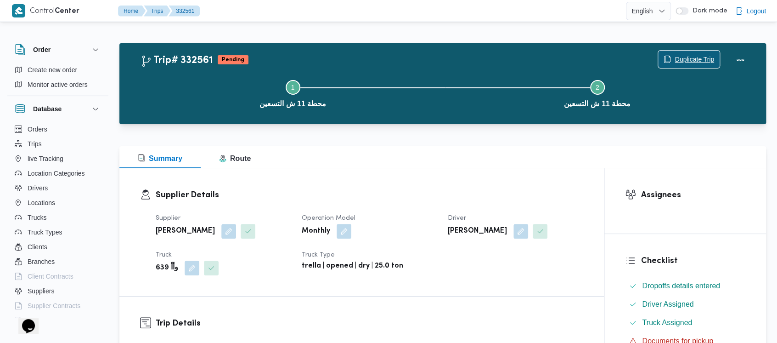
click at [686, 60] on span "Duplicate Trip" at bounding box center [695, 59] width 40 height 11
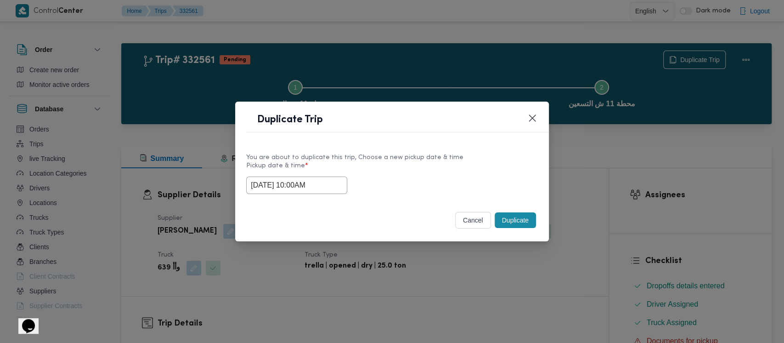
click at [272, 184] on input "[DATE] 10:00AM" at bounding box center [296, 184] width 101 height 17
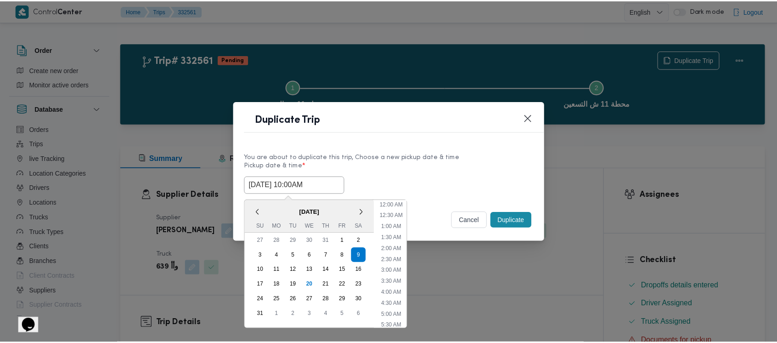
scroll to position [161, 0]
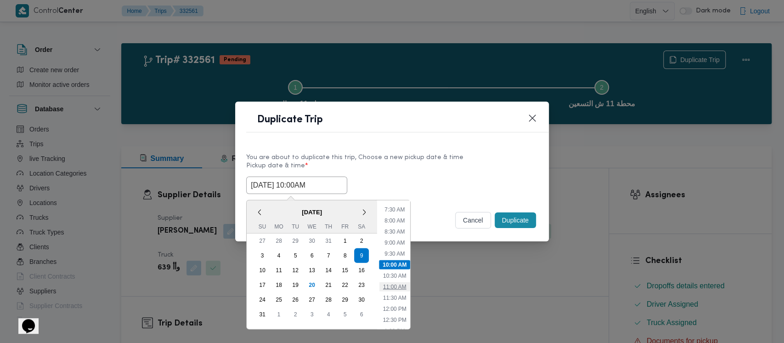
click at [403, 285] on li "11:00 AM" at bounding box center [394, 286] width 31 height 9
type input "[DATE] 11:00AM"
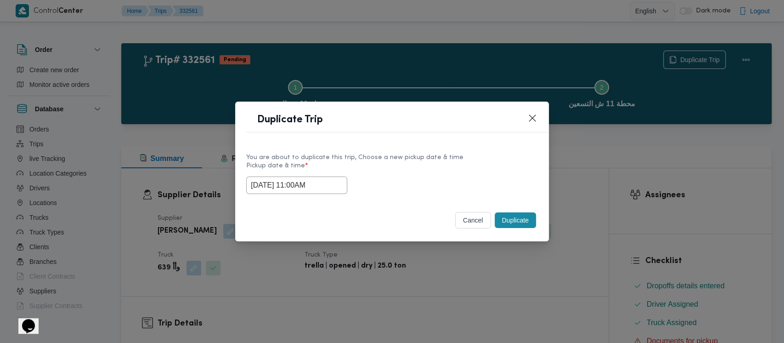
click at [517, 218] on button "Duplicate" at bounding box center [515, 220] width 41 height 16
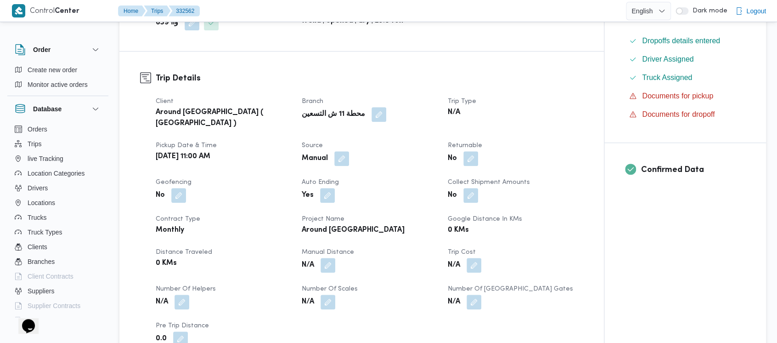
scroll to position [306, 0]
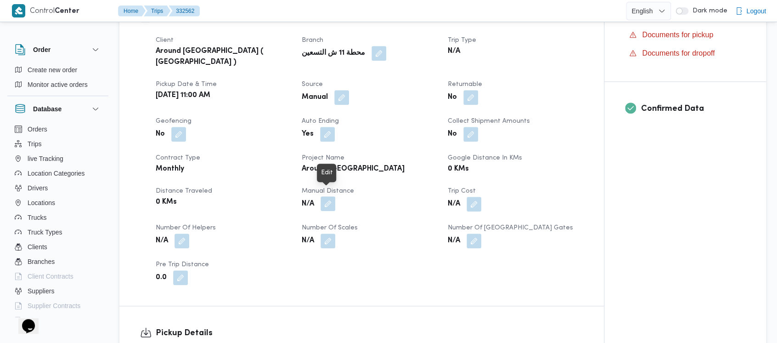
click at [329, 199] on button "button" at bounding box center [328, 203] width 15 height 15
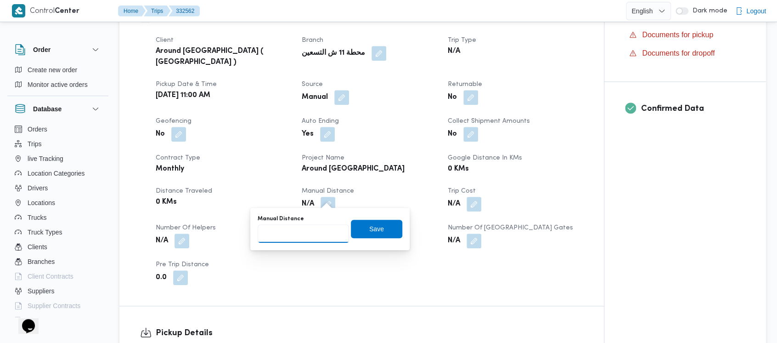
click at [299, 232] on input "Manual Distance" at bounding box center [303, 233] width 91 height 18
paste input "1.5"
type input "1.5"
click at [359, 231] on span "Save" at bounding box center [376, 228] width 51 height 18
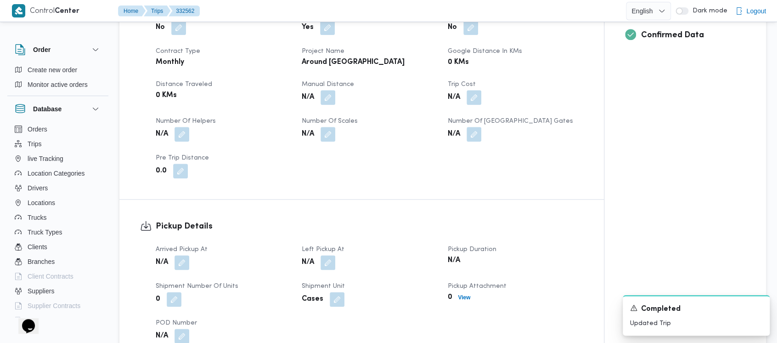
scroll to position [429, 0]
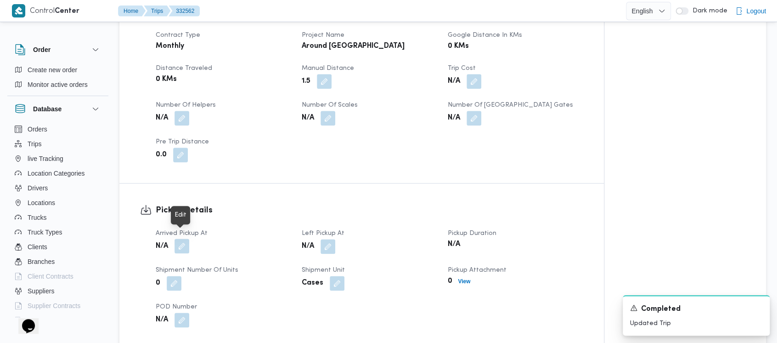
click at [187, 239] on button "button" at bounding box center [182, 245] width 15 height 15
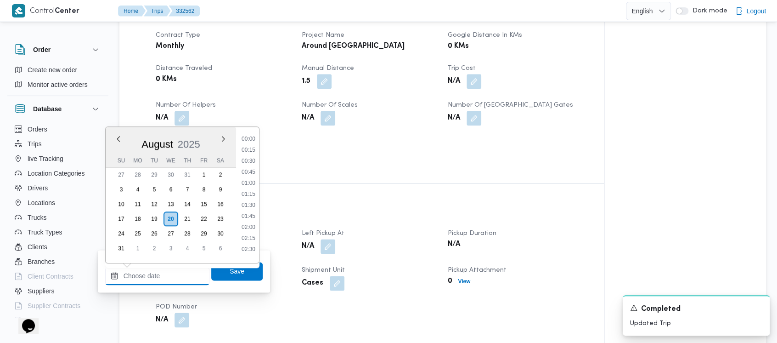
click at [164, 275] on input "Arrived Pickup At" at bounding box center [157, 275] width 104 height 18
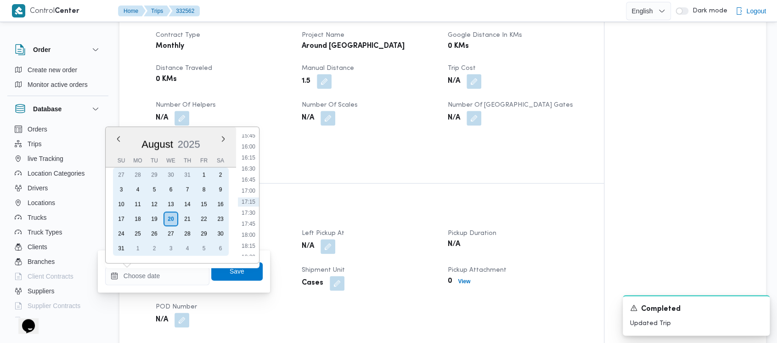
drag, startPoint x: 224, startPoint y: 185, endPoint x: 247, endPoint y: 175, distance: 24.7
click at [225, 185] on div "9" at bounding box center [220, 189] width 15 height 15
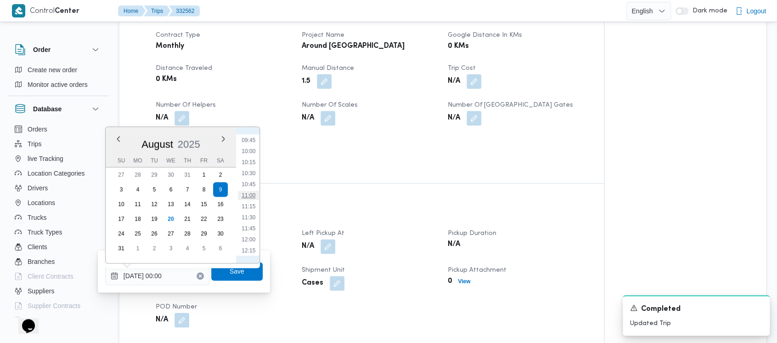
click at [249, 192] on li "11:00" at bounding box center [248, 195] width 21 height 9
type input "[DATE] 11:00"
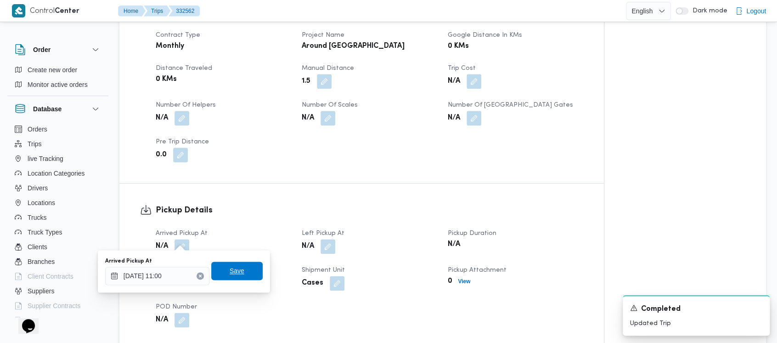
click at [230, 270] on span "Save" at bounding box center [237, 270] width 15 height 11
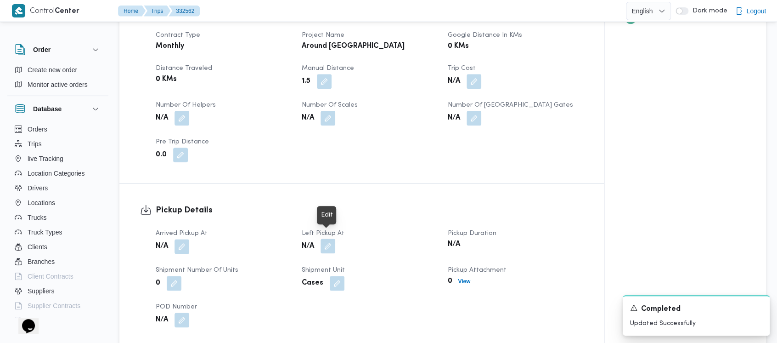
click at [334, 238] on button "button" at bounding box center [328, 245] width 15 height 15
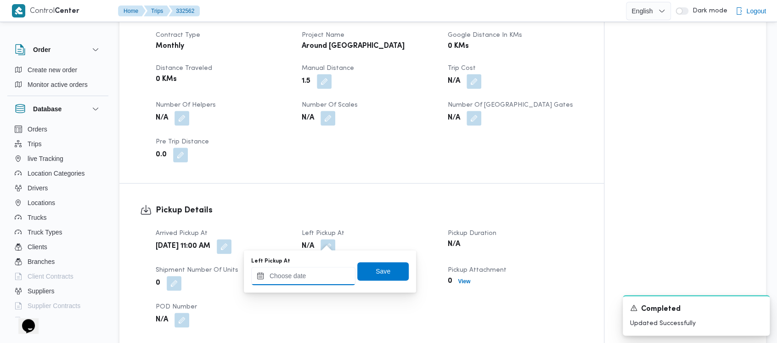
click at [292, 274] on input "Left Pickup At" at bounding box center [303, 275] width 104 height 18
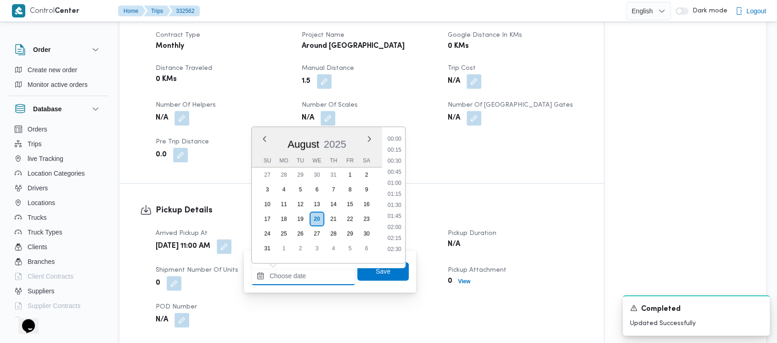
scroll to position [698, 0]
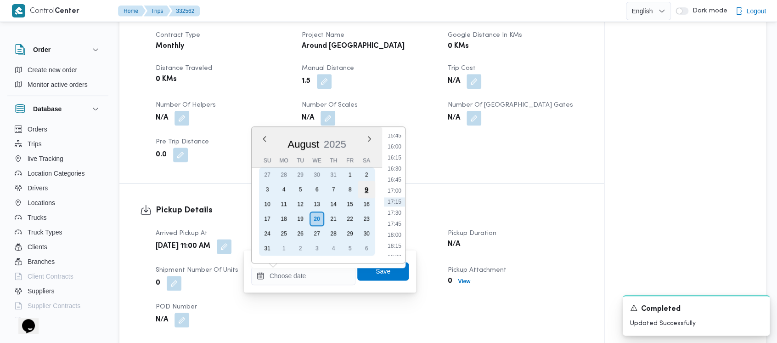
click at [361, 187] on div "9" at bounding box center [366, 189] width 17 height 17
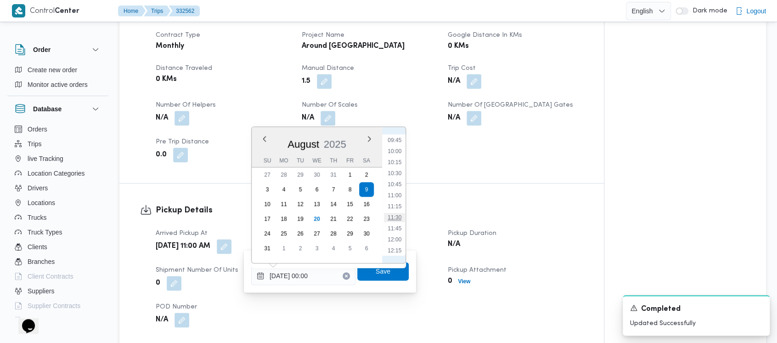
click at [393, 215] on li "11:30" at bounding box center [394, 217] width 21 height 9
type input "[DATE] 11:30"
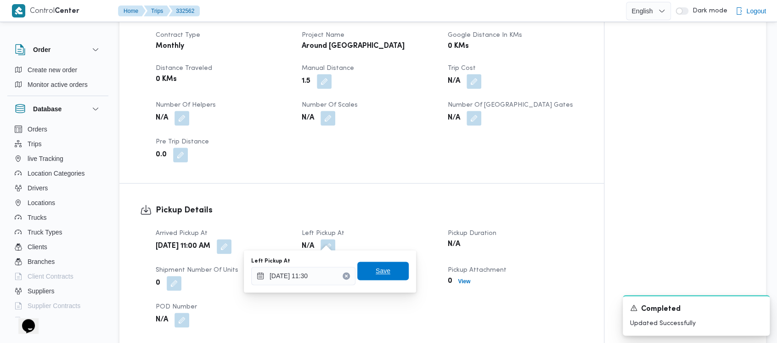
click at [376, 270] on span "Save" at bounding box center [383, 270] width 15 height 11
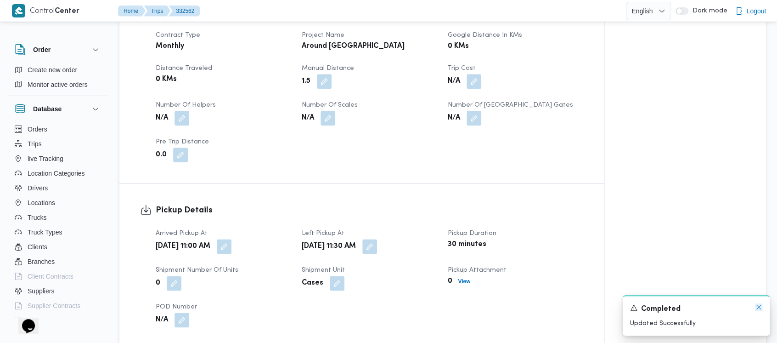
click at [760, 308] on icon "Dismiss toast" at bounding box center [758, 306] width 7 height 7
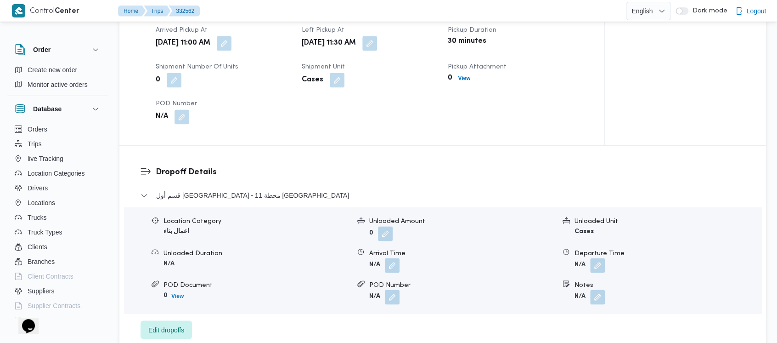
scroll to position [612, 0]
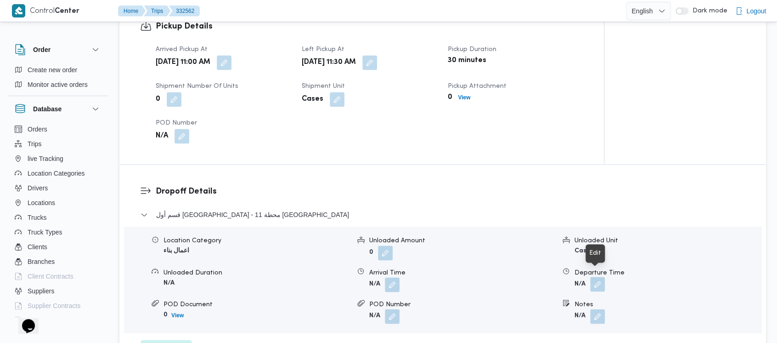
click at [601, 277] on button "button" at bounding box center [597, 284] width 15 height 15
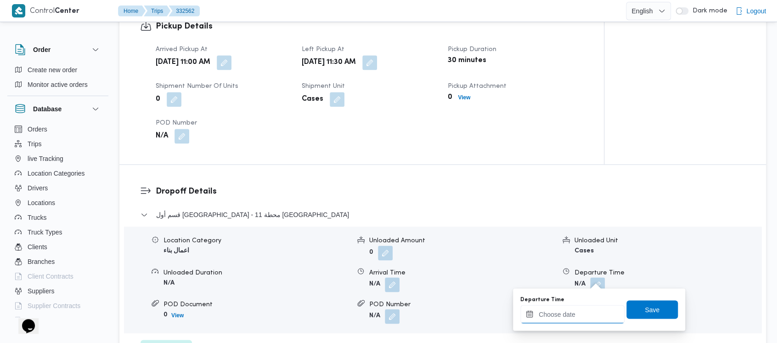
click at [561, 314] on input "Departure Time" at bounding box center [572, 314] width 104 height 18
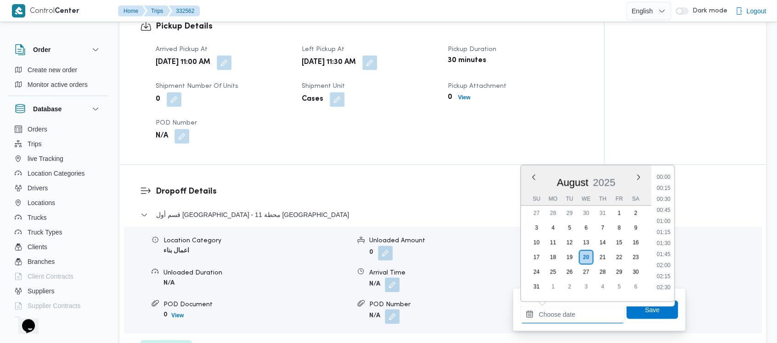
scroll to position [698, 0]
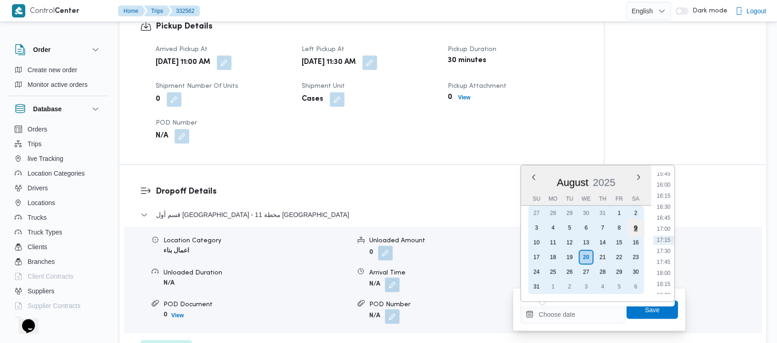
click at [635, 225] on div "9" at bounding box center [635, 227] width 17 height 17
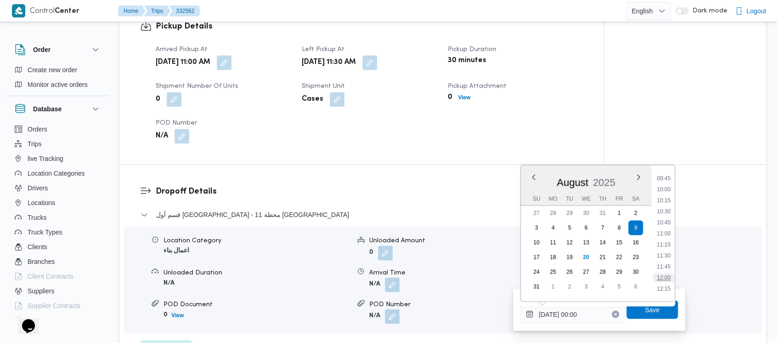
click at [666, 279] on li "12:00" at bounding box center [663, 277] width 21 height 9
type input "[DATE] 12:00"
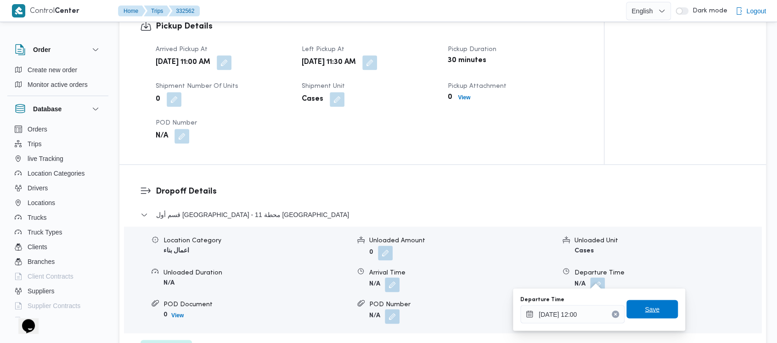
click at [647, 311] on span "Save" at bounding box center [652, 308] width 15 height 11
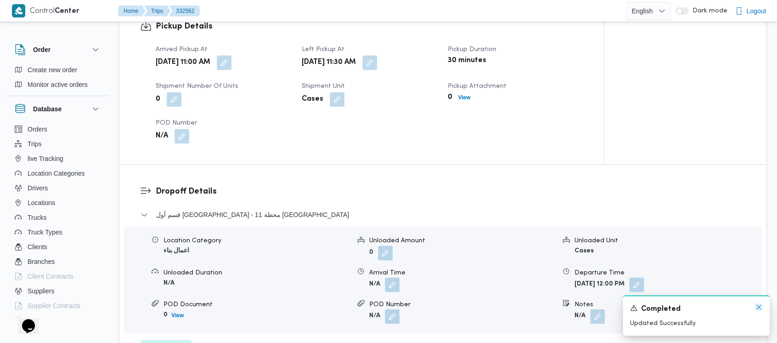
click at [761, 309] on icon "Dismiss toast" at bounding box center [758, 306] width 7 height 7
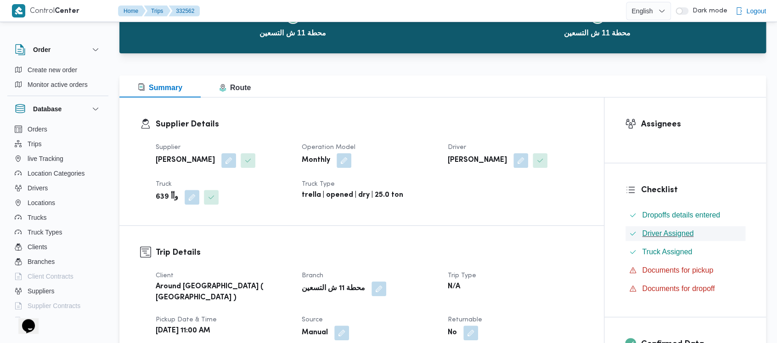
scroll to position [0, 0]
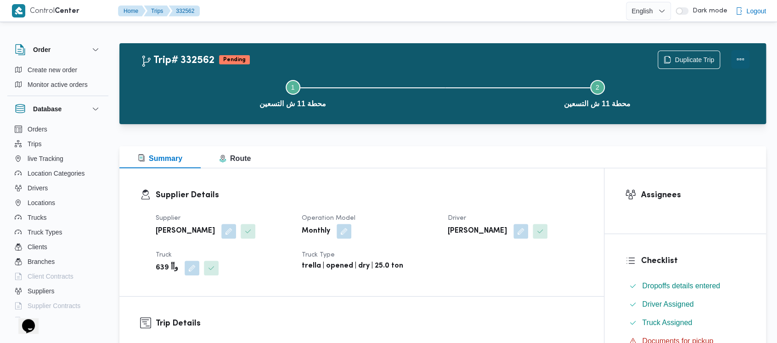
click at [739, 54] on button "Actions" at bounding box center [740, 59] width 18 height 18
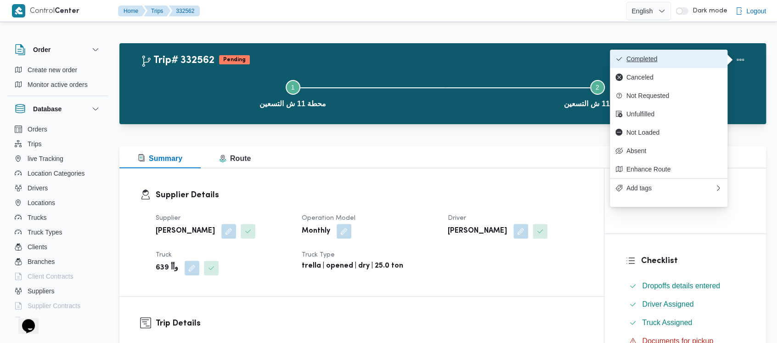
click at [669, 56] on span "Completed" at bounding box center [675, 58] width 96 height 7
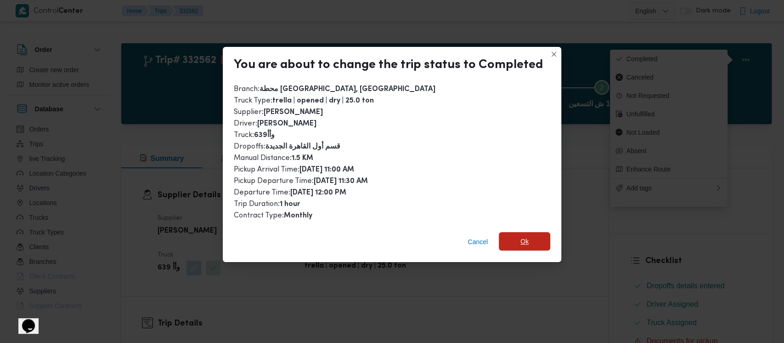
click at [525, 243] on span "Ok" at bounding box center [524, 241] width 8 height 11
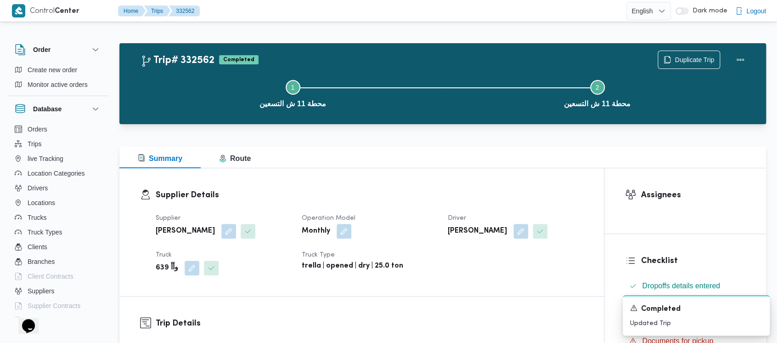
click at [186, 99] on button "Step 1 is incomplete 1 محطة 11 ش التسعين" at bounding box center [293, 93] width 305 height 48
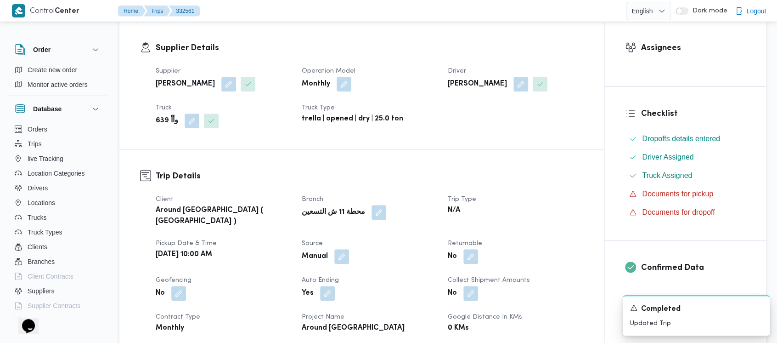
scroll to position [306, 0]
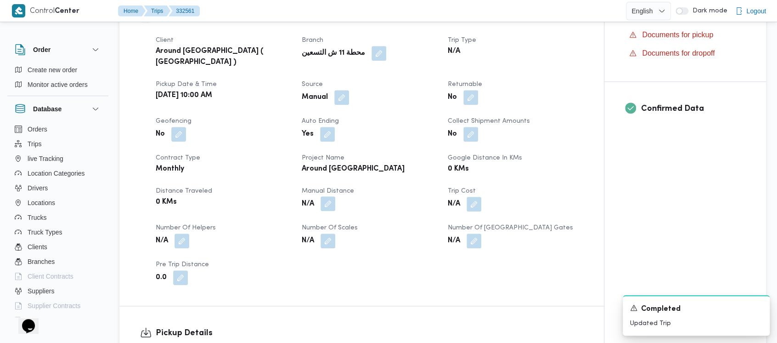
click at [331, 196] on button "button" at bounding box center [328, 203] width 15 height 15
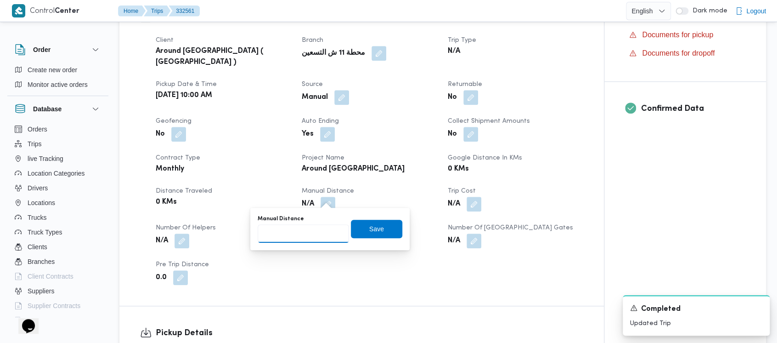
click at [296, 234] on input "Manual Distance" at bounding box center [303, 233] width 91 height 18
paste input "1.5"
type input "1.5"
click at [369, 229] on span "Save" at bounding box center [376, 228] width 15 height 11
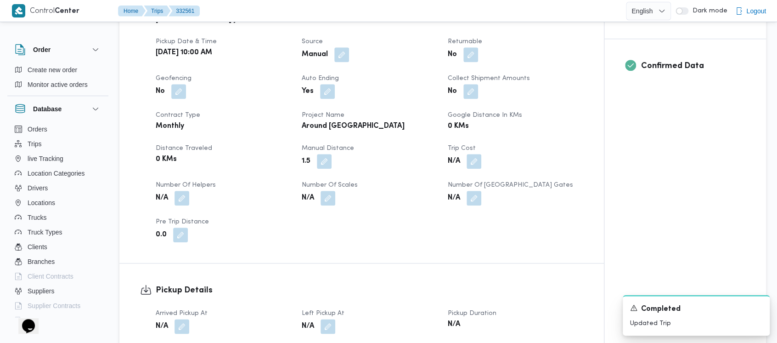
scroll to position [368, 0]
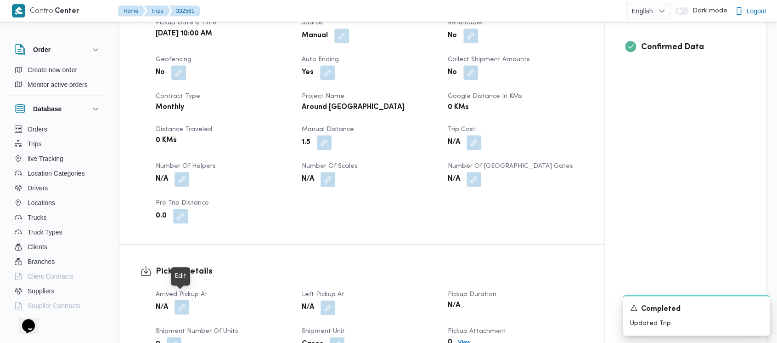
click at [183, 301] on button "button" at bounding box center [182, 307] width 15 height 15
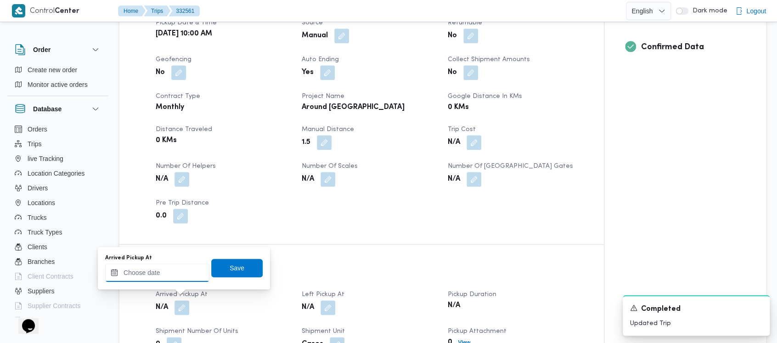
drag, startPoint x: 159, startPoint y: 277, endPoint x: 158, endPoint y: 269, distance: 7.4
click at [158, 276] on input "Arrived Pickup At" at bounding box center [157, 272] width 104 height 18
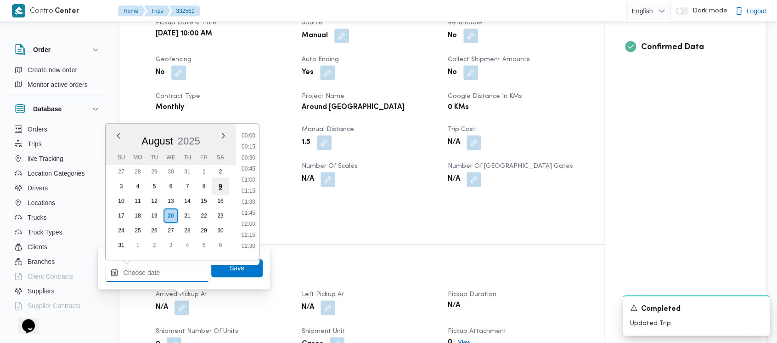
scroll to position [698, 0]
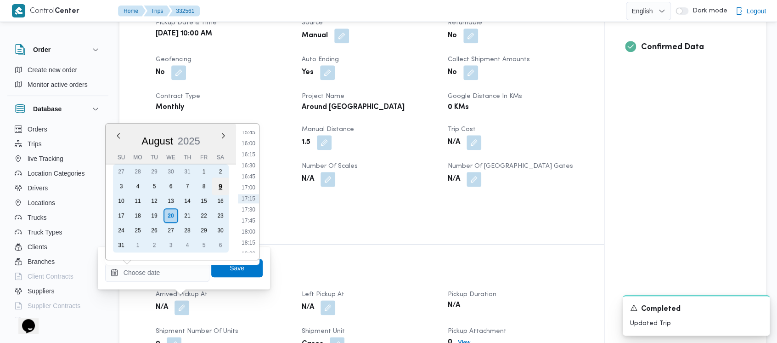
drag, startPoint x: 219, startPoint y: 186, endPoint x: 226, endPoint y: 184, distance: 6.8
click at [219, 186] on div "9" at bounding box center [220, 185] width 17 height 17
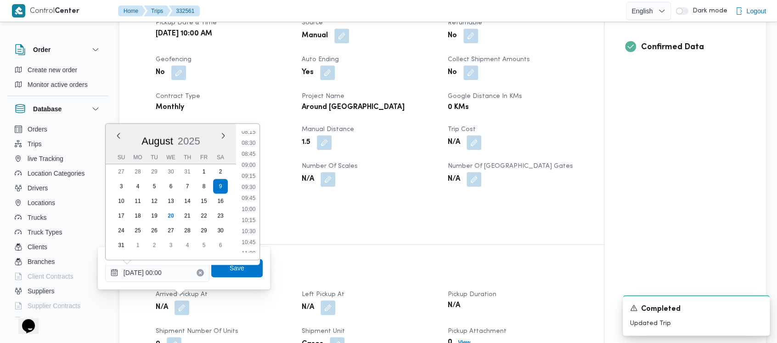
click at [251, 204] on ul "00:00 00:15 00:30 00:45 01:00 01:15 01:30 01:45 02:00 02:15 02:30 02:45 03:00 0…" at bounding box center [249, 191] width 22 height 121
click at [248, 209] on li "10:00" at bounding box center [248, 208] width 21 height 9
type input "[DATE] 10:00"
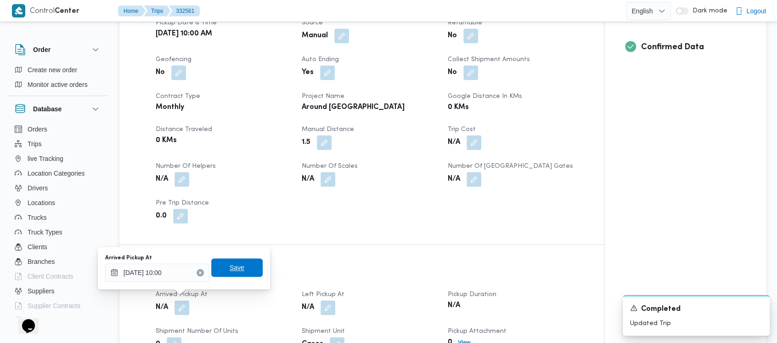
click at [246, 260] on span "Save" at bounding box center [236, 267] width 51 height 18
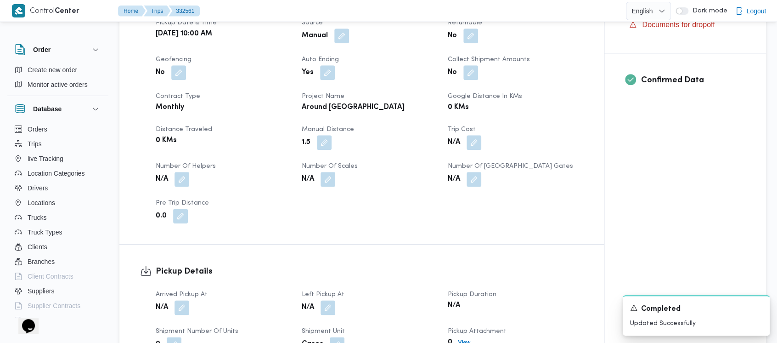
click at [327, 300] on button "button" at bounding box center [328, 307] width 15 height 15
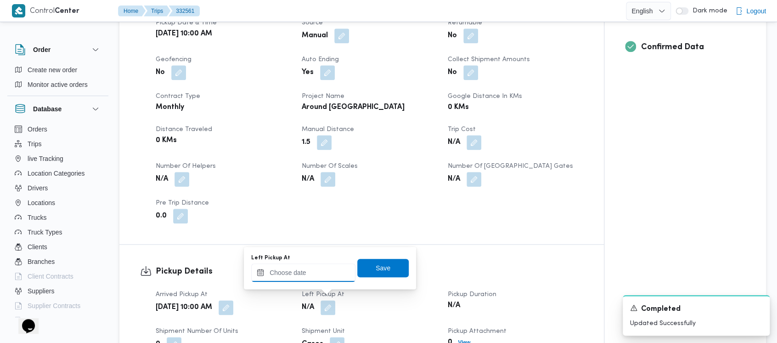
click at [316, 271] on input "Left Pickup At" at bounding box center [303, 272] width 104 height 18
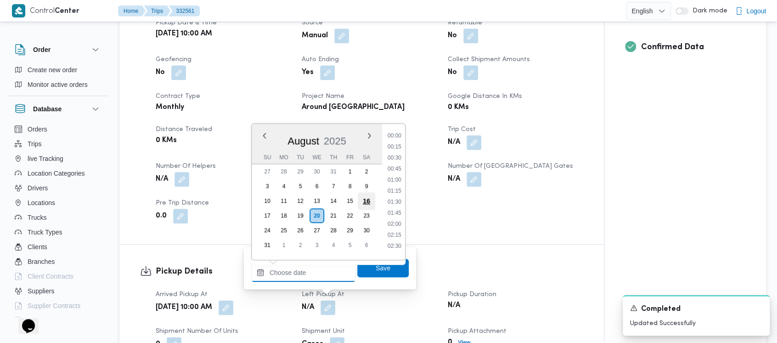
scroll to position [698, 0]
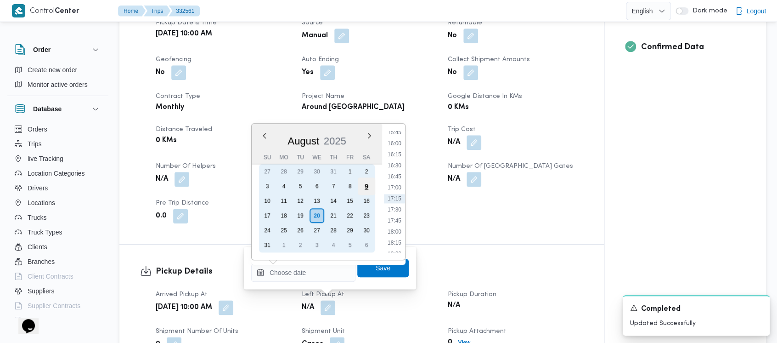
click at [370, 185] on div "9" at bounding box center [366, 185] width 17 height 17
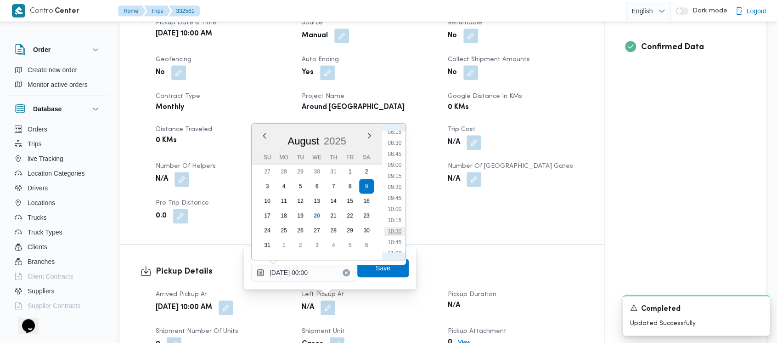
click at [392, 230] on li "10:30" at bounding box center [394, 230] width 21 height 9
type input "[DATE] 10:30"
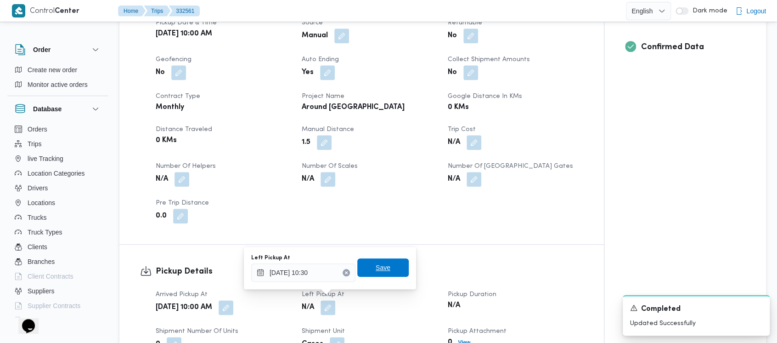
click at [376, 266] on span "Save" at bounding box center [383, 267] width 15 height 11
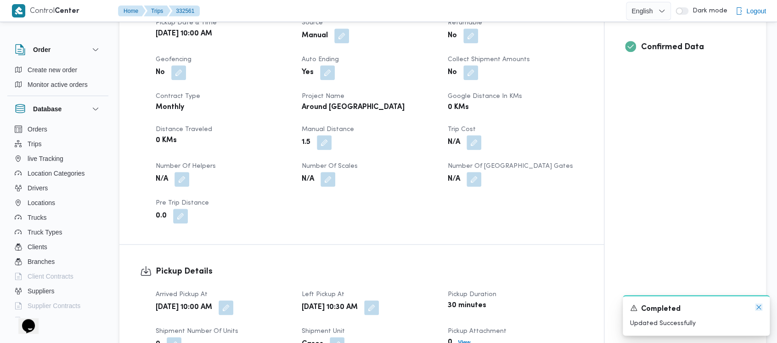
click at [756, 307] on icon "Dismiss toast" at bounding box center [758, 306] width 7 height 7
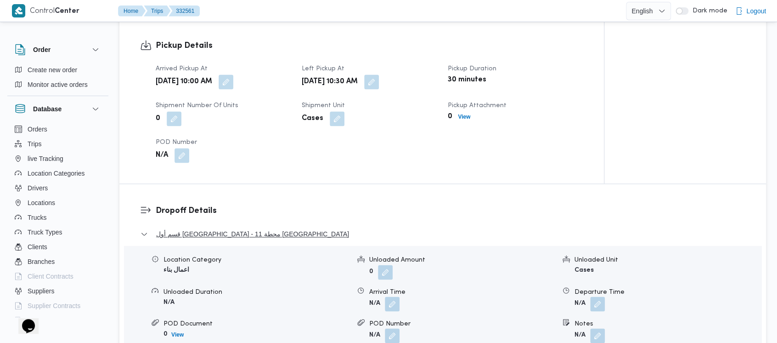
scroll to position [612, 0]
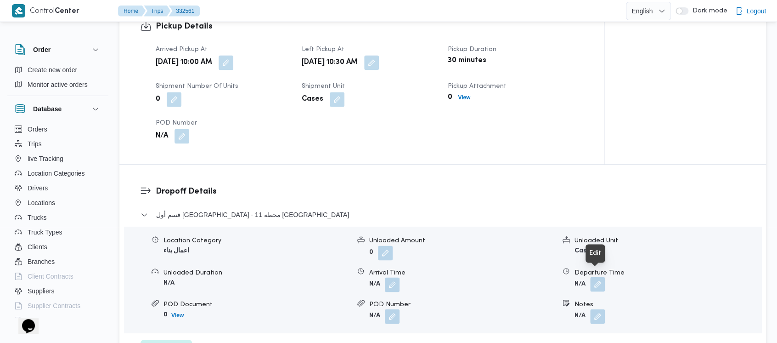
click at [599, 277] on button "button" at bounding box center [597, 284] width 15 height 15
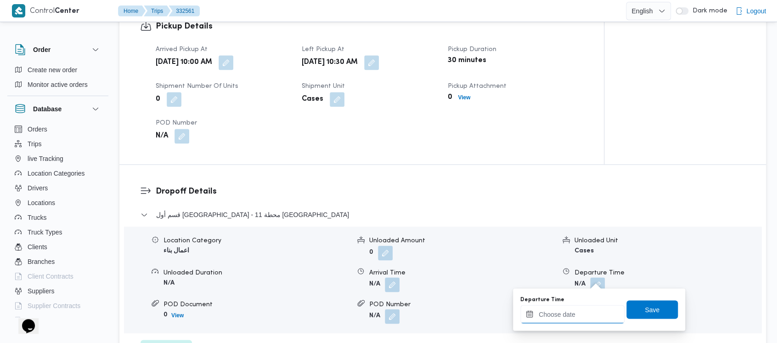
click at [559, 307] on input "Departure Time" at bounding box center [572, 314] width 104 height 18
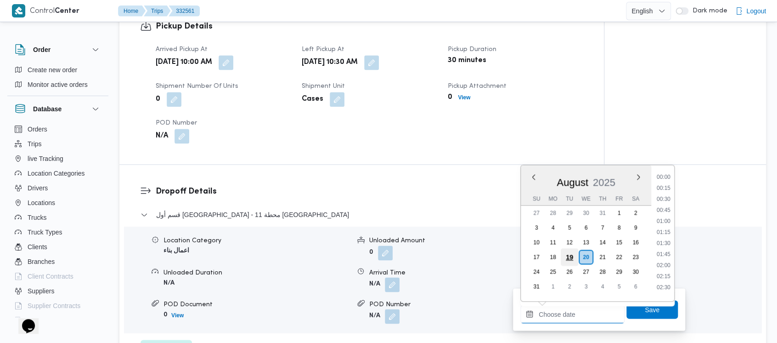
scroll to position [698, 0]
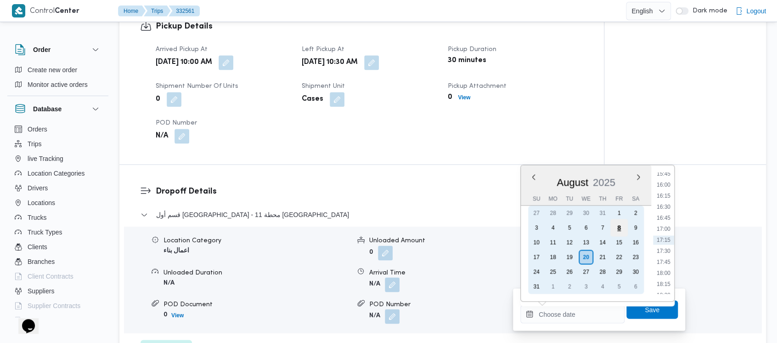
click at [621, 224] on div "8" at bounding box center [619, 227] width 17 height 17
click at [638, 228] on div "9" at bounding box center [635, 227] width 17 height 17
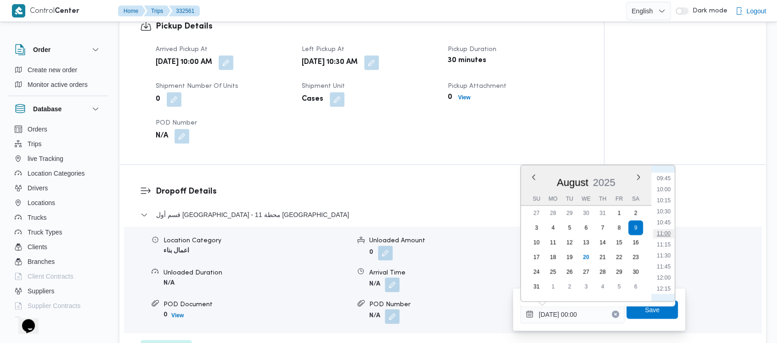
click at [669, 232] on li "11:00" at bounding box center [663, 233] width 21 height 9
type input "[DATE] 11:00"
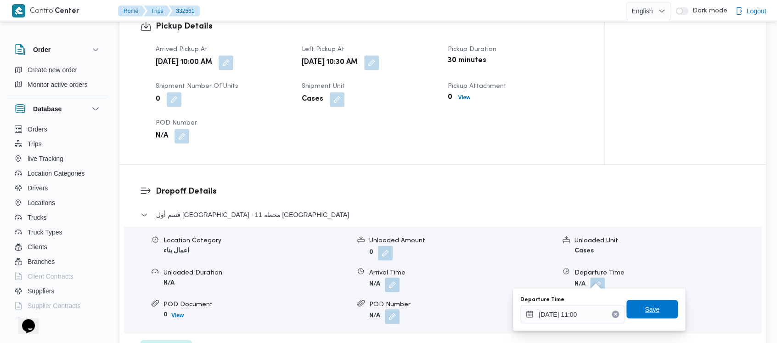
click at [636, 305] on span "Save" at bounding box center [652, 309] width 51 height 18
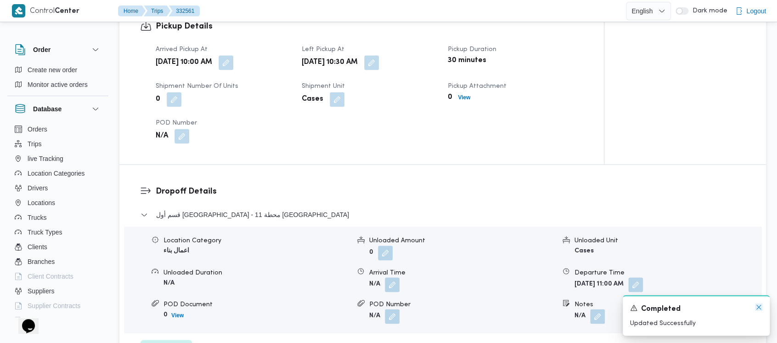
click at [758, 309] on icon "Dismiss toast" at bounding box center [758, 306] width 7 height 7
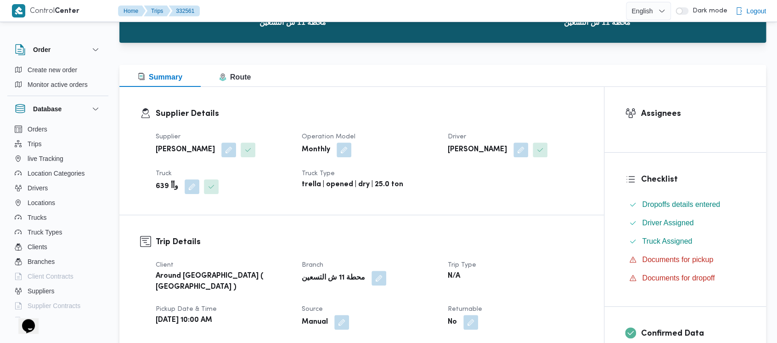
scroll to position [0, 0]
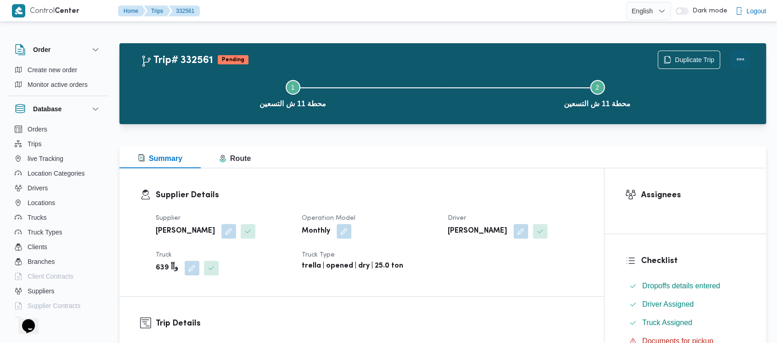
click at [743, 57] on button "Actions" at bounding box center [740, 59] width 18 height 18
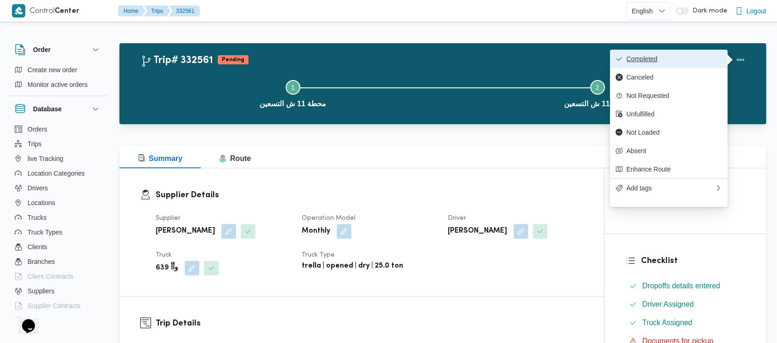
click at [658, 53] on button "Completed" at bounding box center [669, 59] width 118 height 18
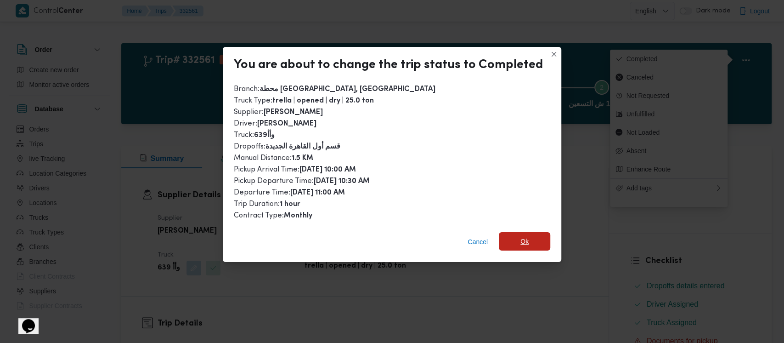
click at [523, 243] on span "Ok" at bounding box center [524, 241] width 8 height 11
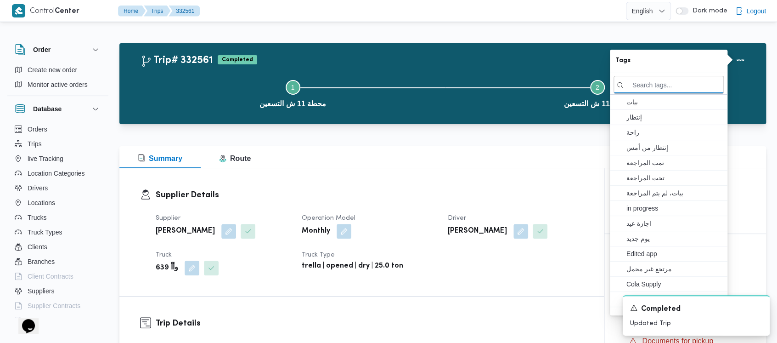
drag, startPoint x: 181, startPoint y: 86, endPoint x: 170, endPoint y: 76, distance: 15.0
click at [181, 86] on button "Step 1 is incomplete 1 محطة 11 ش التسعين" at bounding box center [293, 93] width 305 height 48
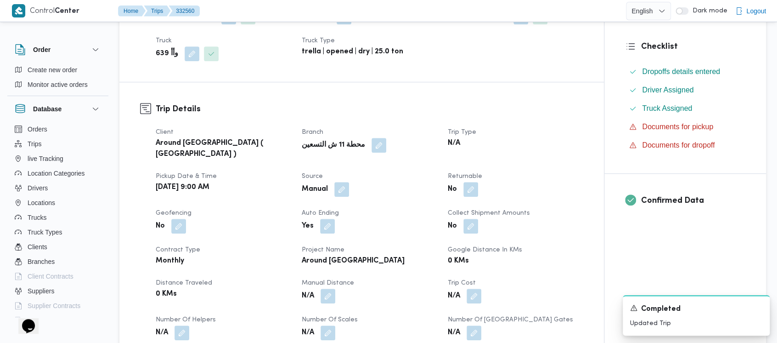
scroll to position [306, 0]
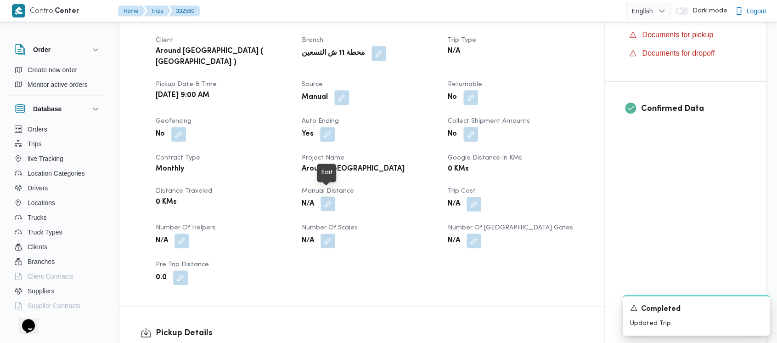
click at [325, 196] on button "button" at bounding box center [328, 203] width 15 height 15
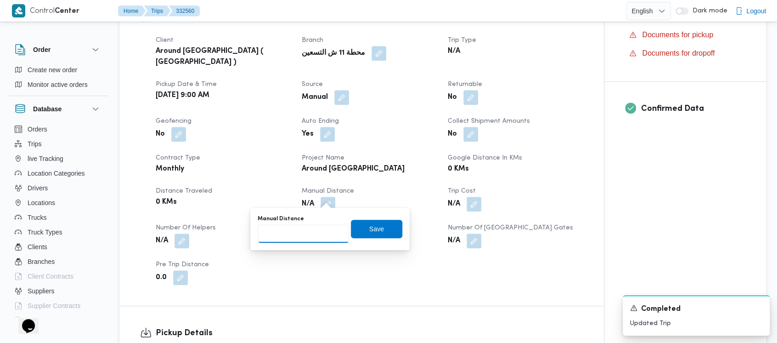
click at [289, 226] on input "Manual Distance" at bounding box center [303, 233] width 91 height 18
paste input "1.5"
type input "1.5"
click at [369, 231] on span "Save" at bounding box center [376, 228] width 15 height 11
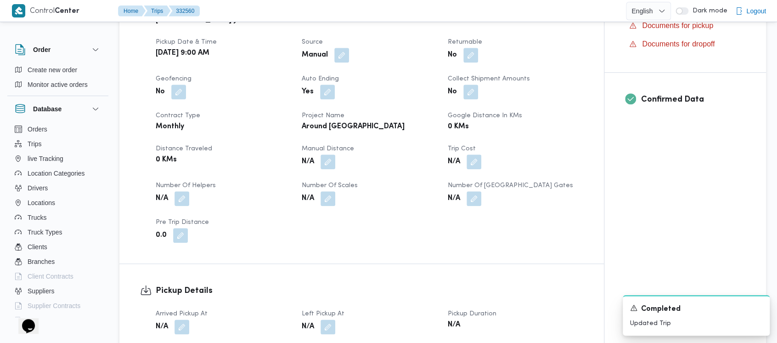
scroll to position [368, 0]
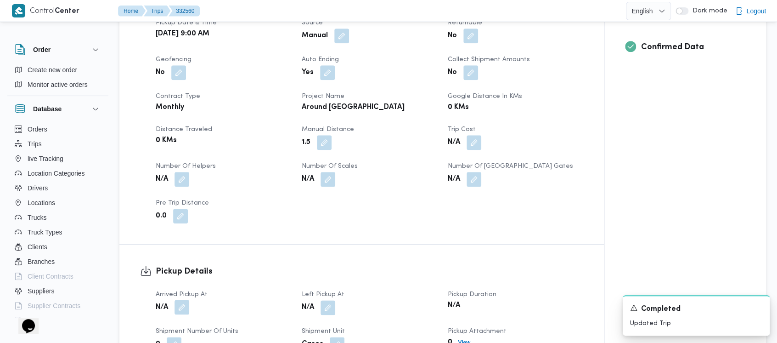
click at [187, 300] on button "button" at bounding box center [182, 307] width 15 height 15
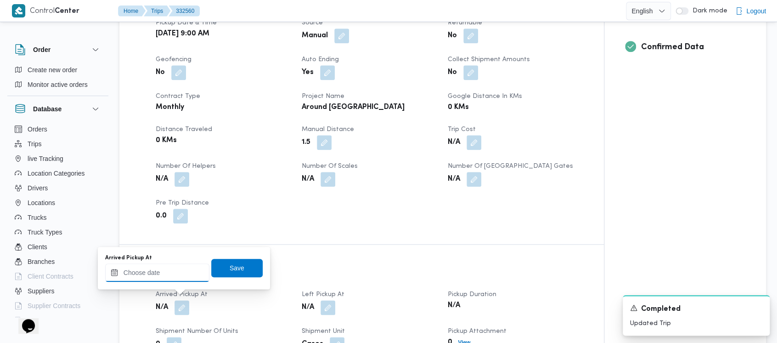
drag, startPoint x: 161, startPoint y: 277, endPoint x: 162, endPoint y: 270, distance: 6.9
click at [161, 277] on input "Arrived Pickup At" at bounding box center [157, 272] width 104 height 18
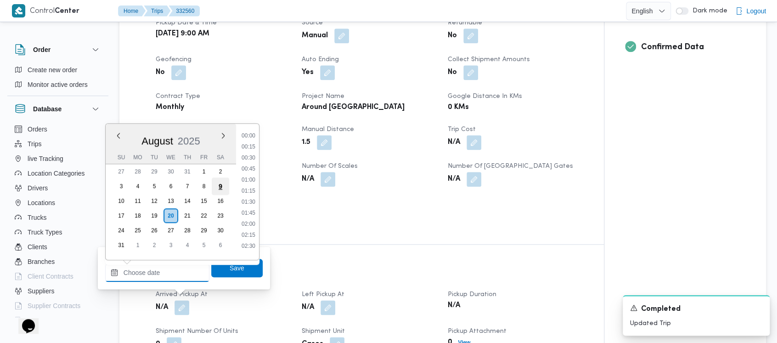
scroll to position [698, 0]
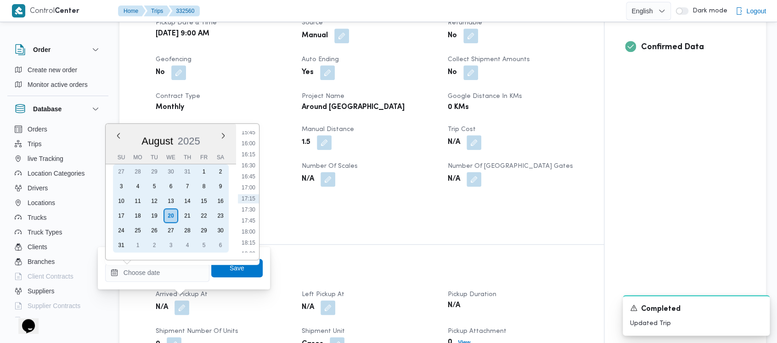
drag, startPoint x: 222, startPoint y: 187, endPoint x: 243, endPoint y: 172, distance: 25.6
click at [222, 187] on div "9" at bounding box center [220, 186] width 15 height 15
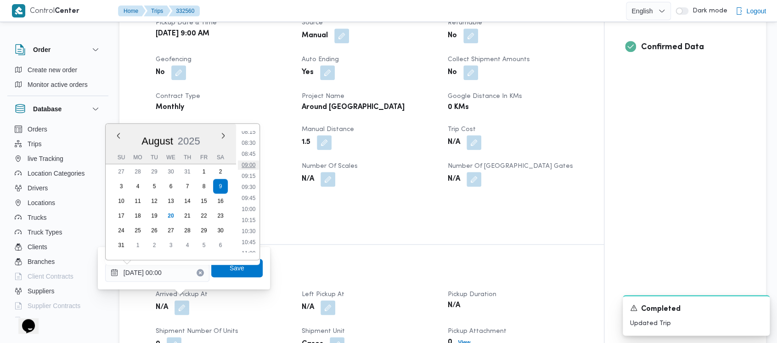
click at [250, 163] on li "09:00" at bounding box center [248, 164] width 21 height 9
type input "[DATE] 09:00"
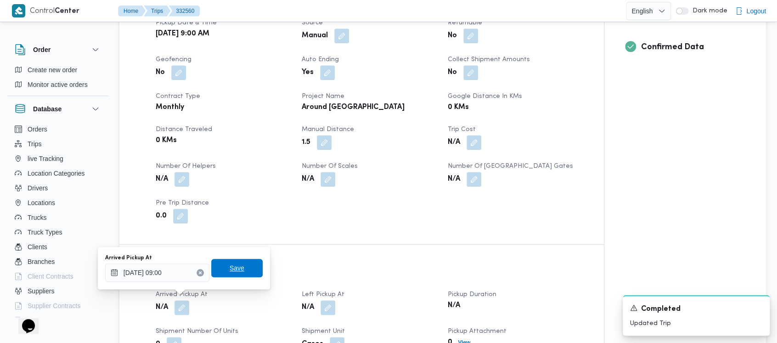
drag, startPoint x: 222, startPoint y: 267, endPoint x: 282, endPoint y: 279, distance: 60.9
click at [221, 267] on span "Save" at bounding box center [236, 268] width 51 height 18
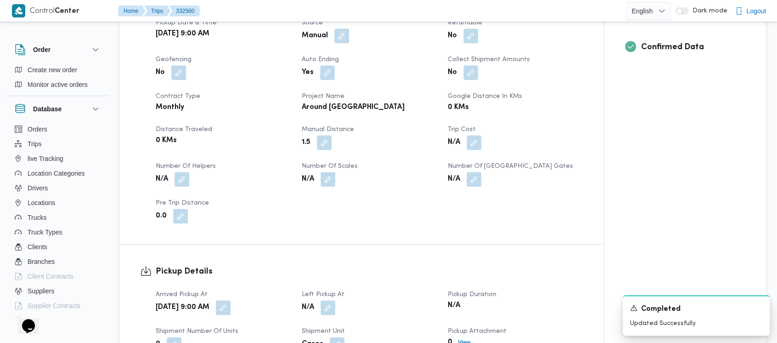
drag, startPoint x: 328, startPoint y: 298, endPoint x: 328, endPoint y: 289, distance: 8.3
click at [328, 300] on button "button" at bounding box center [328, 307] width 15 height 15
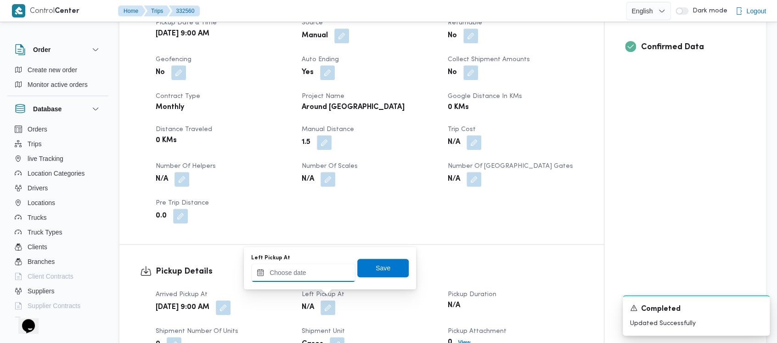
click at [317, 270] on input "Left Pickup At" at bounding box center [303, 272] width 104 height 18
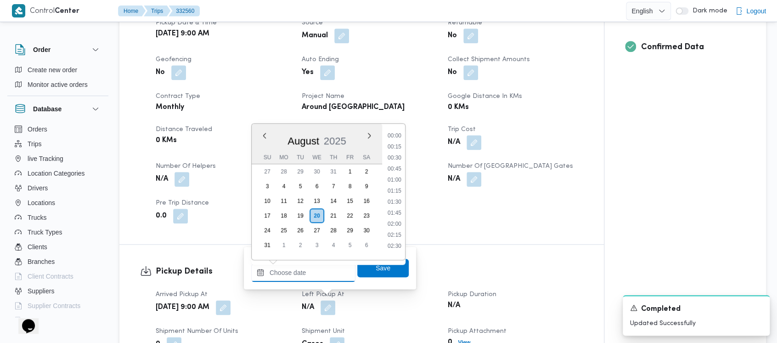
scroll to position [698, 0]
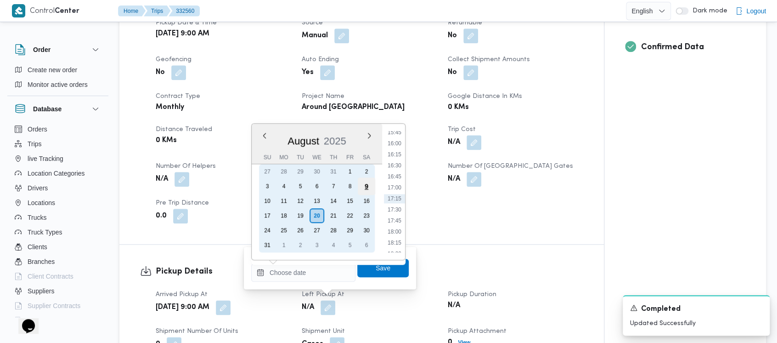
click at [371, 183] on div "9" at bounding box center [366, 185] width 17 height 17
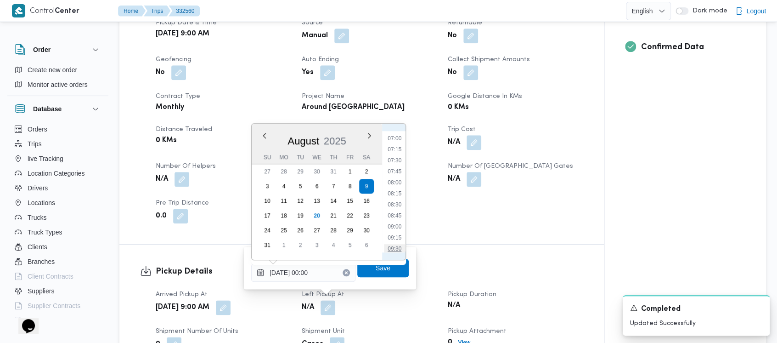
click at [394, 246] on li "09:30" at bounding box center [394, 248] width 21 height 9
type input "[DATE] 09:30"
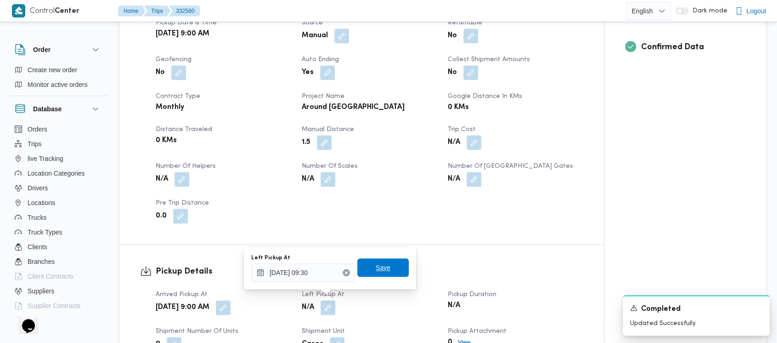
click at [376, 263] on span "Save" at bounding box center [383, 267] width 15 height 11
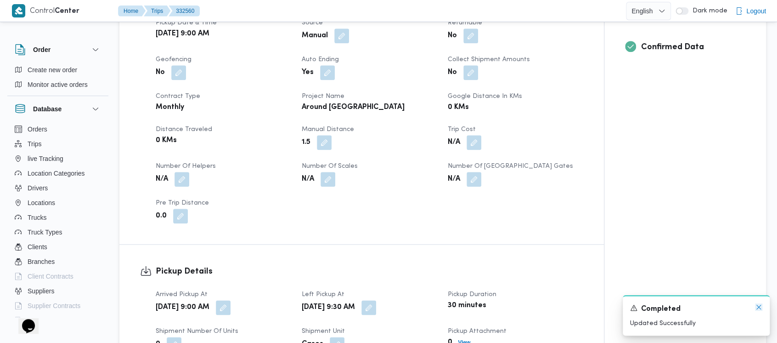
drag, startPoint x: 761, startPoint y: 307, endPoint x: 747, endPoint y: 285, distance: 26.0
click at [761, 306] on icon "Dismiss toast" at bounding box center [758, 306] width 7 height 7
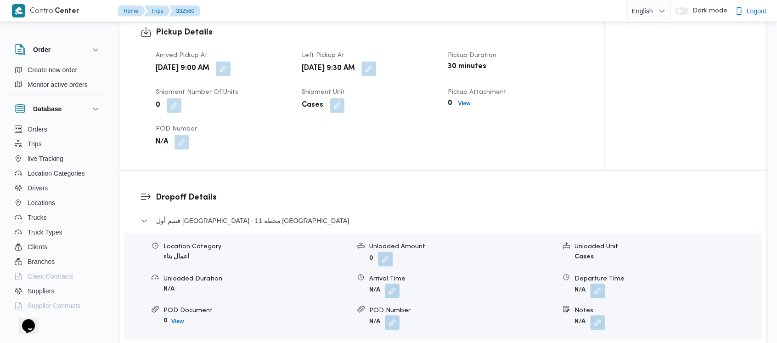
scroll to position [612, 0]
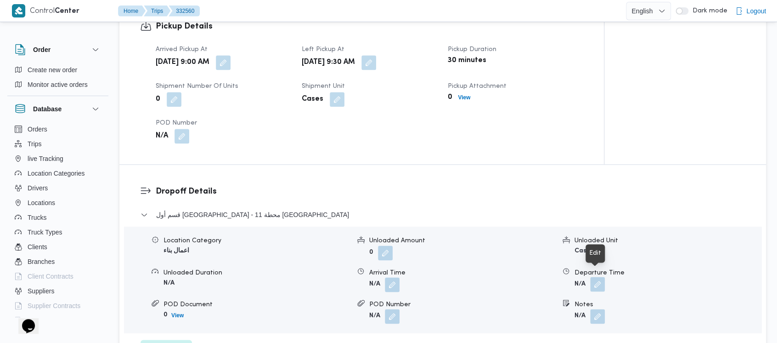
click at [595, 277] on button "button" at bounding box center [597, 284] width 15 height 15
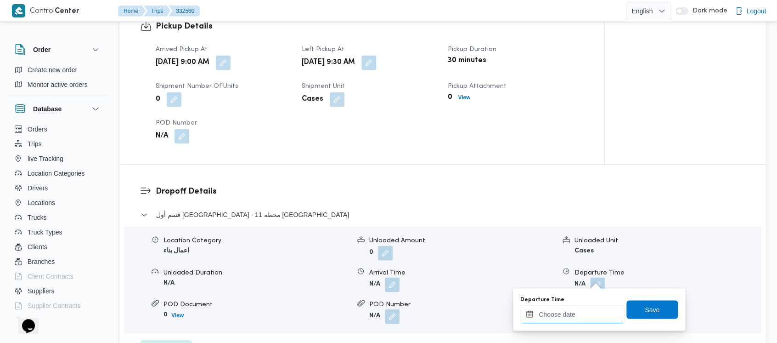
click at [566, 313] on input "Departure Time" at bounding box center [572, 314] width 104 height 18
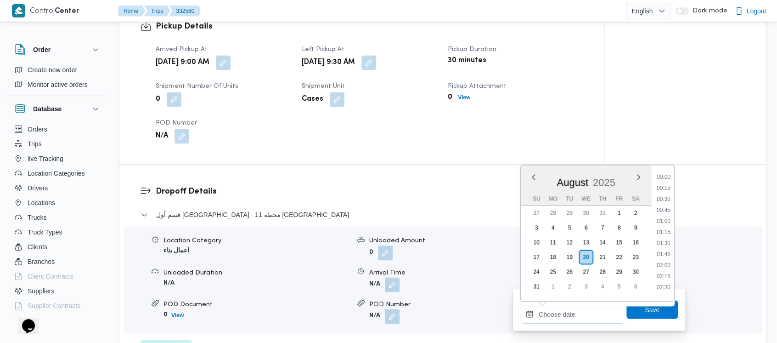
scroll to position [698, 0]
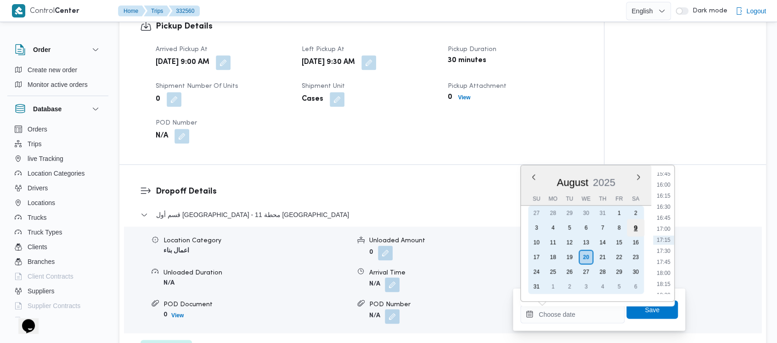
click at [637, 226] on div "9" at bounding box center [635, 227] width 17 height 17
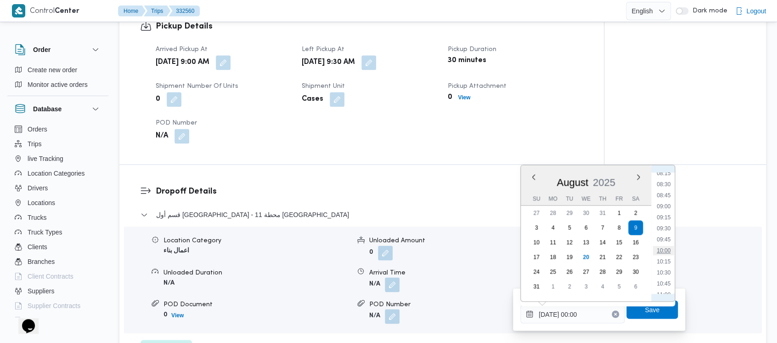
click at [661, 252] on li "10:00" at bounding box center [663, 250] width 21 height 9
type input "[DATE] 10:00"
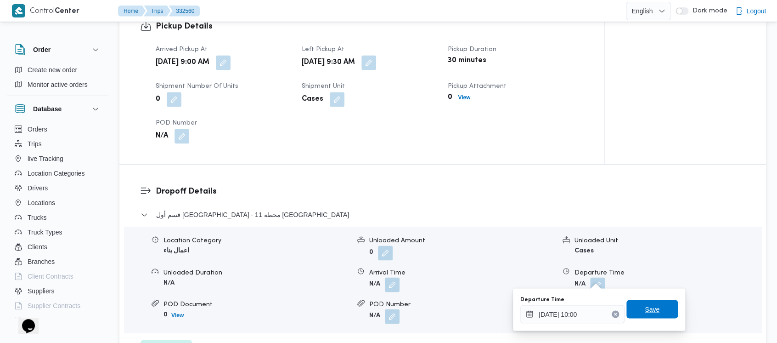
click at [645, 307] on span "Save" at bounding box center [652, 308] width 15 height 11
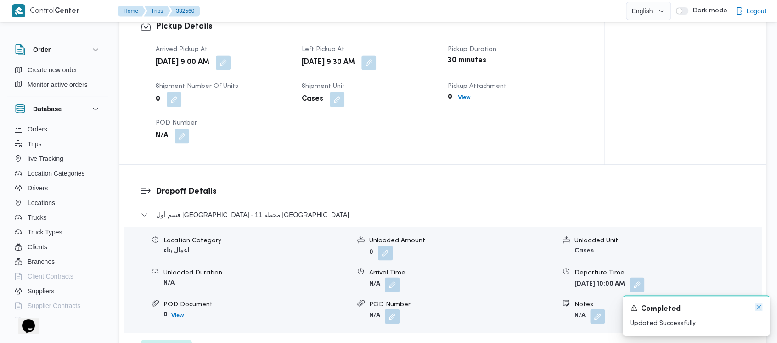
click at [757, 306] on icon "Dismiss toast" at bounding box center [758, 306] width 7 height 7
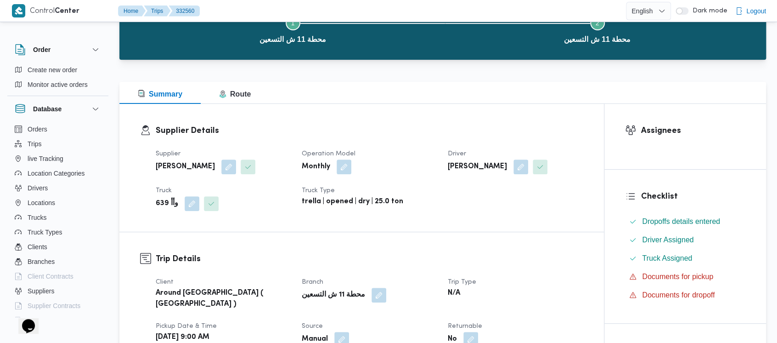
scroll to position [0, 0]
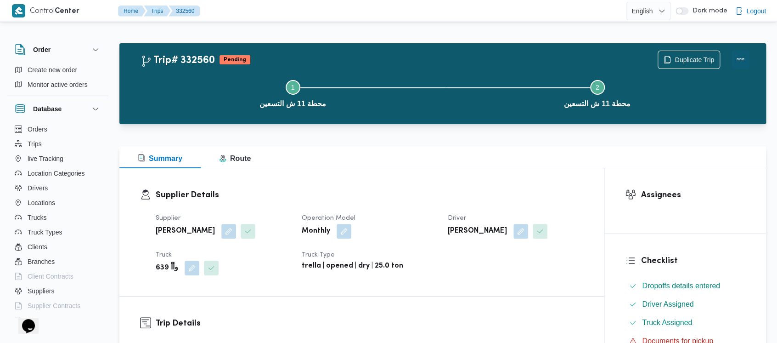
click at [740, 60] on button "Actions" at bounding box center [740, 59] width 18 height 18
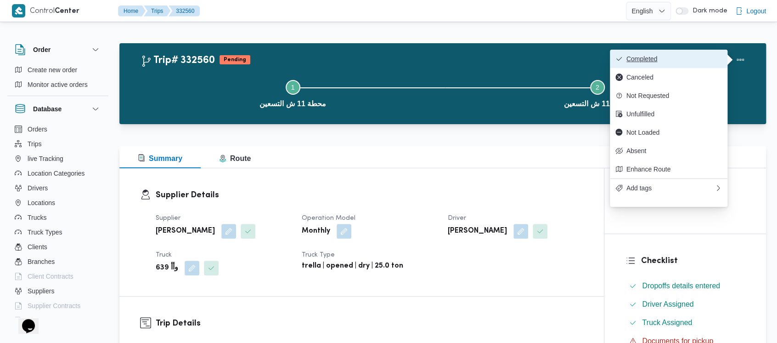
click at [655, 58] on span "Completed" at bounding box center [675, 58] width 96 height 7
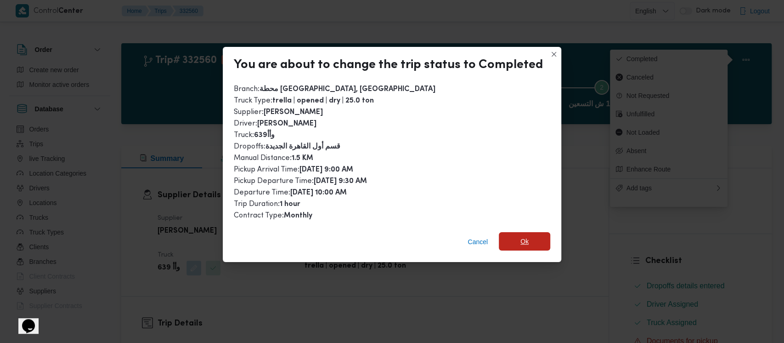
click at [507, 241] on span "Ok" at bounding box center [524, 241] width 51 height 18
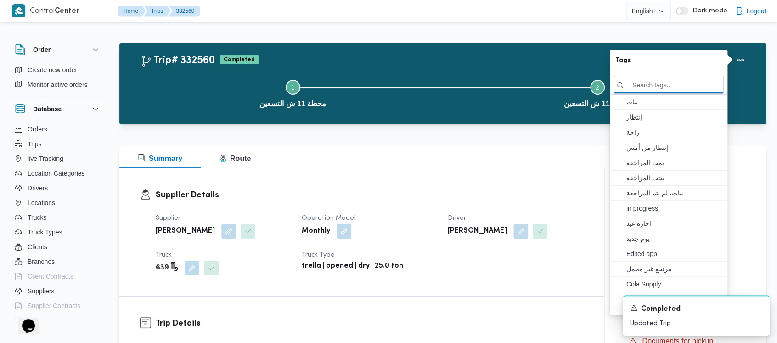
click at [213, 85] on button "Step 1 is incomplete 1 محطة 11 ش التسعين" at bounding box center [293, 93] width 305 height 48
